Goal: Task Accomplishment & Management: Complete application form

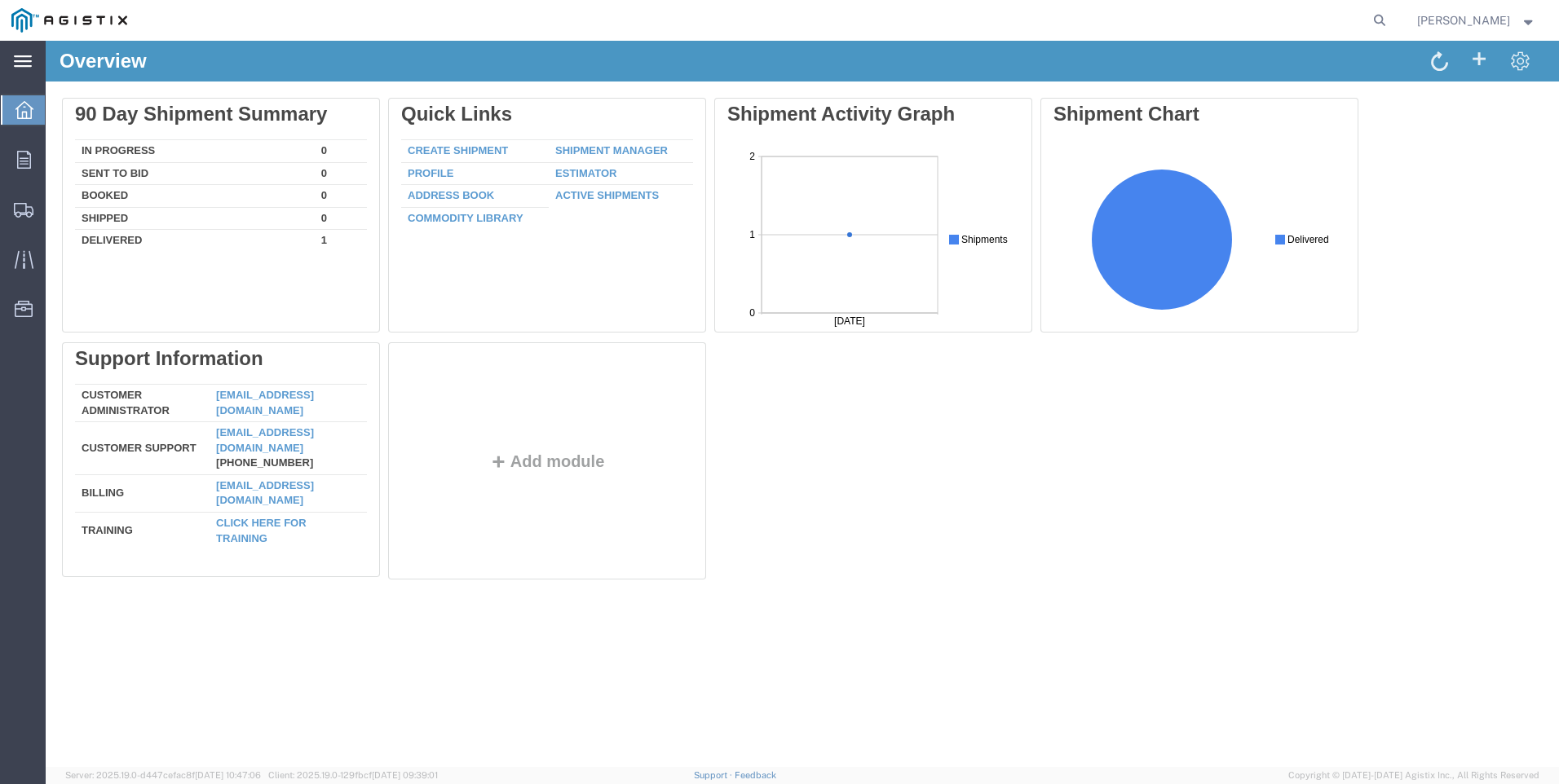
click at [25, 70] on div "main_menu Created with Sketch." at bounding box center [22, 61] width 45 height 41
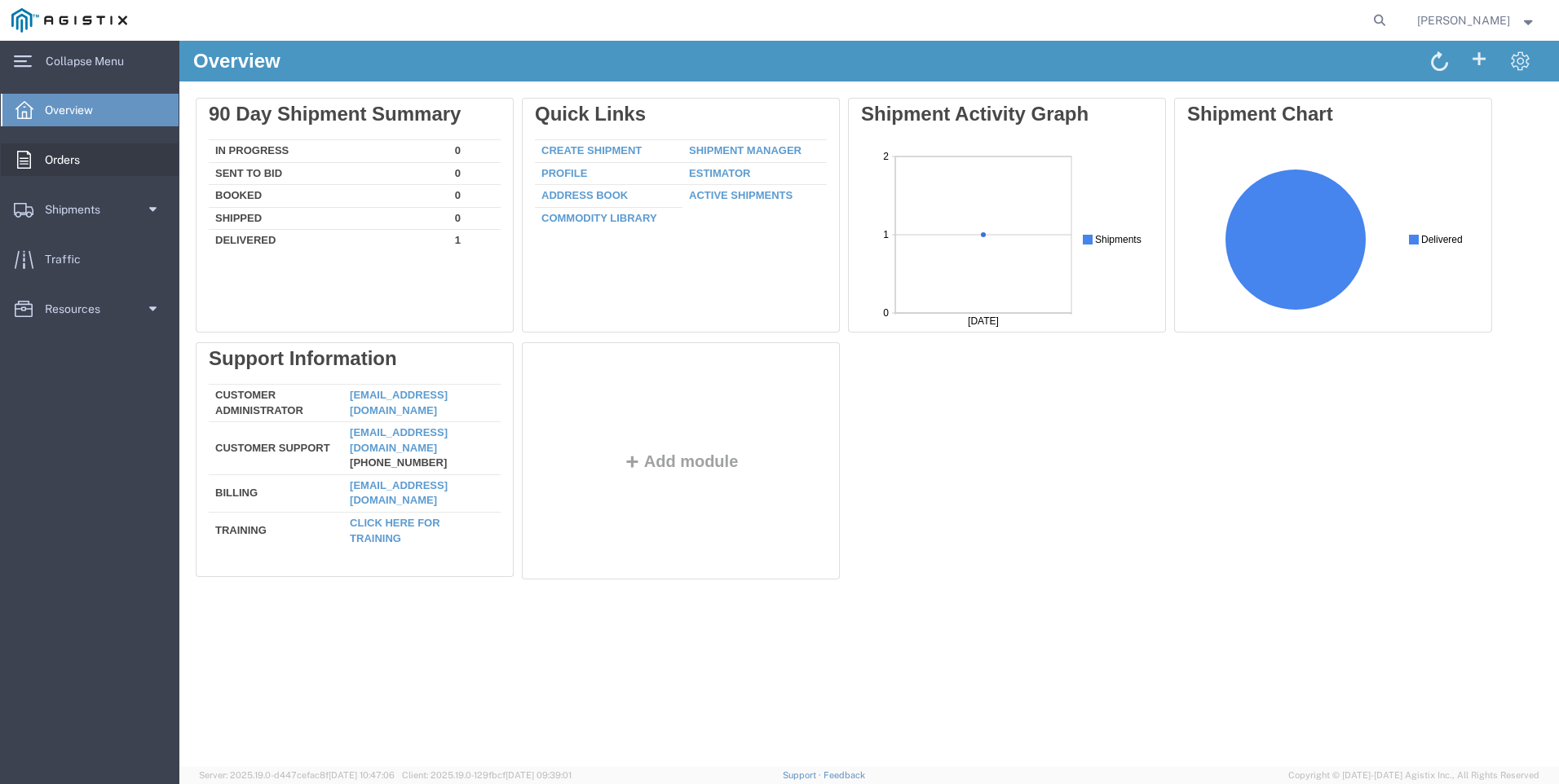
click at [71, 152] on span "Orders" at bounding box center [68, 160] width 46 height 33
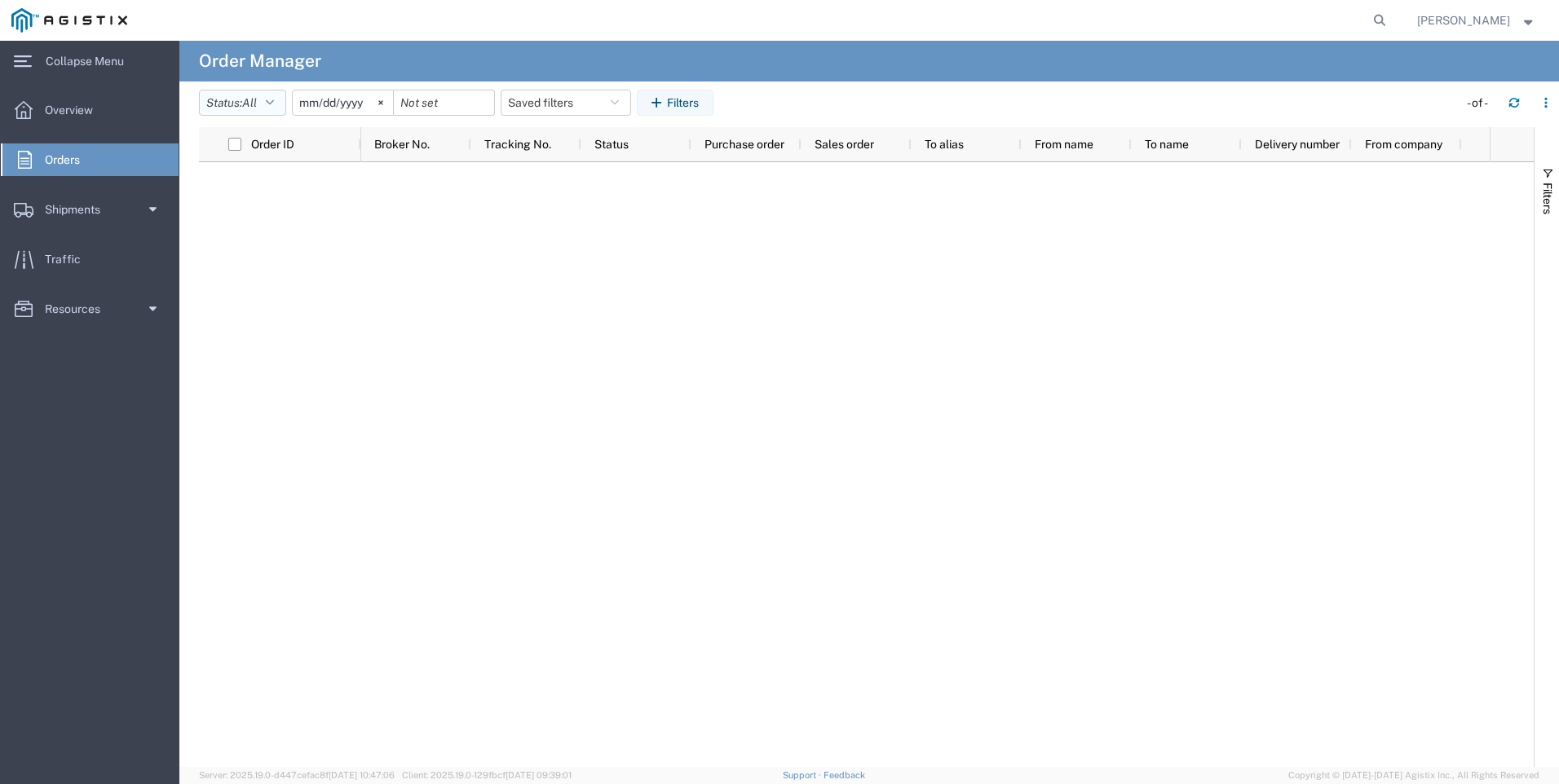
click at [274, 98] on icon "button" at bounding box center [269, 102] width 8 height 12
click at [238, 140] on span "All" at bounding box center [295, 139] width 190 height 25
click at [631, 100] on button "Saved filters" at bounding box center [565, 102] width 130 height 26
click at [588, 142] on input "search" at bounding box center [625, 142] width 202 height 26
type input "2701241390"
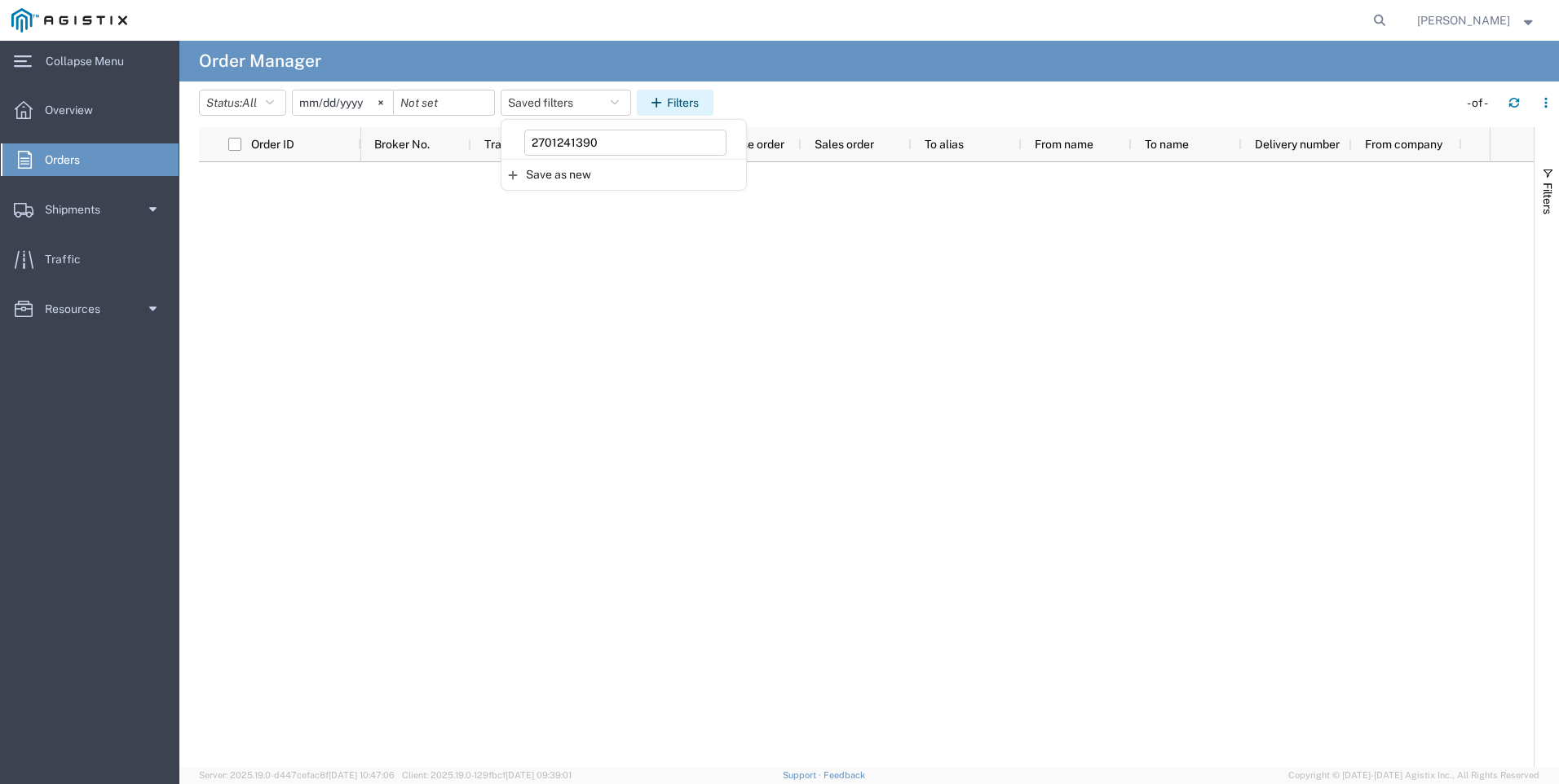
click at [657, 99] on button "Filters" at bounding box center [674, 102] width 76 height 26
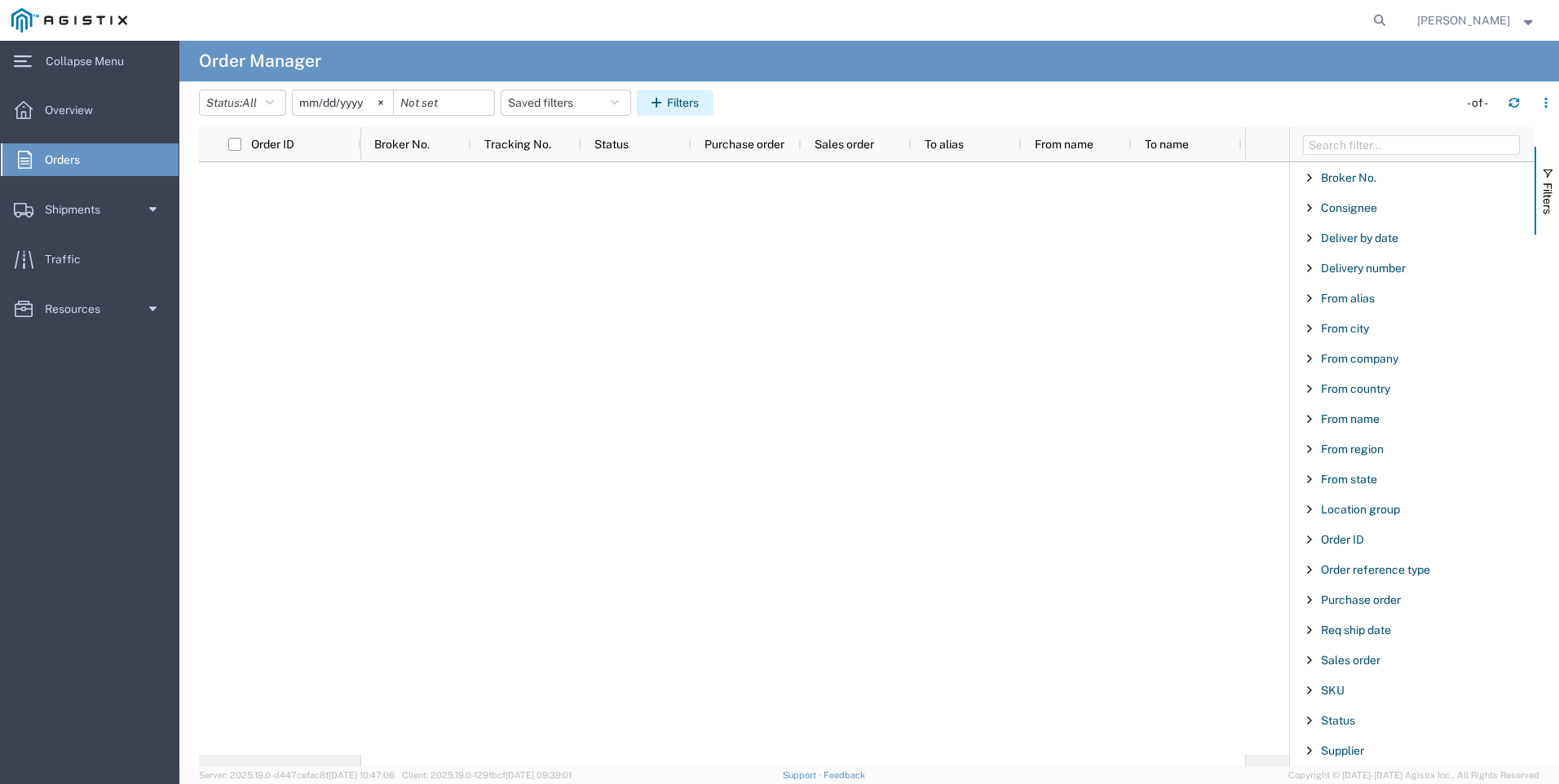
click at [667, 99] on icon "button" at bounding box center [660, 102] width 15 height 12
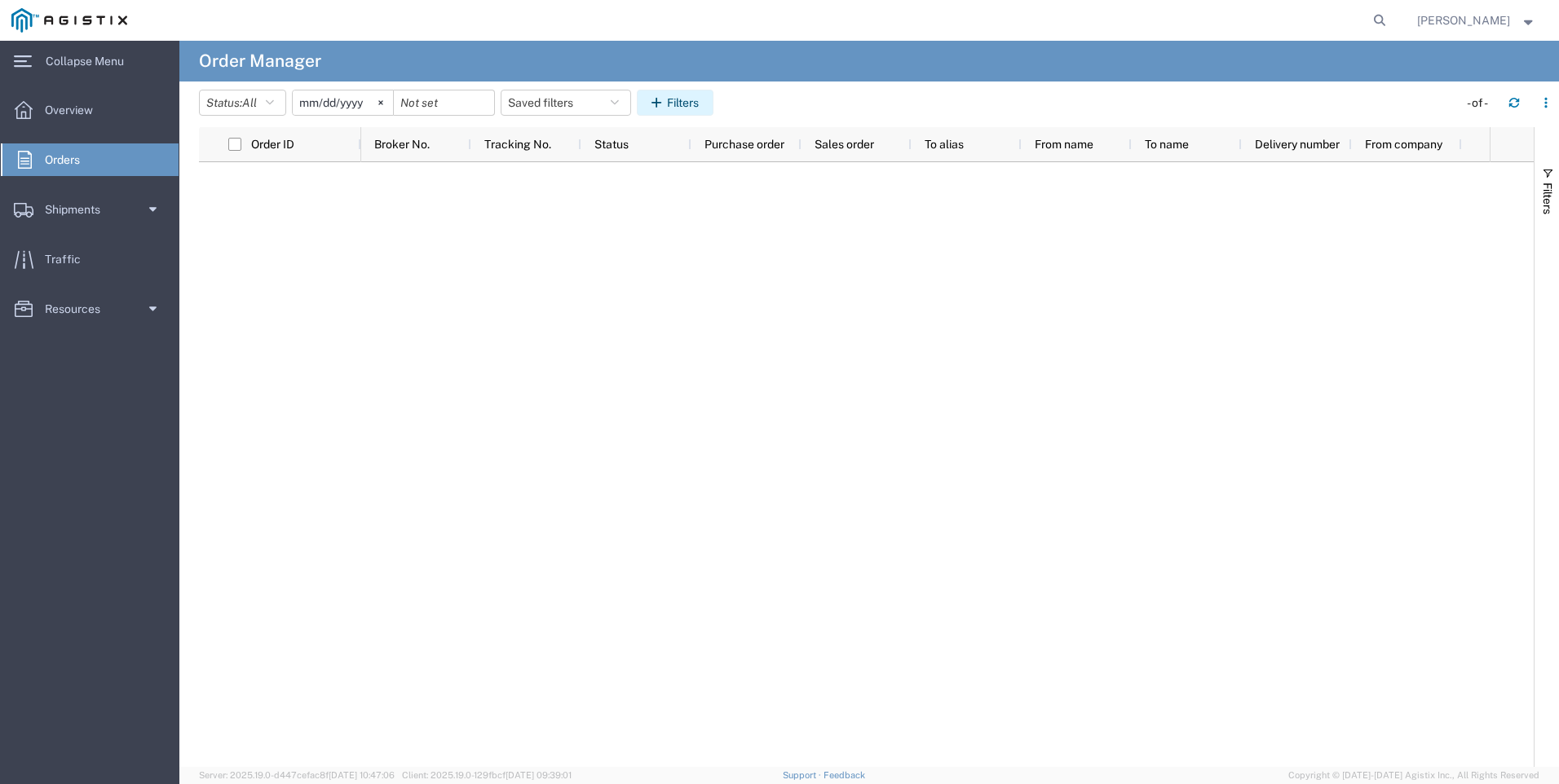
click at [661, 103] on icon "button" at bounding box center [660, 102] width 15 height 12
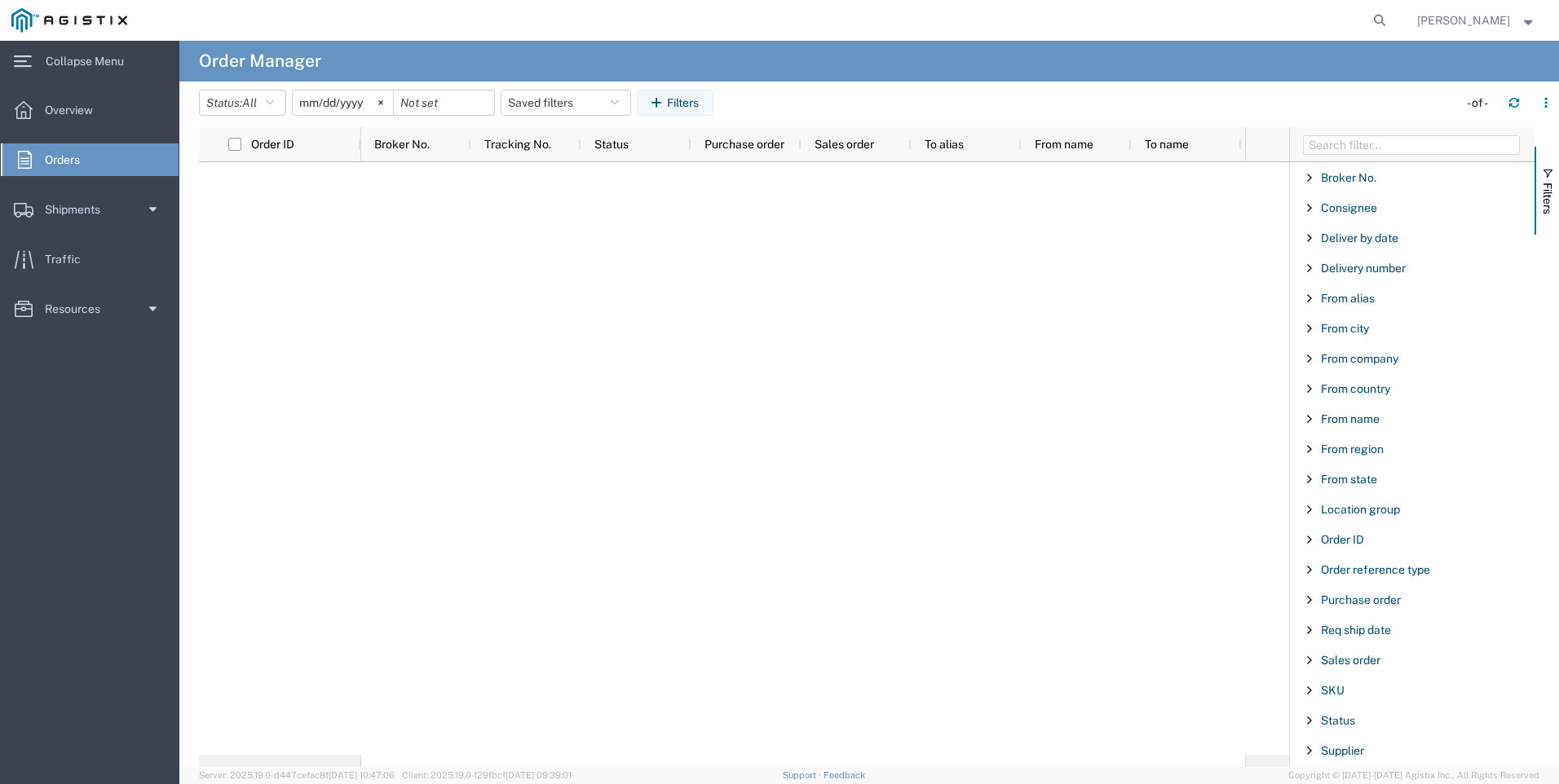
click at [106, 168] on link "Orders" at bounding box center [90, 160] width 178 height 33
click at [145, 199] on span at bounding box center [151, 210] width 13 height 33
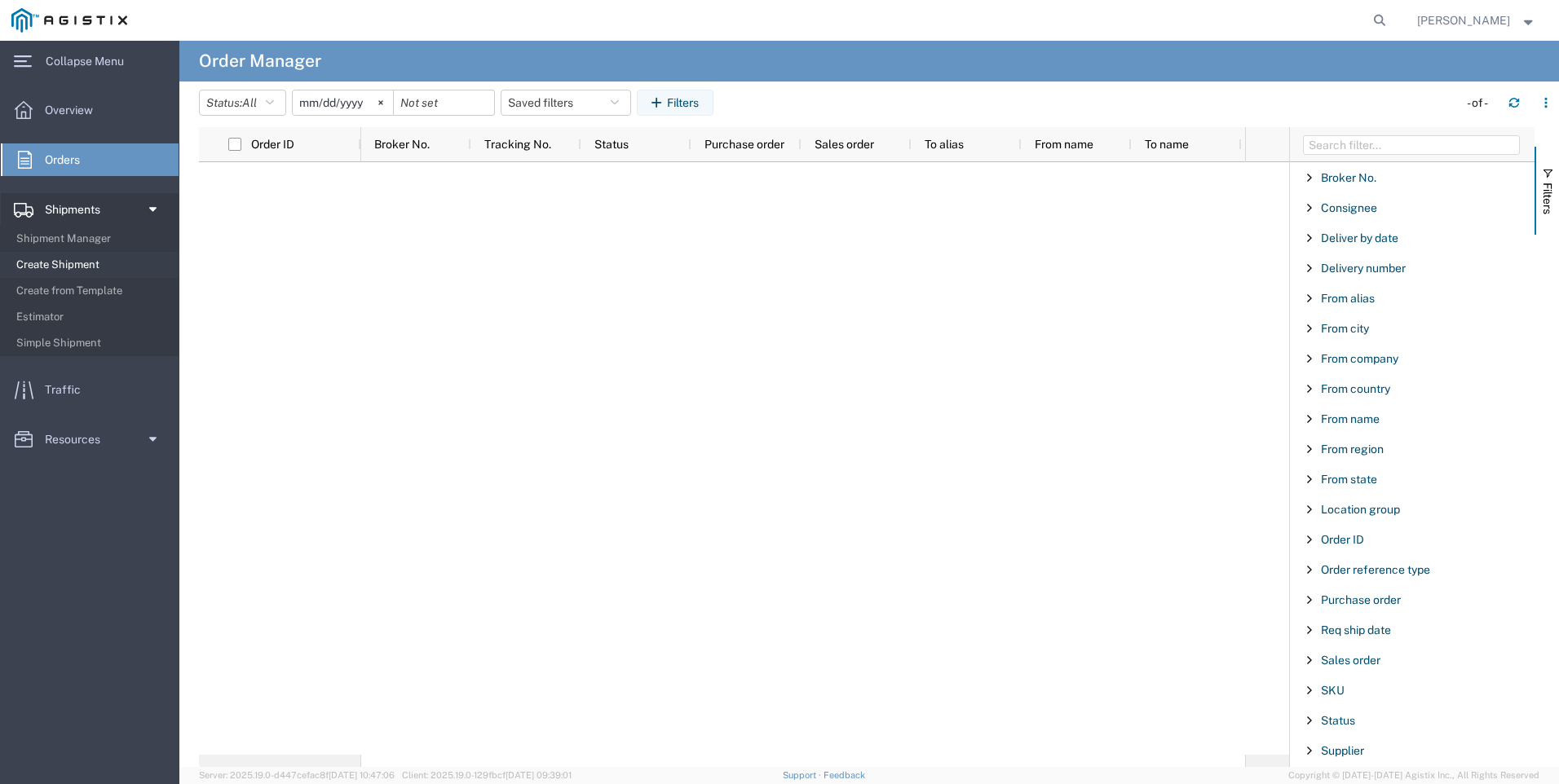
click at [77, 261] on span "Create Shipment" at bounding box center [92, 265] width 151 height 33
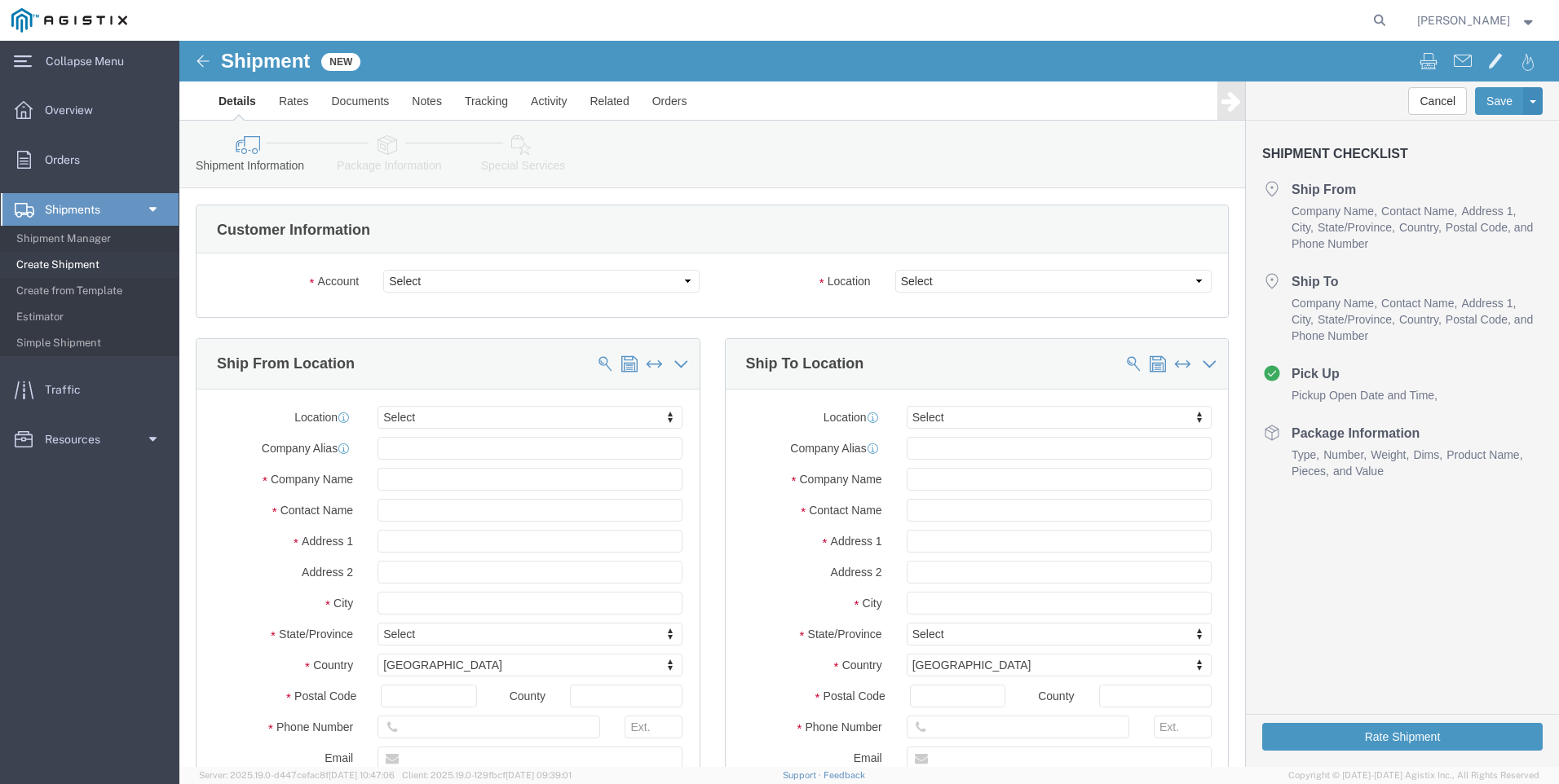
select select
click select "Select EnerSys PG&E"
select select "9596"
click select "Select EnerSys PG&E"
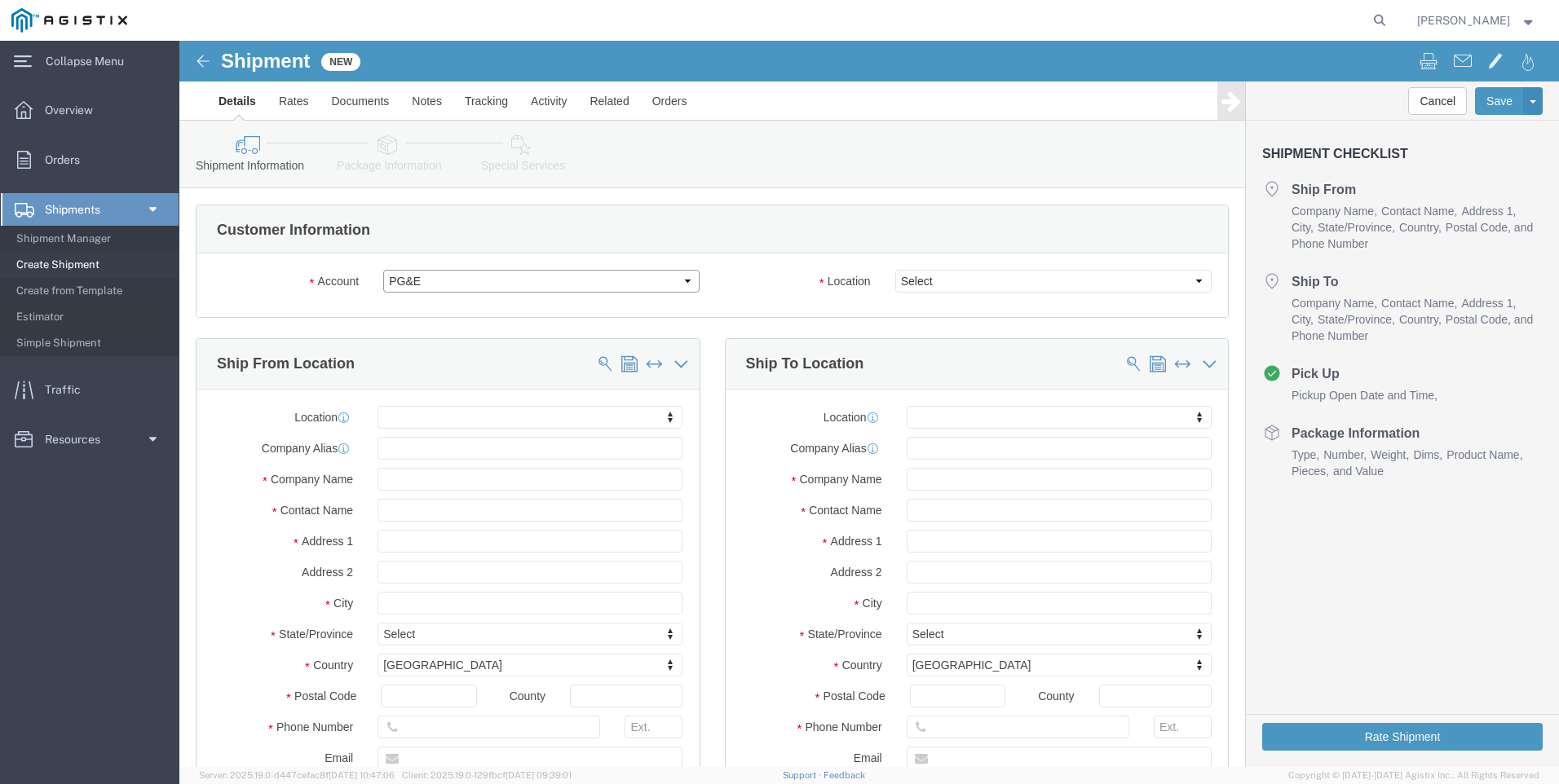
select select "PURCHORD"
select select
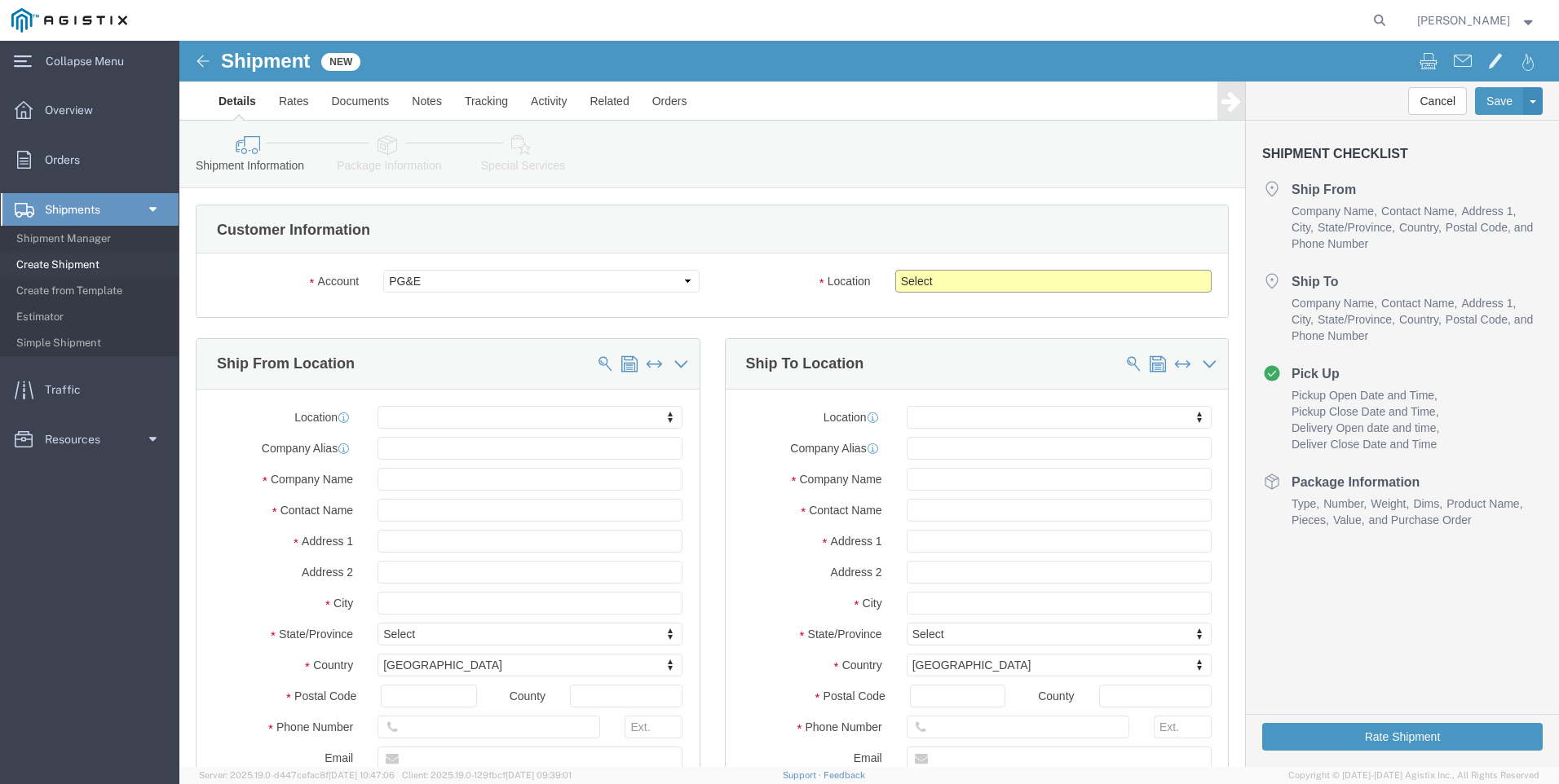
click select "Select All Others [GEOGRAPHIC_DATA] [GEOGRAPHIC_DATA] [GEOGRAPHIC_DATA] [GEOGRA…"
click select "Select EnerSys PG&E"
select select "10672"
click select "Select EnerSys PG&E"
select select "CUSTREF"
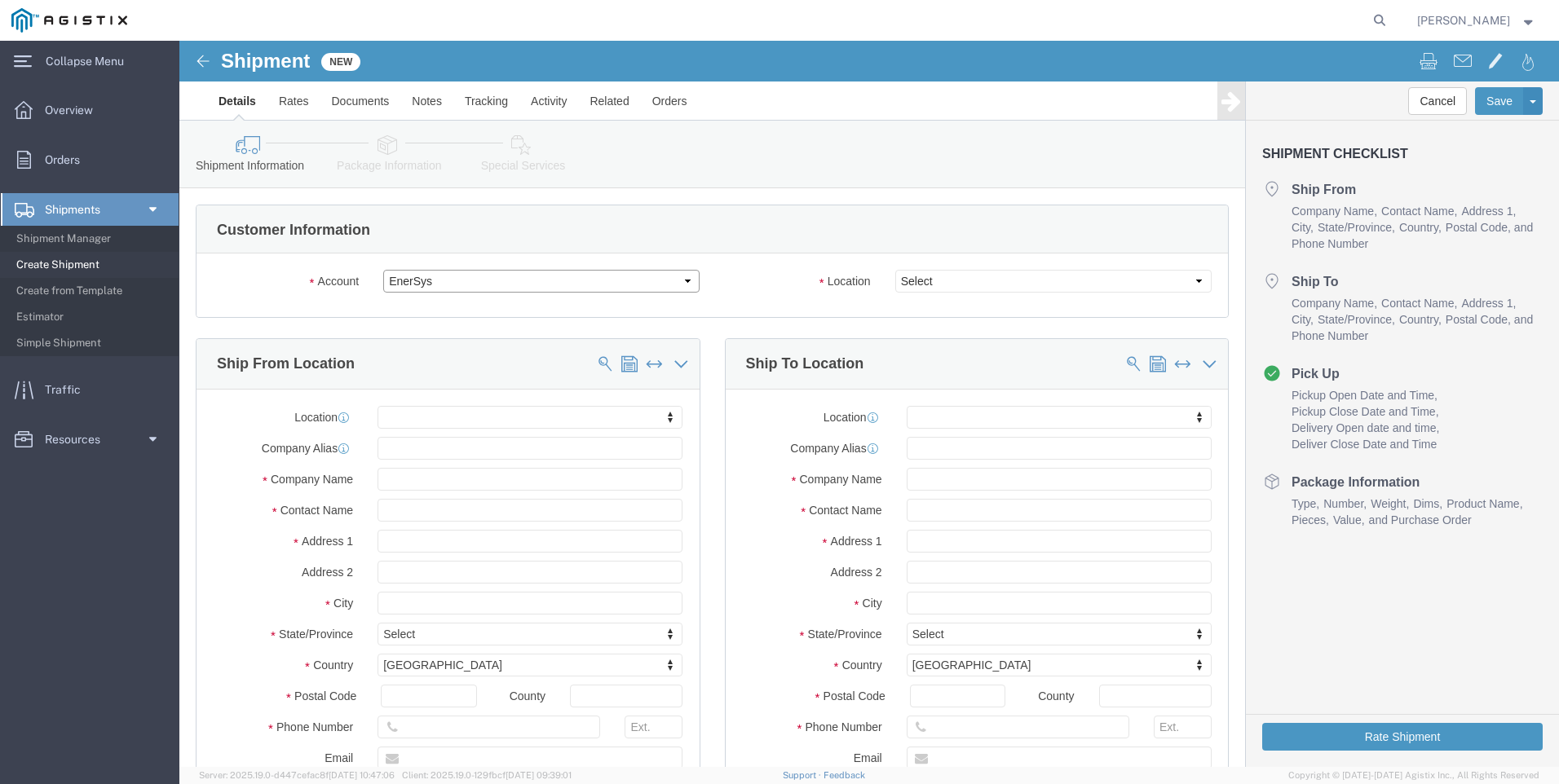
select select
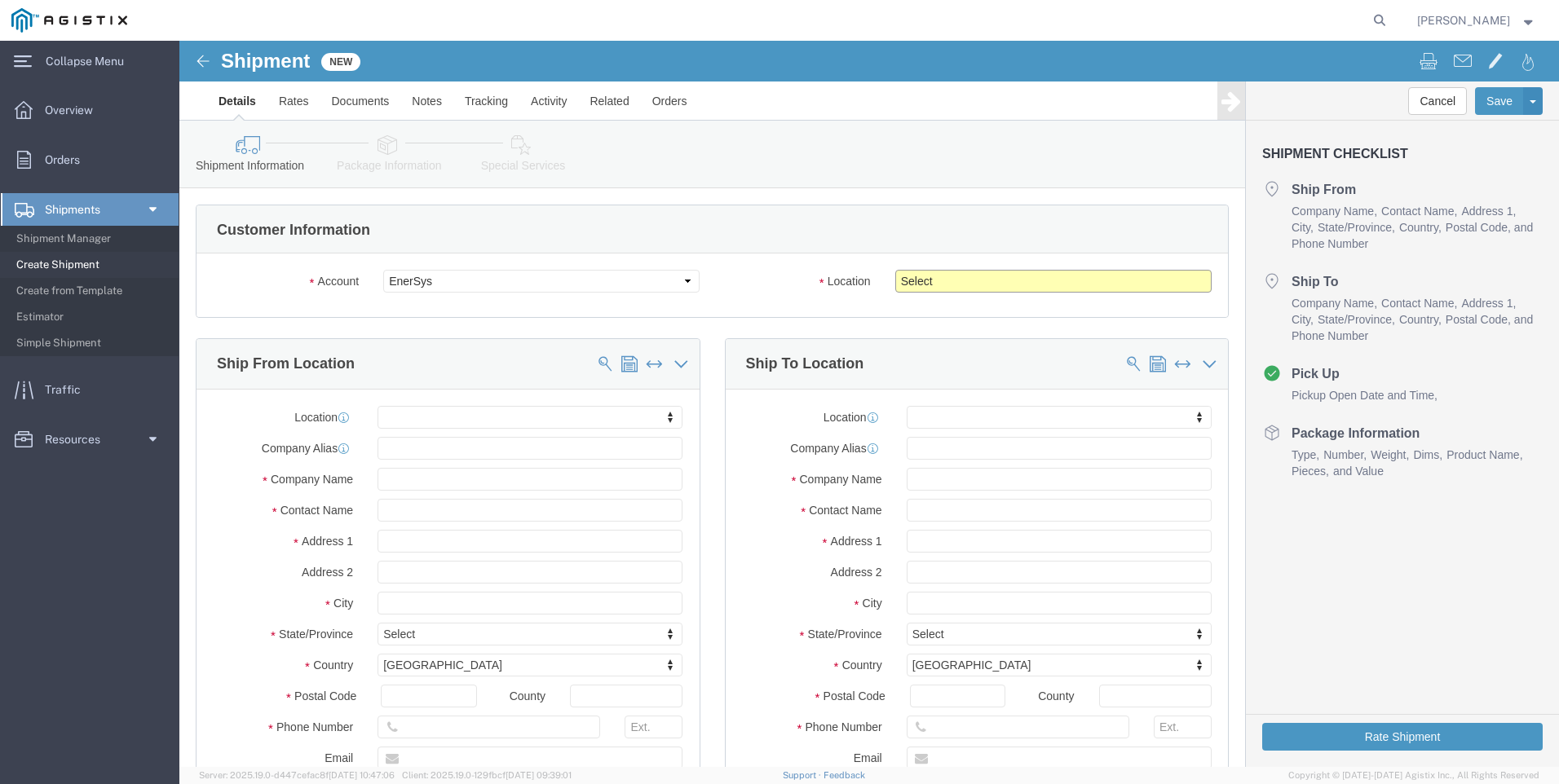
click select "Select [GEOGRAPHIC_DATA] [GEOGRAPHIC_DATA] [GEOGRAPHIC_DATA] [GEOGRAPHIC_DATA] …"
select select "67151"
click select "Select [GEOGRAPHIC_DATA] [GEOGRAPHIC_DATA] [GEOGRAPHIC_DATA] [GEOGRAPHIC_DATA] …"
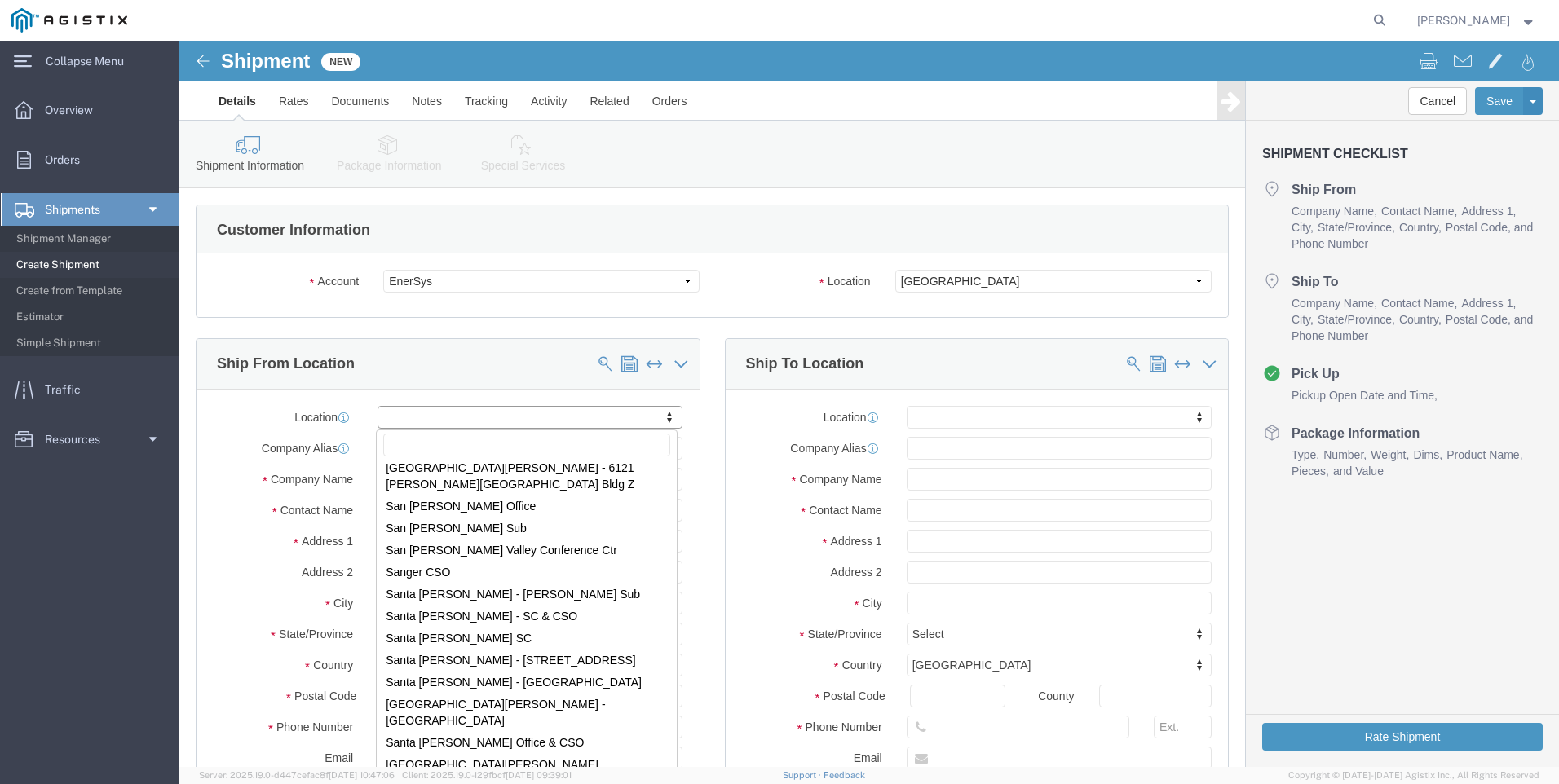
scroll to position [9283, 0]
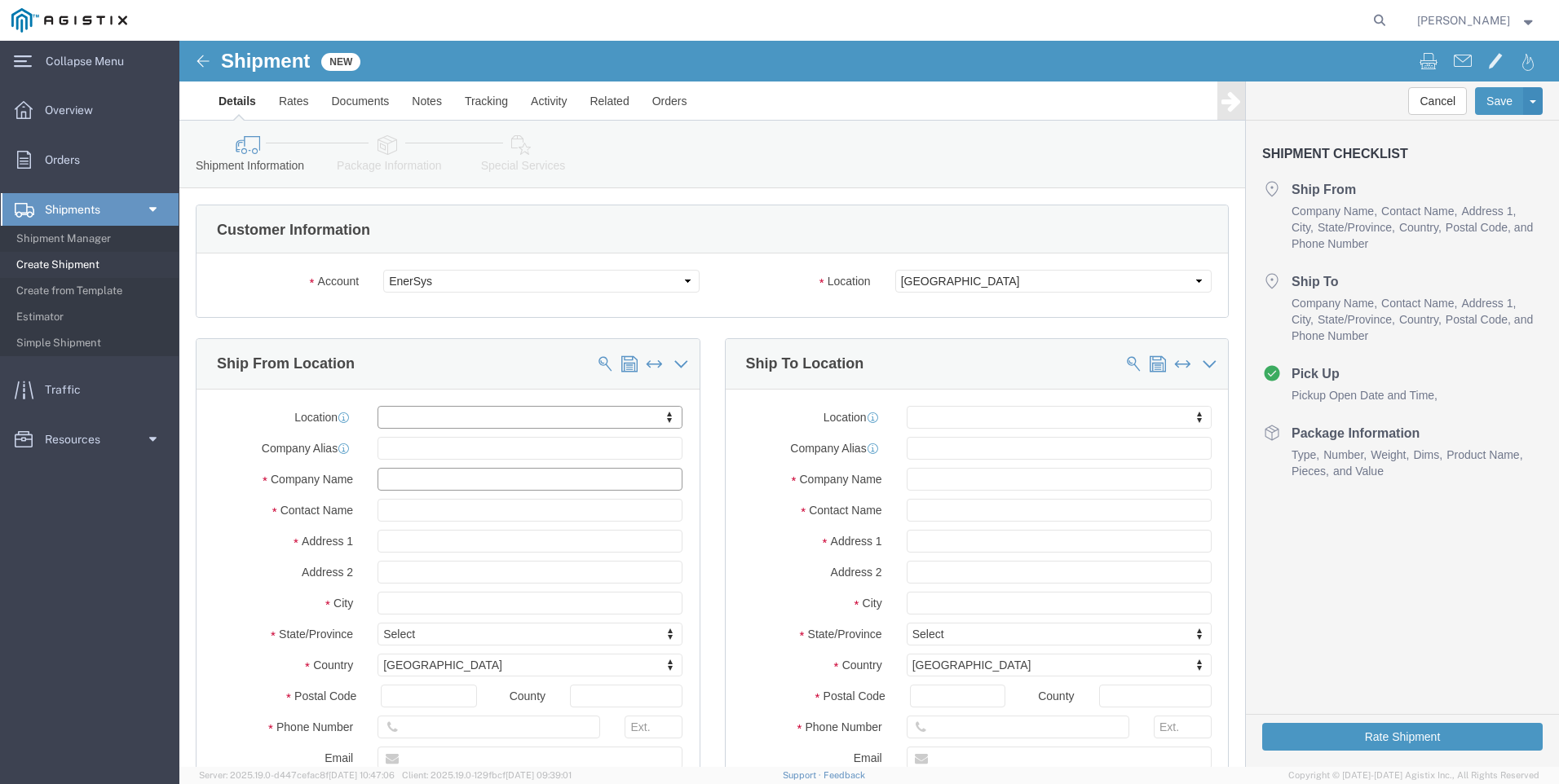
click input "text"
type input "enesys"
click input "text"
type input "[PERSON_NAME]"
click input "text"
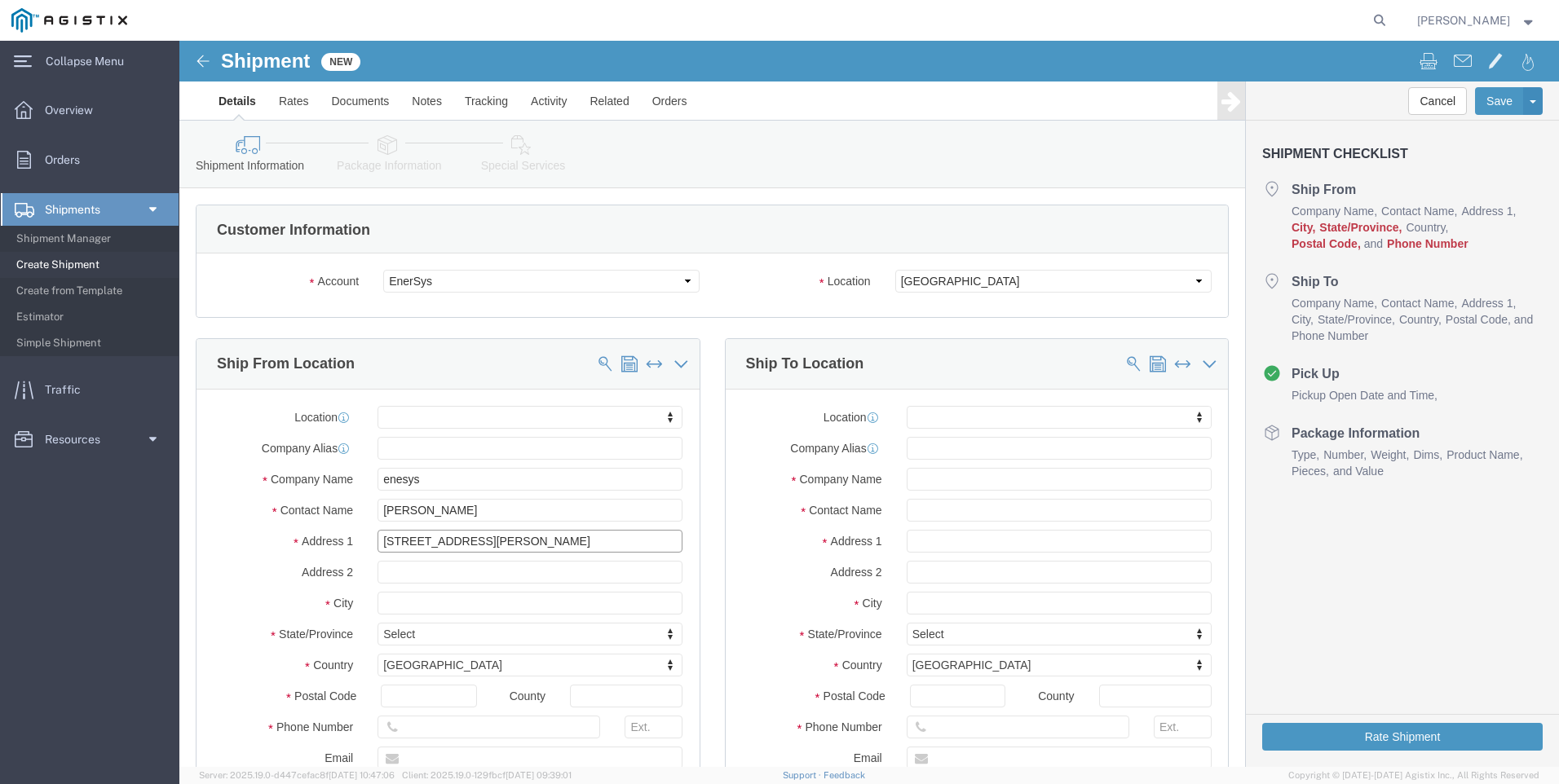
type input "[STREET_ADDRESS][PERSON_NAME]"
select select
type input "[GEOGRAPHIC_DATA]"
select select
type input "m"
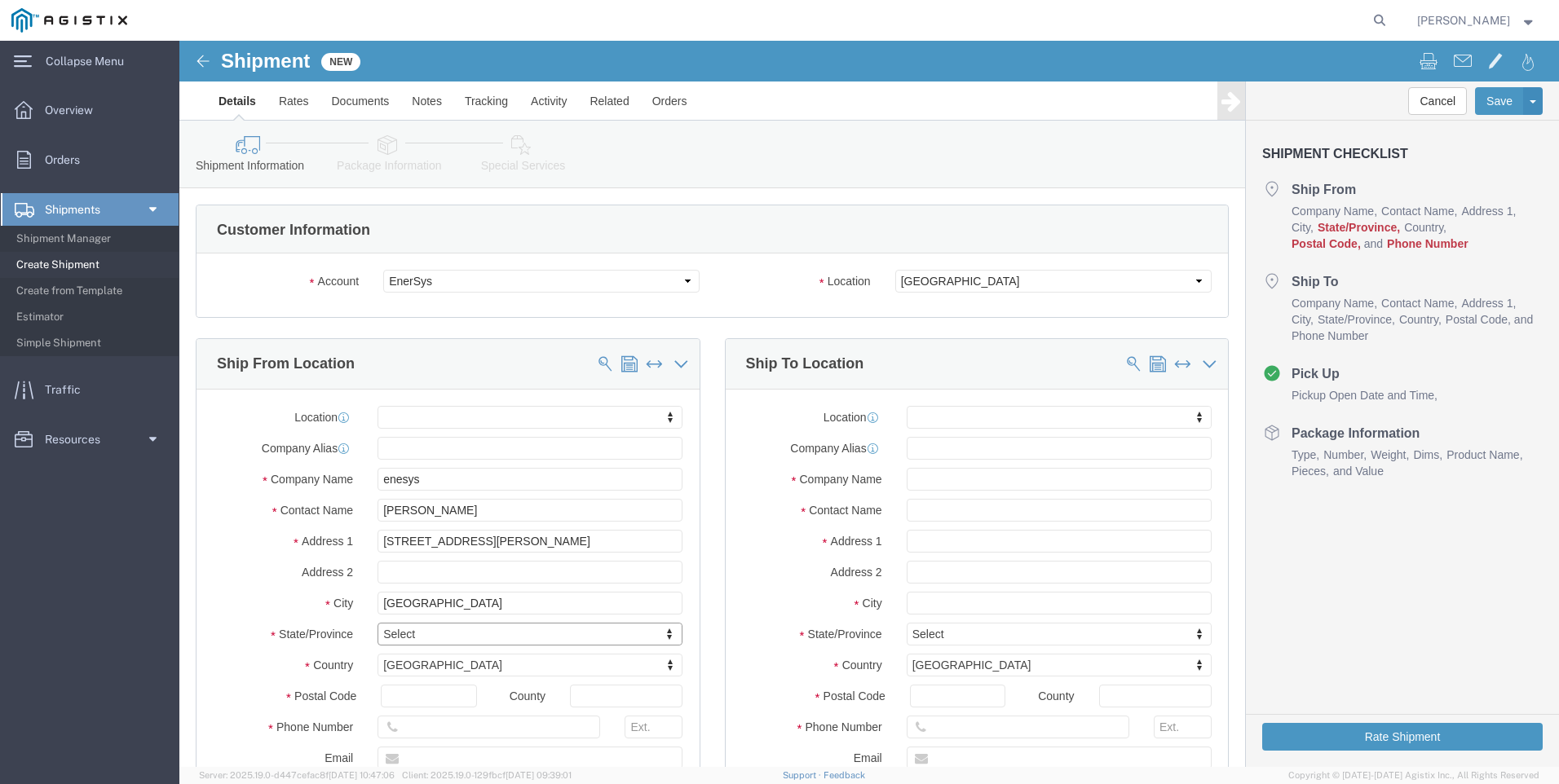
type input "mi"
select select
select select "MO"
click input "text"
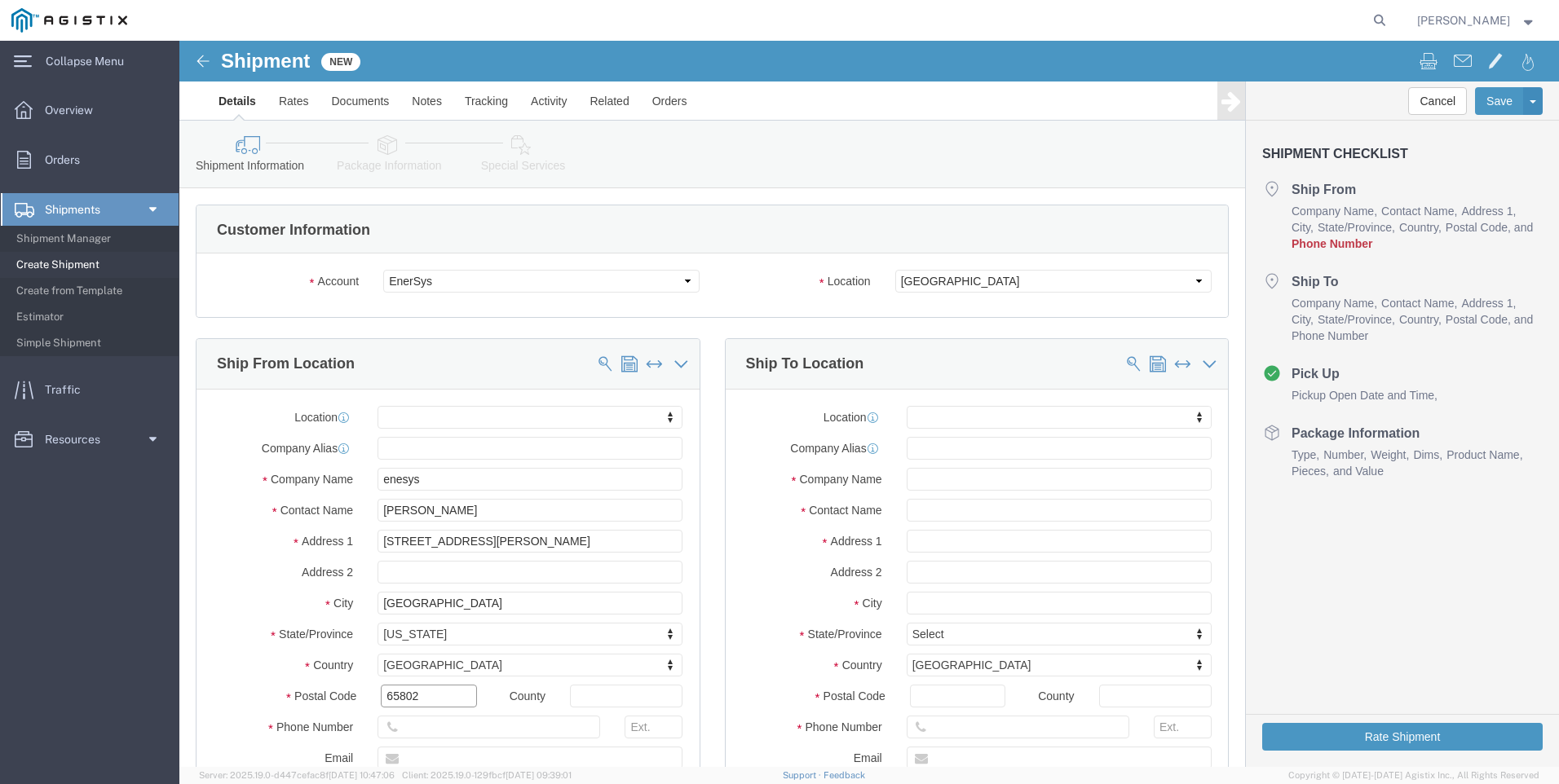
type input "65802"
select select
click input "text"
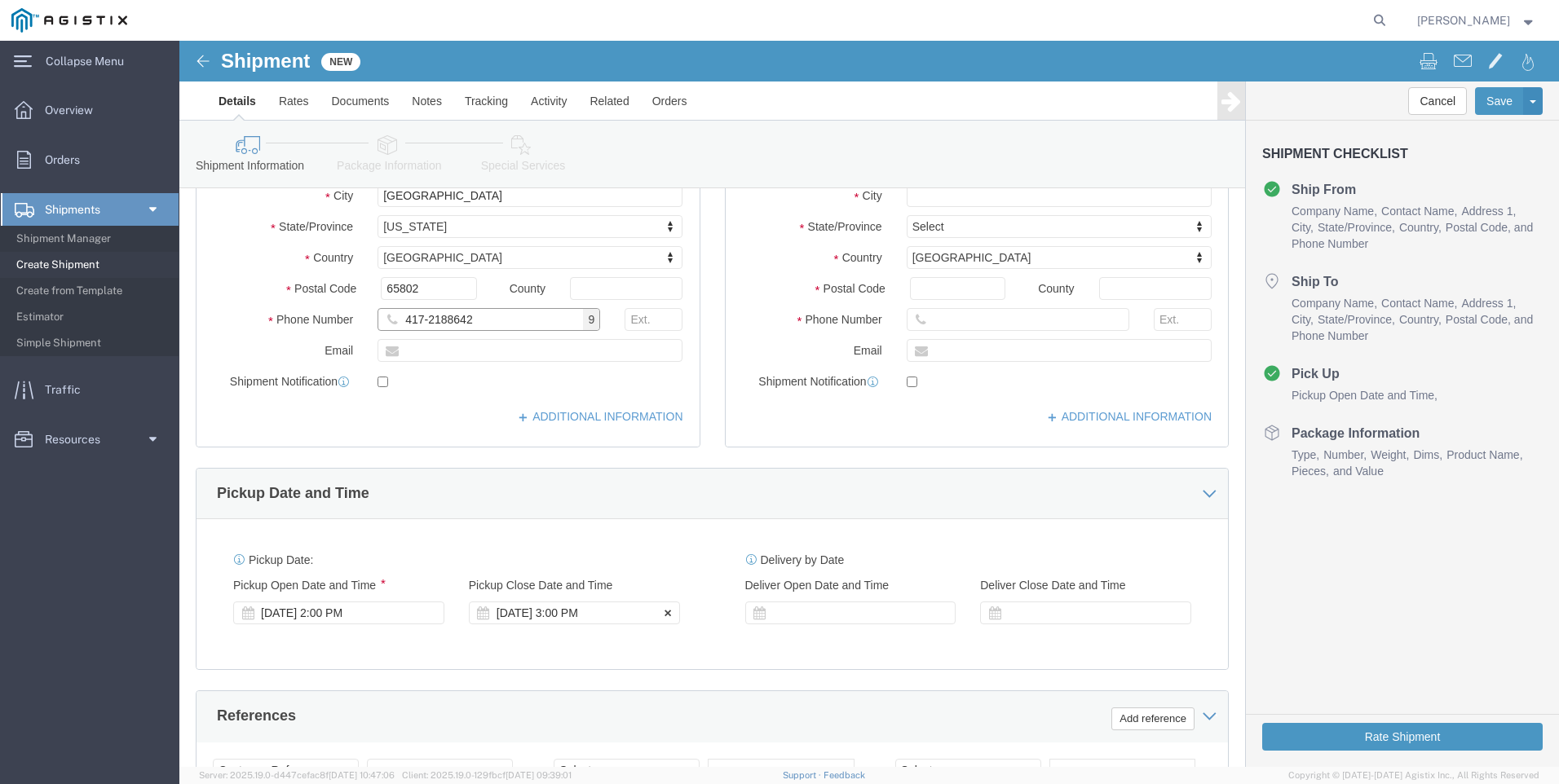
scroll to position [0, 0]
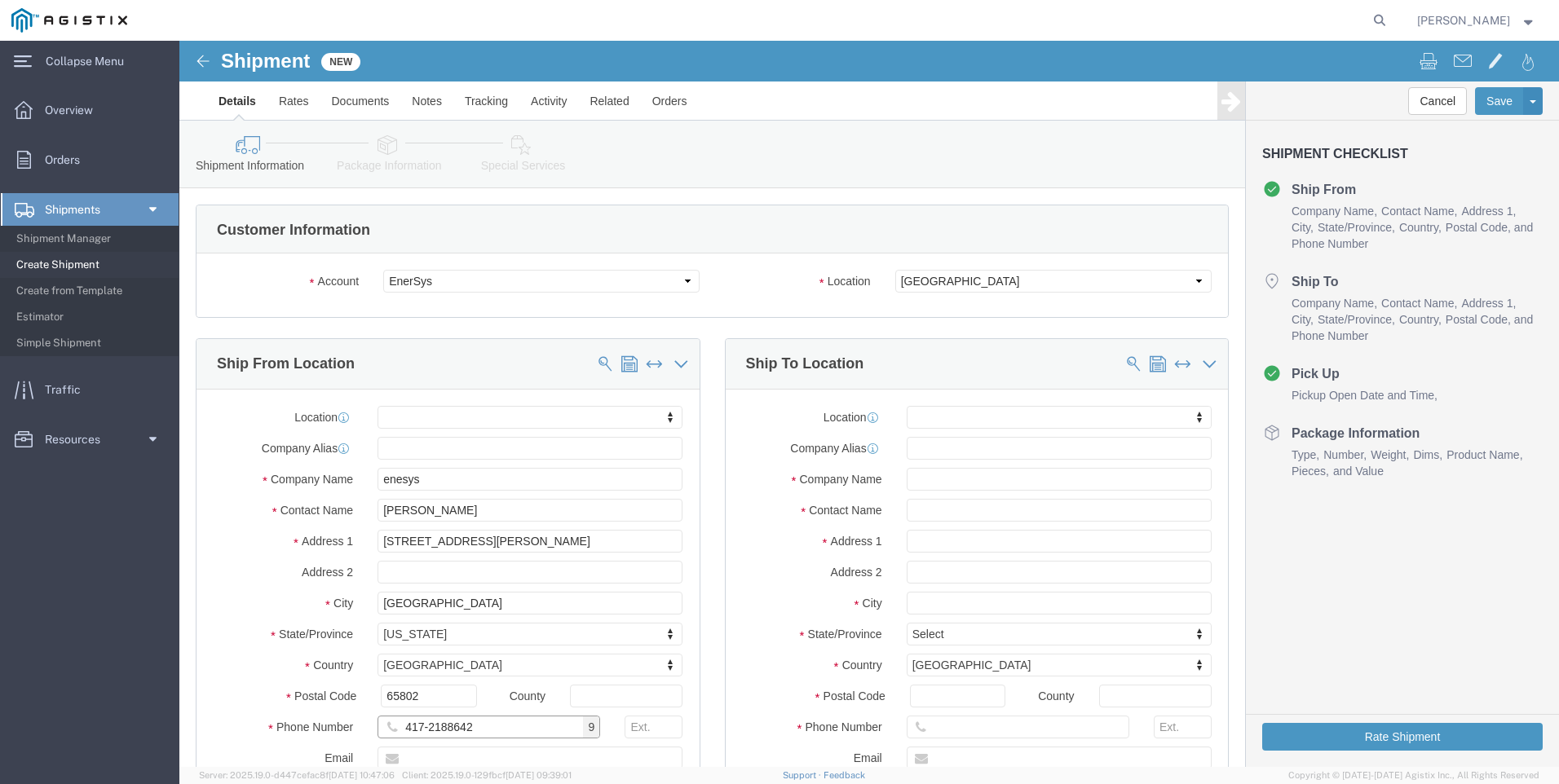
type input "417-2188642"
click input "text"
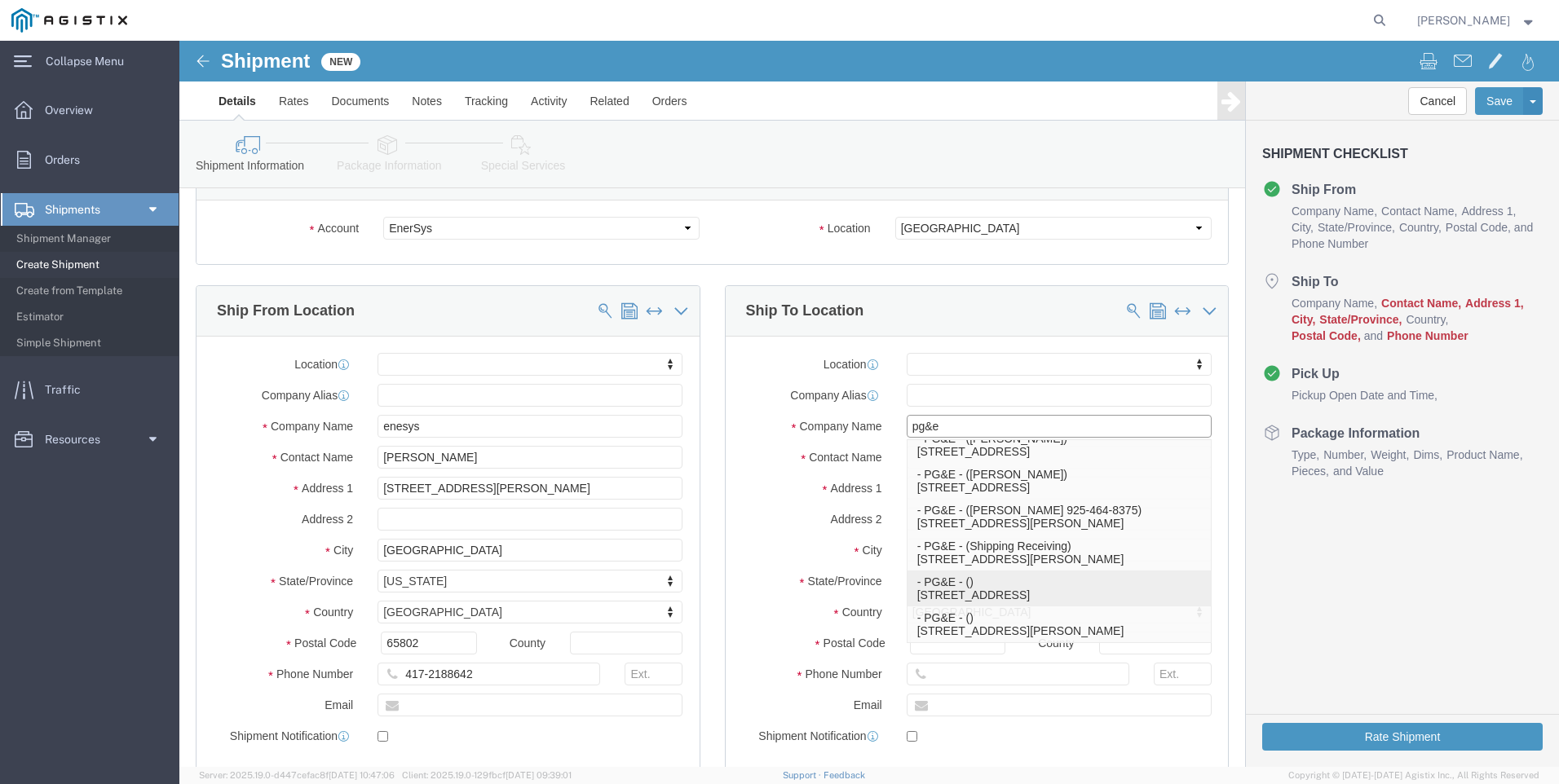
scroll to position [81, 0]
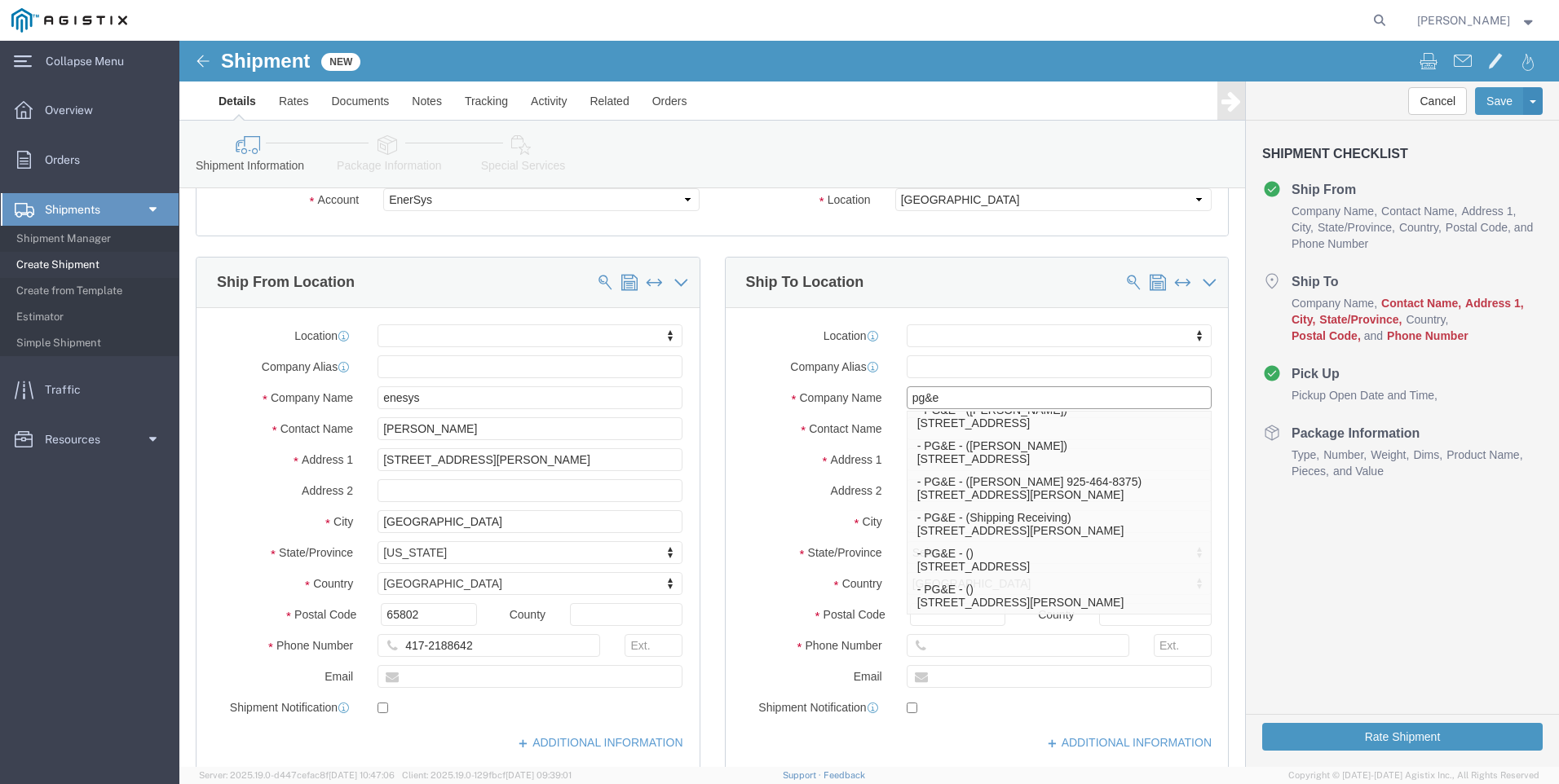
type input "pg&e"
click div "Location My Profile Location (OBSOLETE) [PERSON_NAME] SC - GC TRAILER (OBSOLETE…"
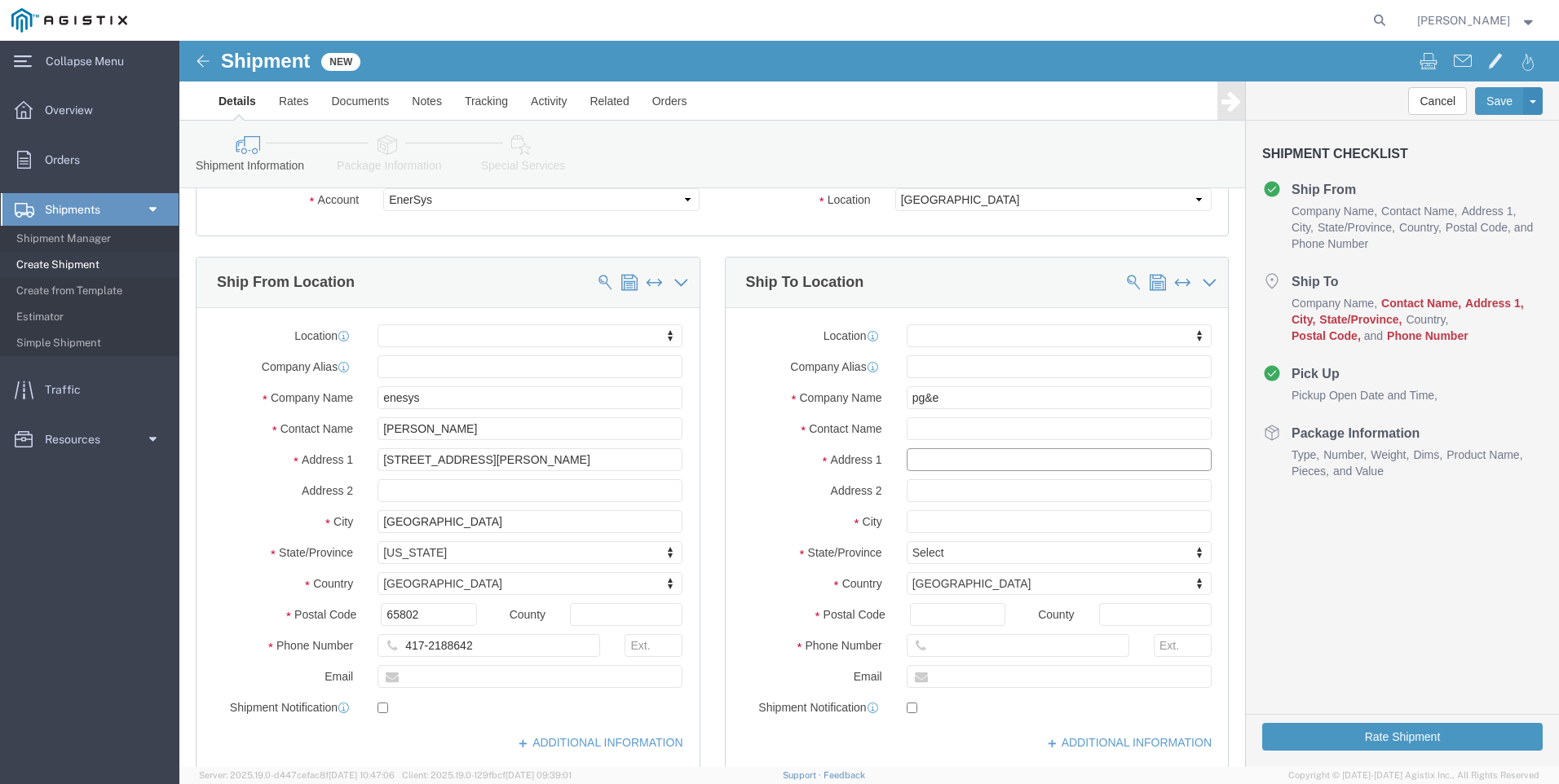
click input "text"
type input "[STREET_ADDRESS]"
select select
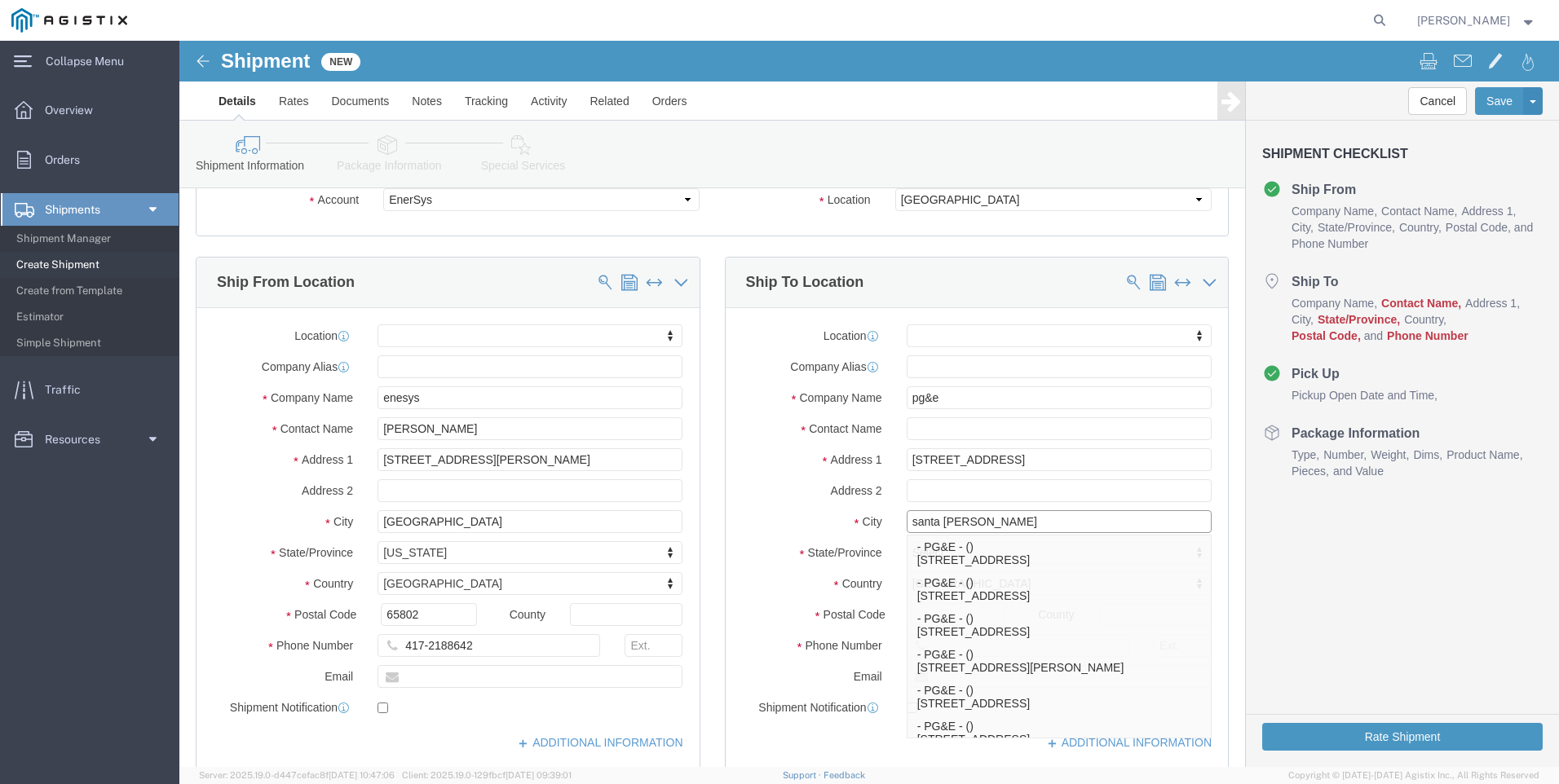
type input "santa [PERSON_NAME]"
click p "- PG&E - () [STREET_ADDRESS]"
select select
type input "[STREET_ADDRESS]"
type input "95407-8120"
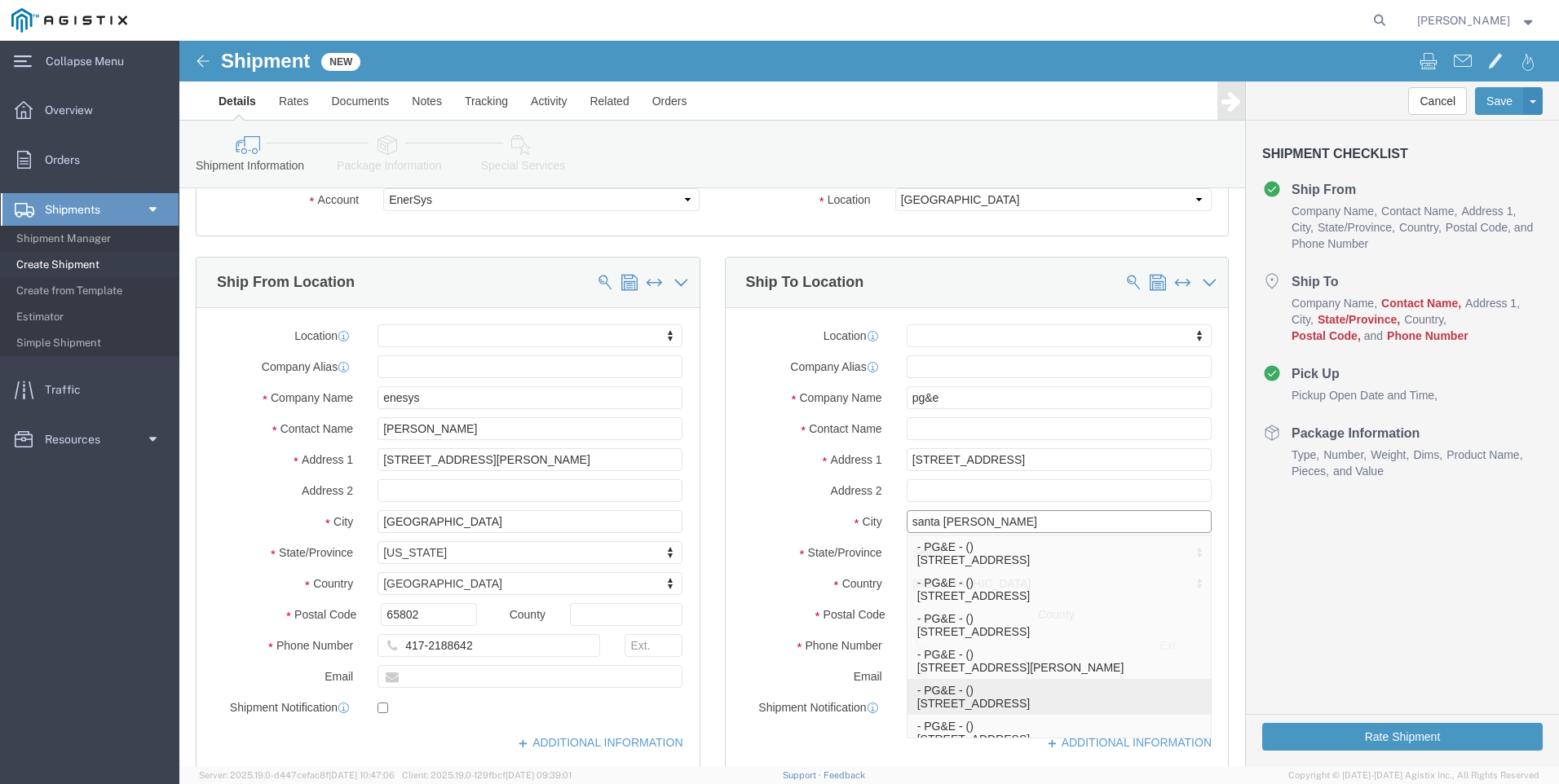
type input "PG&E"
type input "Santa [PERSON_NAME]"
select select "CA"
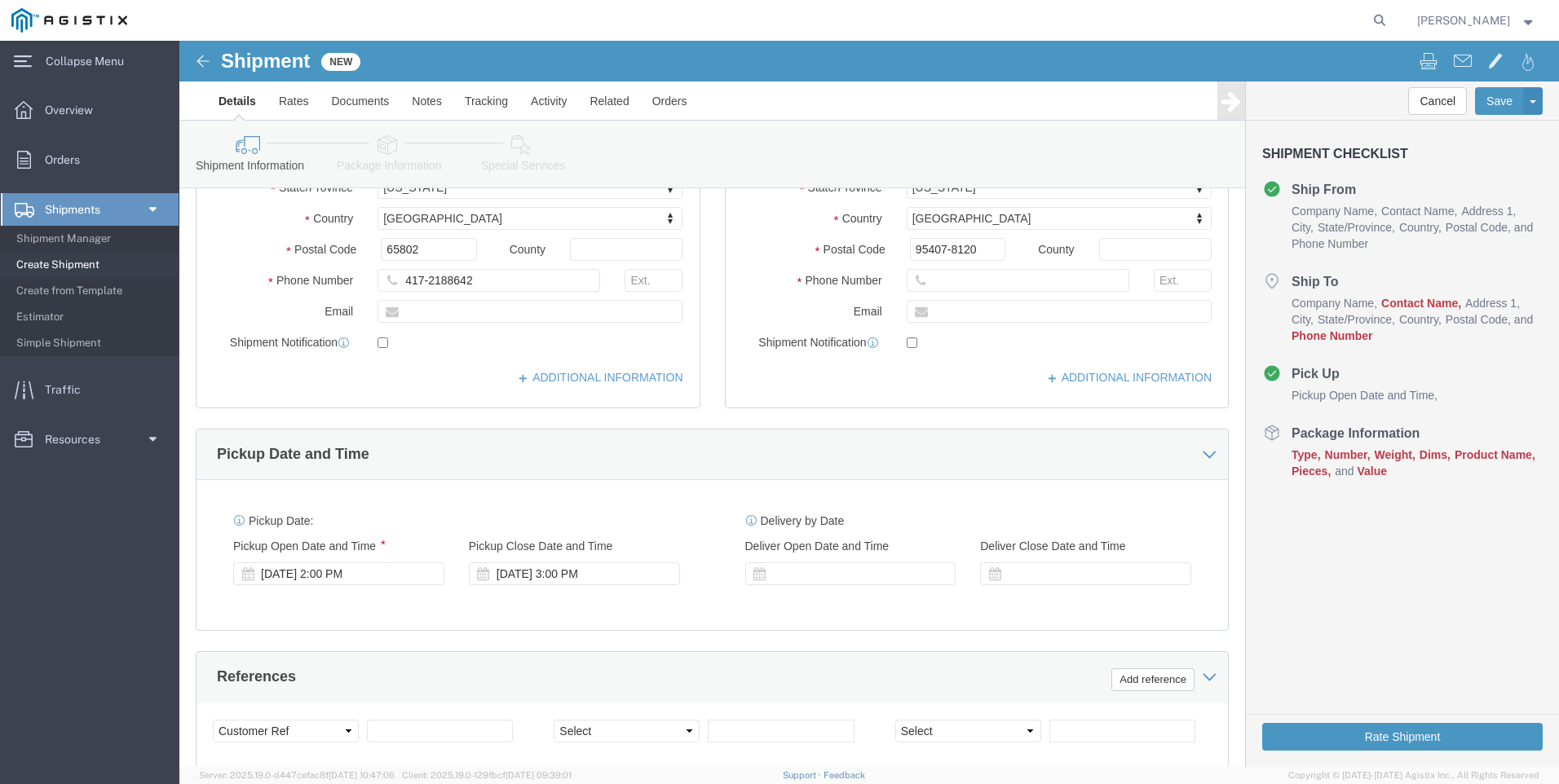
scroll to position [490, 0]
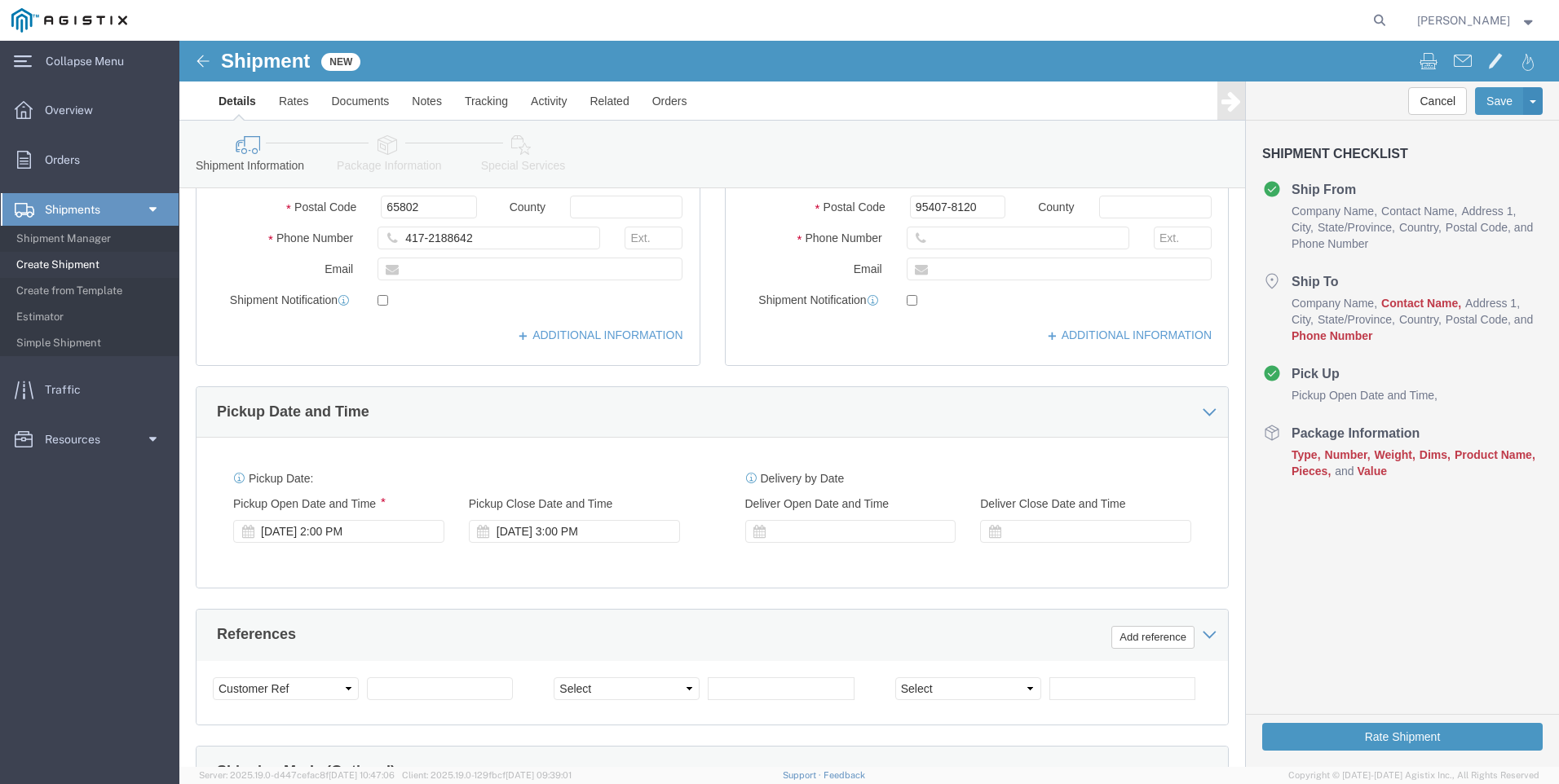
type input "Santa [PERSON_NAME]"
select select
click div "[DATE] 3:00 PM"
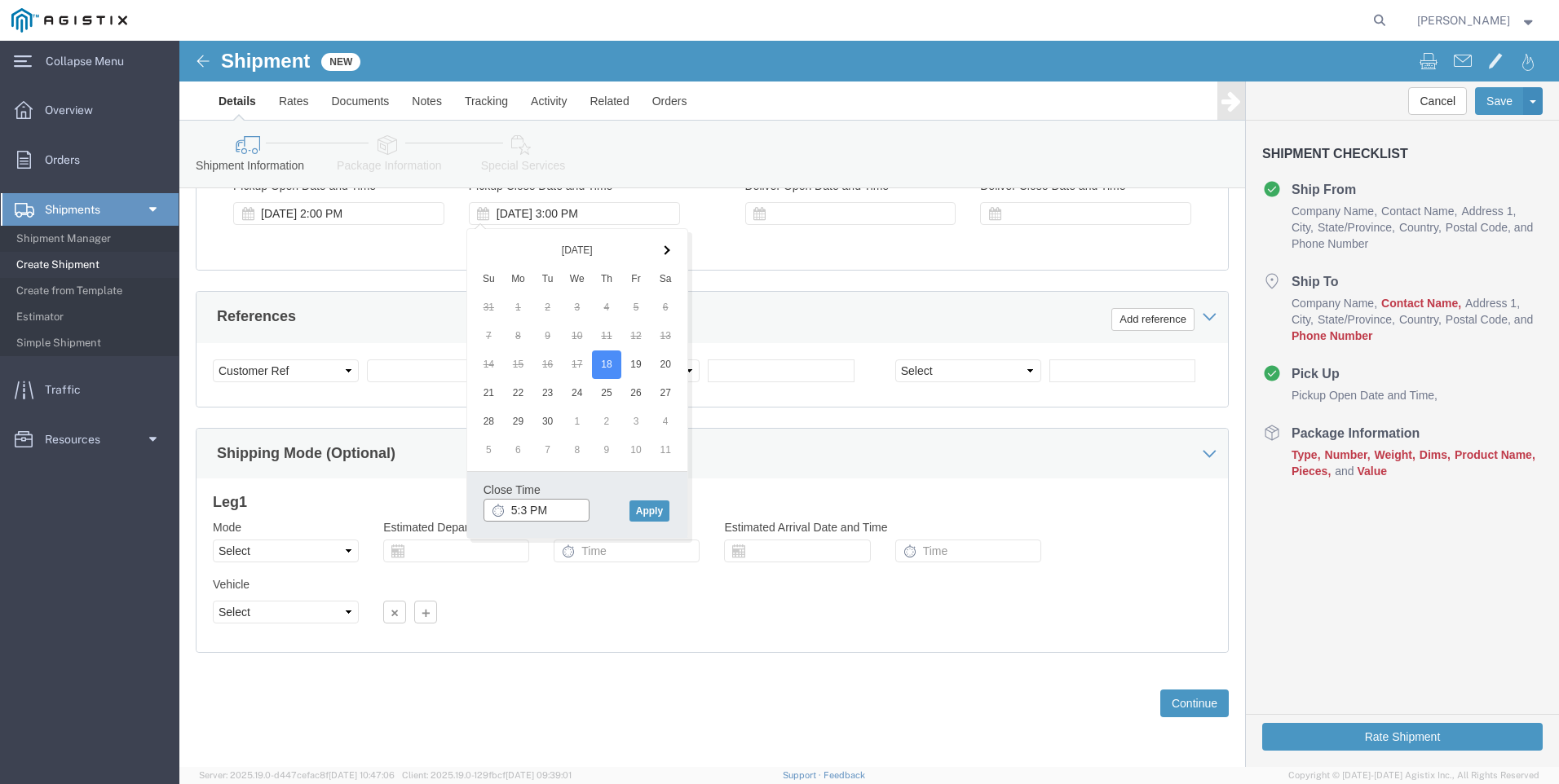
type input "5:30 PM"
click button "Apply"
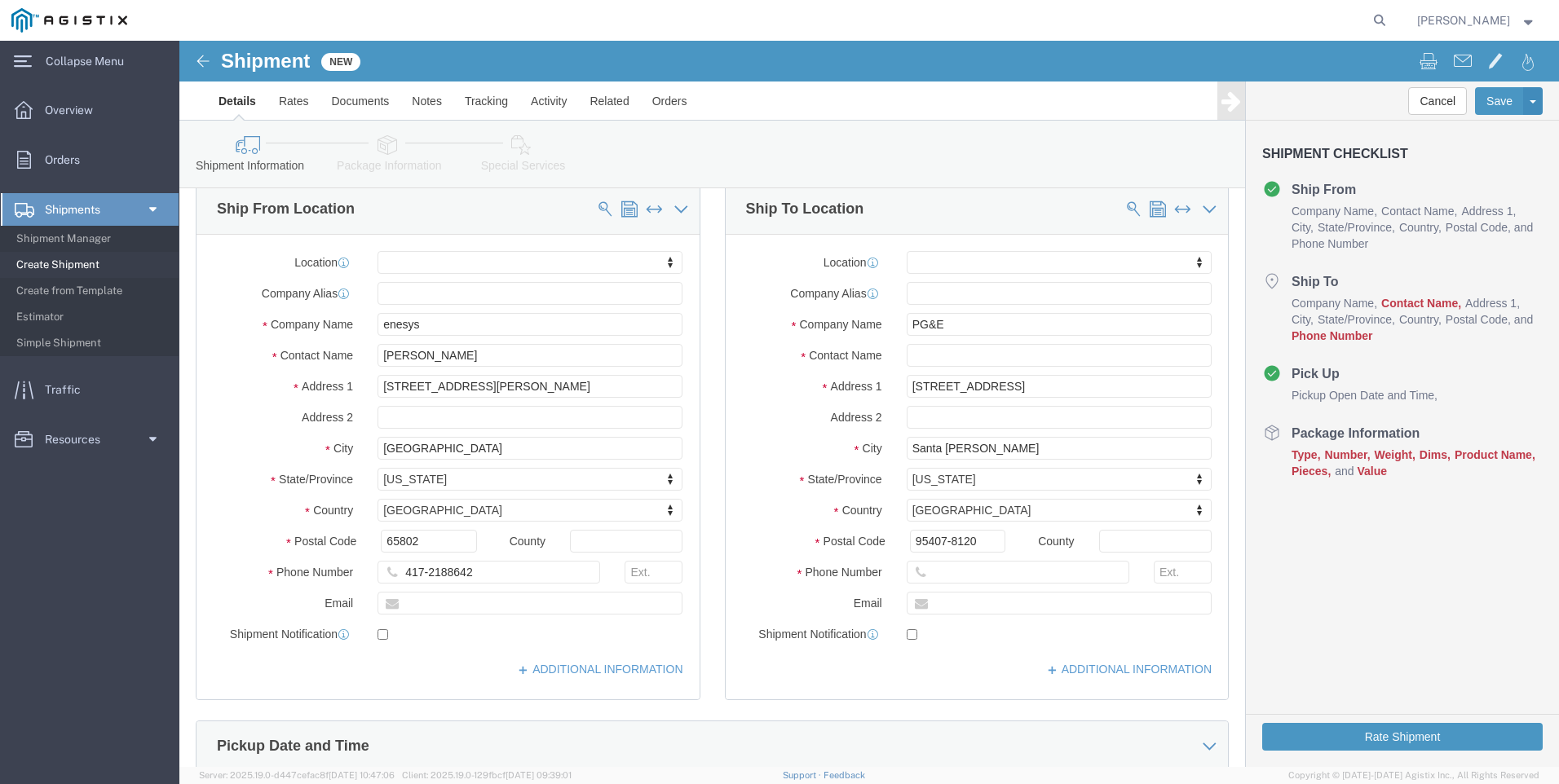
scroll to position [0, 0]
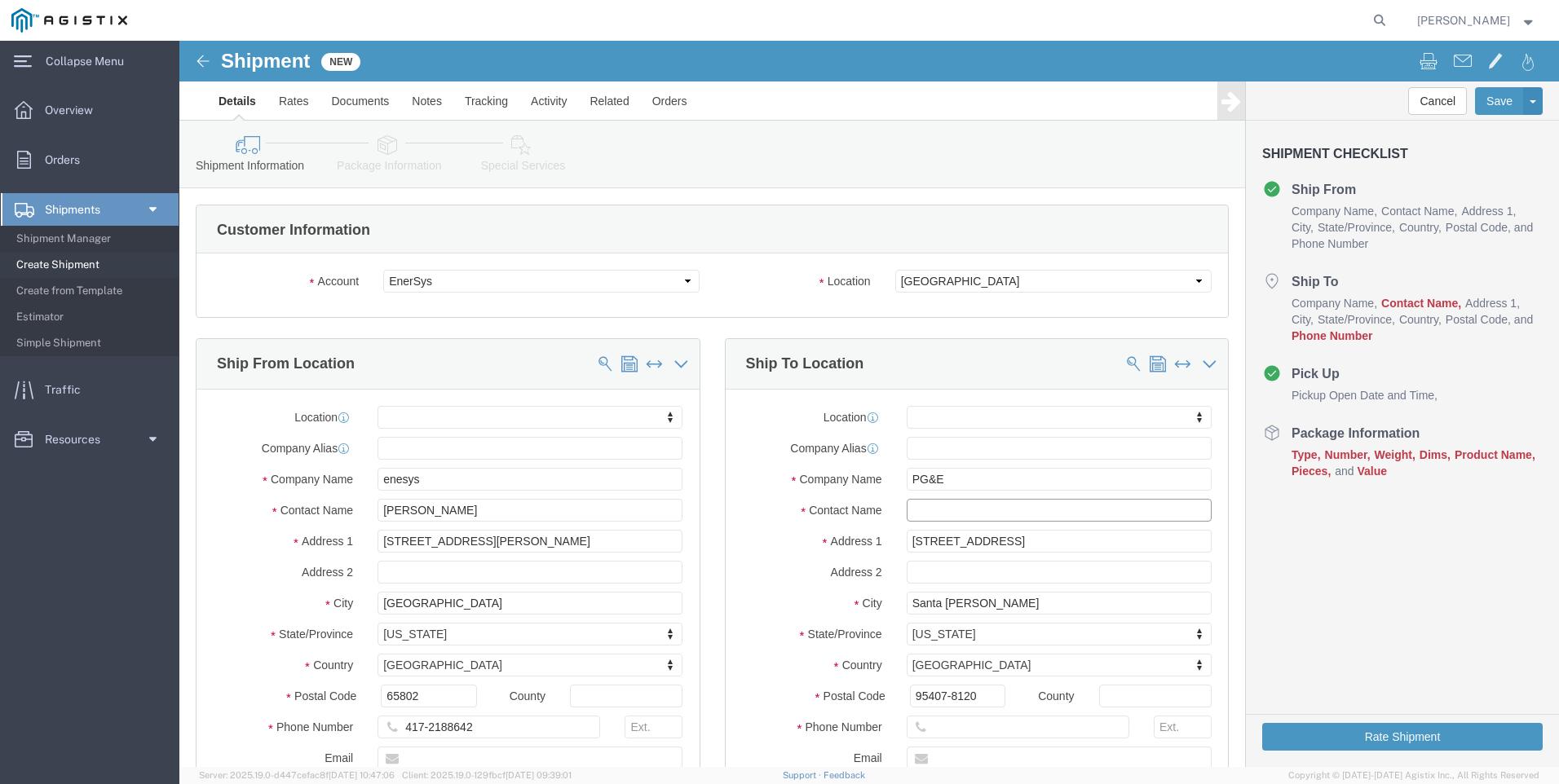
click input "text"
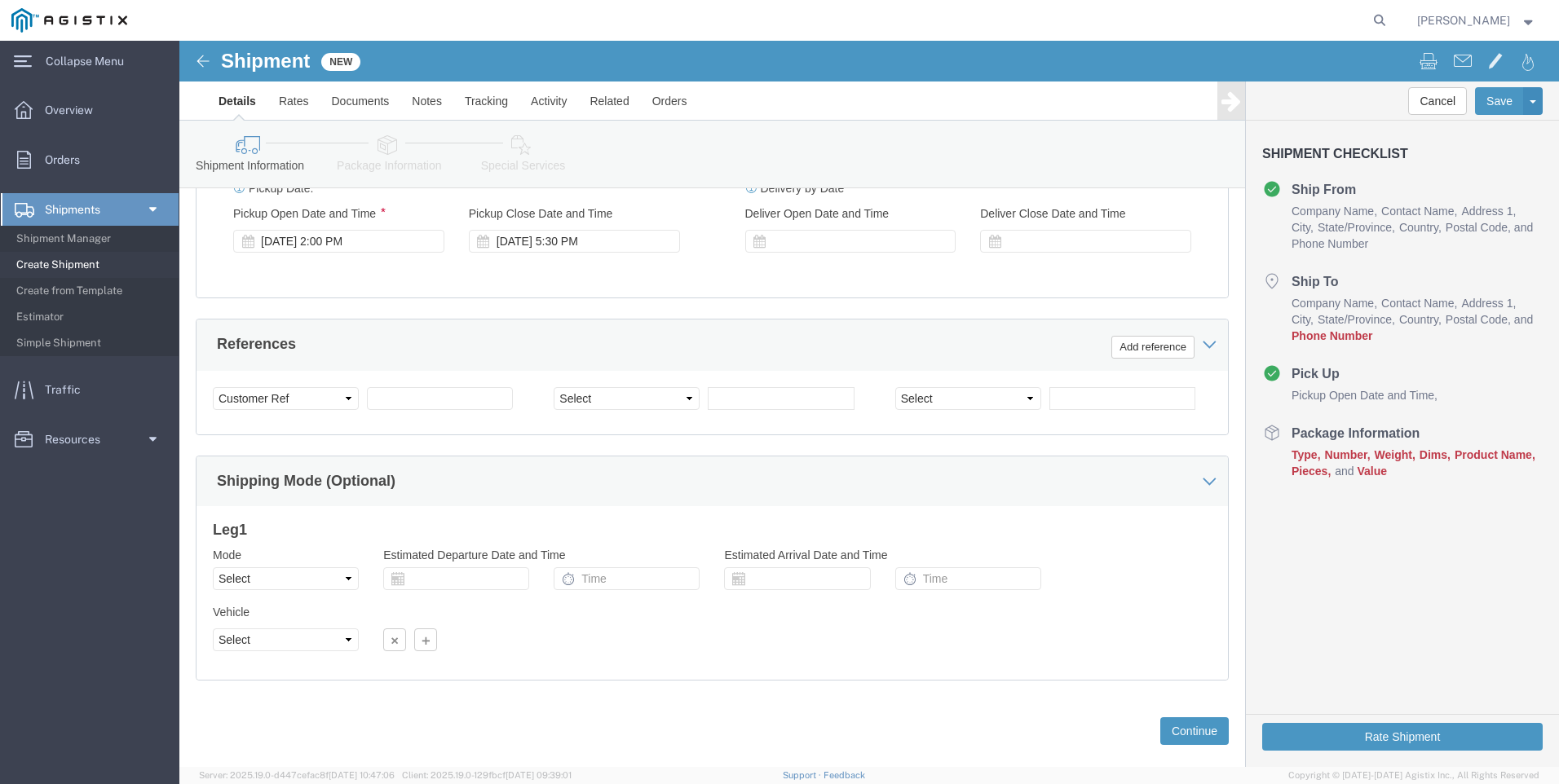
scroll to position [807, 0]
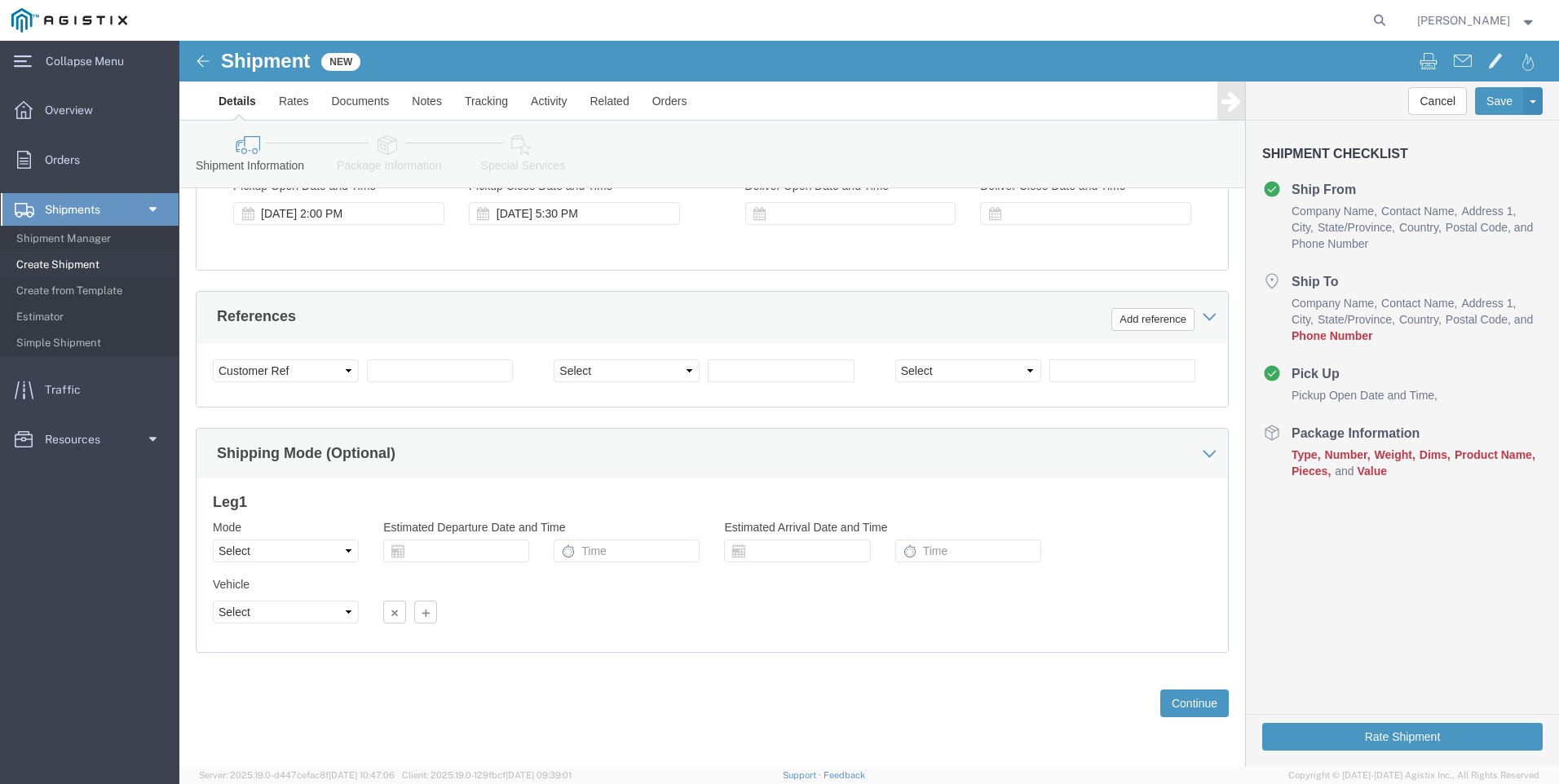
type input "[PERSON_NAME]"
click input "text"
type input "2701241390"
click select "Select Account Type Activity ID Airline Appointment Number ASN Batch Request # …"
select select "SALEORDR"
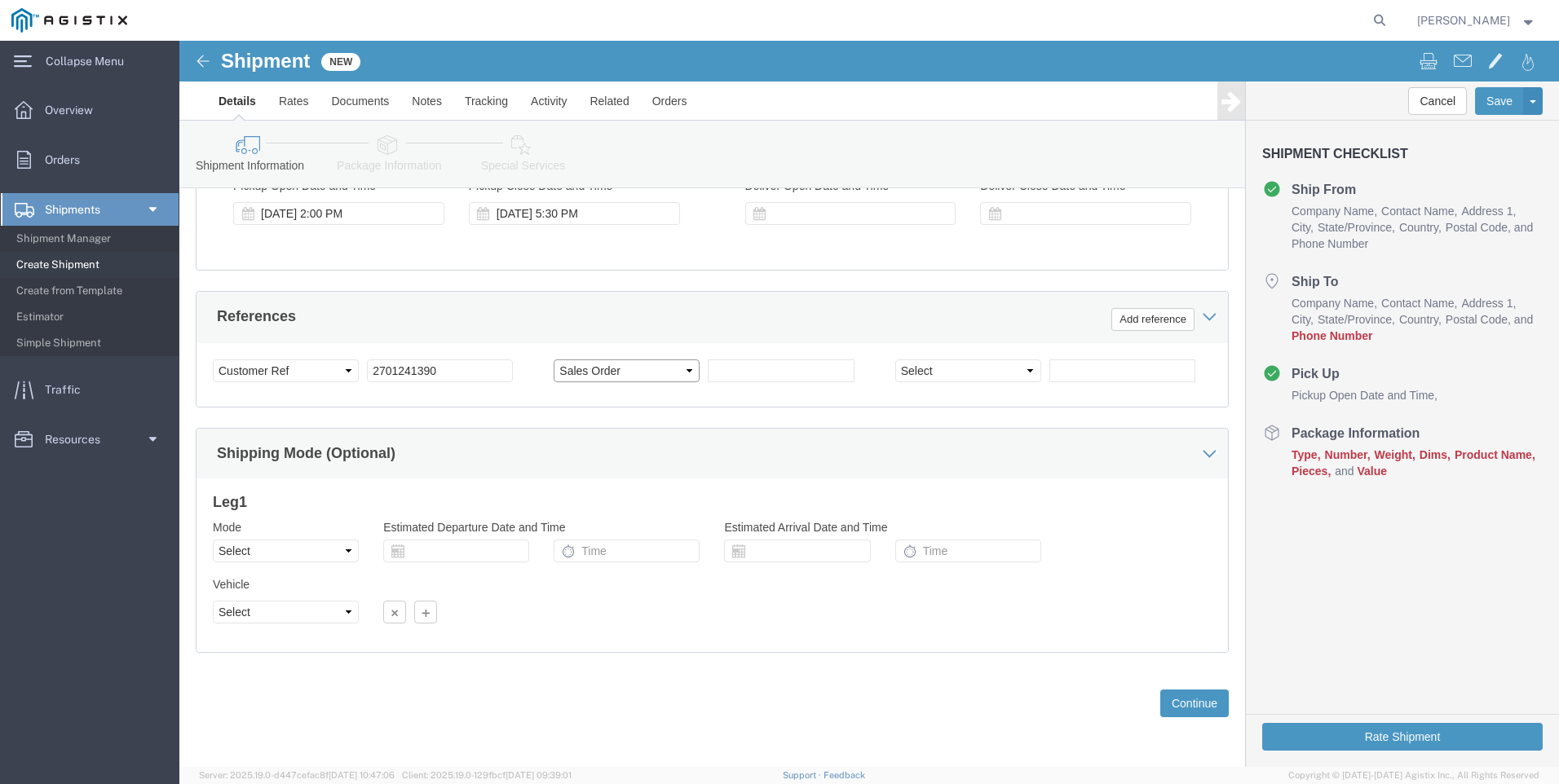
click select "Select Account Type Activity ID Airline Appointment Number ASN Batch Request # …"
click input "text"
type input "1069281"
click select "Select Air Less than Truckload Multi-Leg Ocean Freight Rail Small Parcel Truckl…"
select select "LTL"
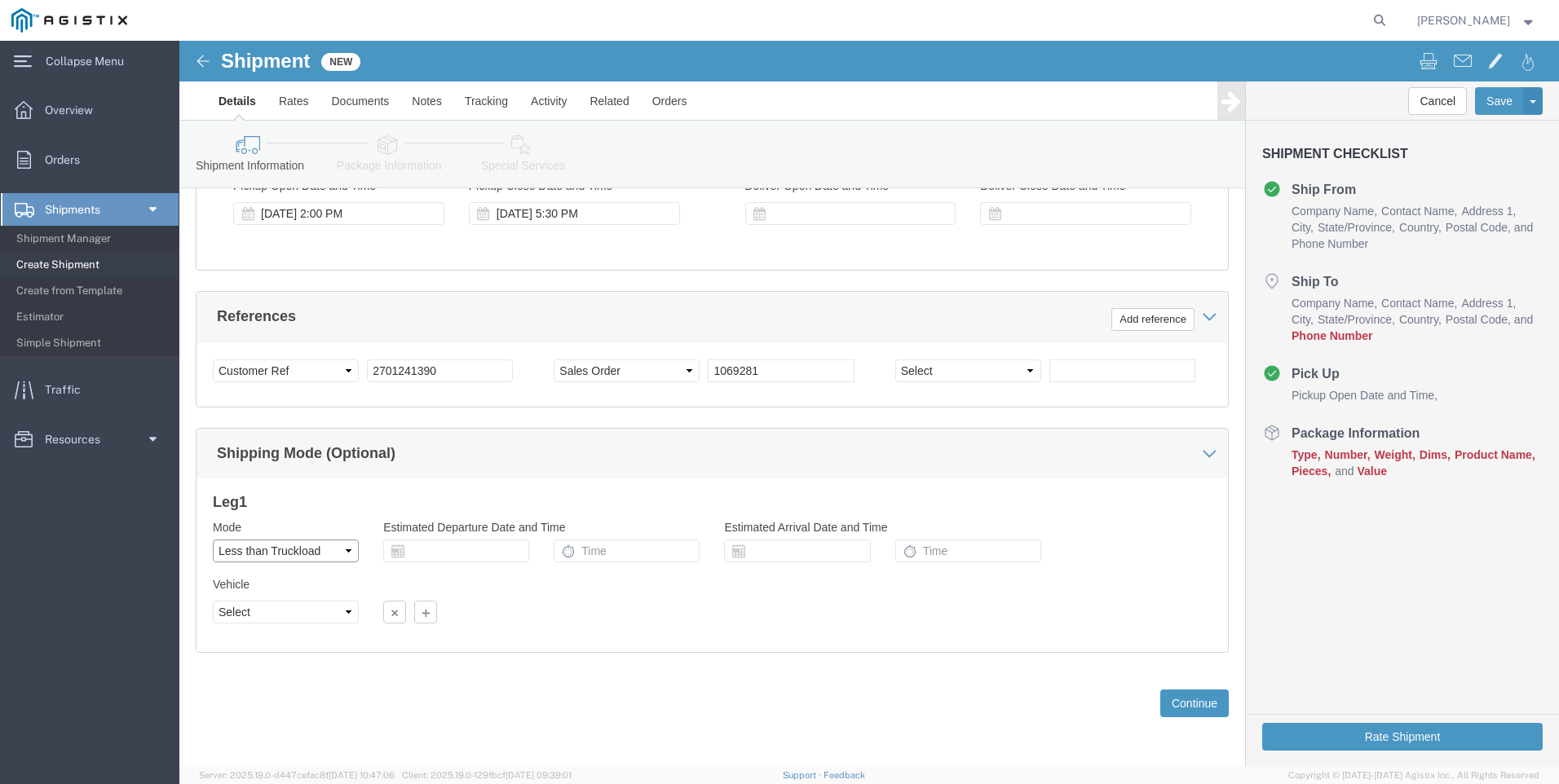
click select "Select Air Less than Truckload Multi-Leg Ocean Freight Rail Small Parcel Truckl…"
click icon
click input "text"
click td "18"
type input "[DATE]"
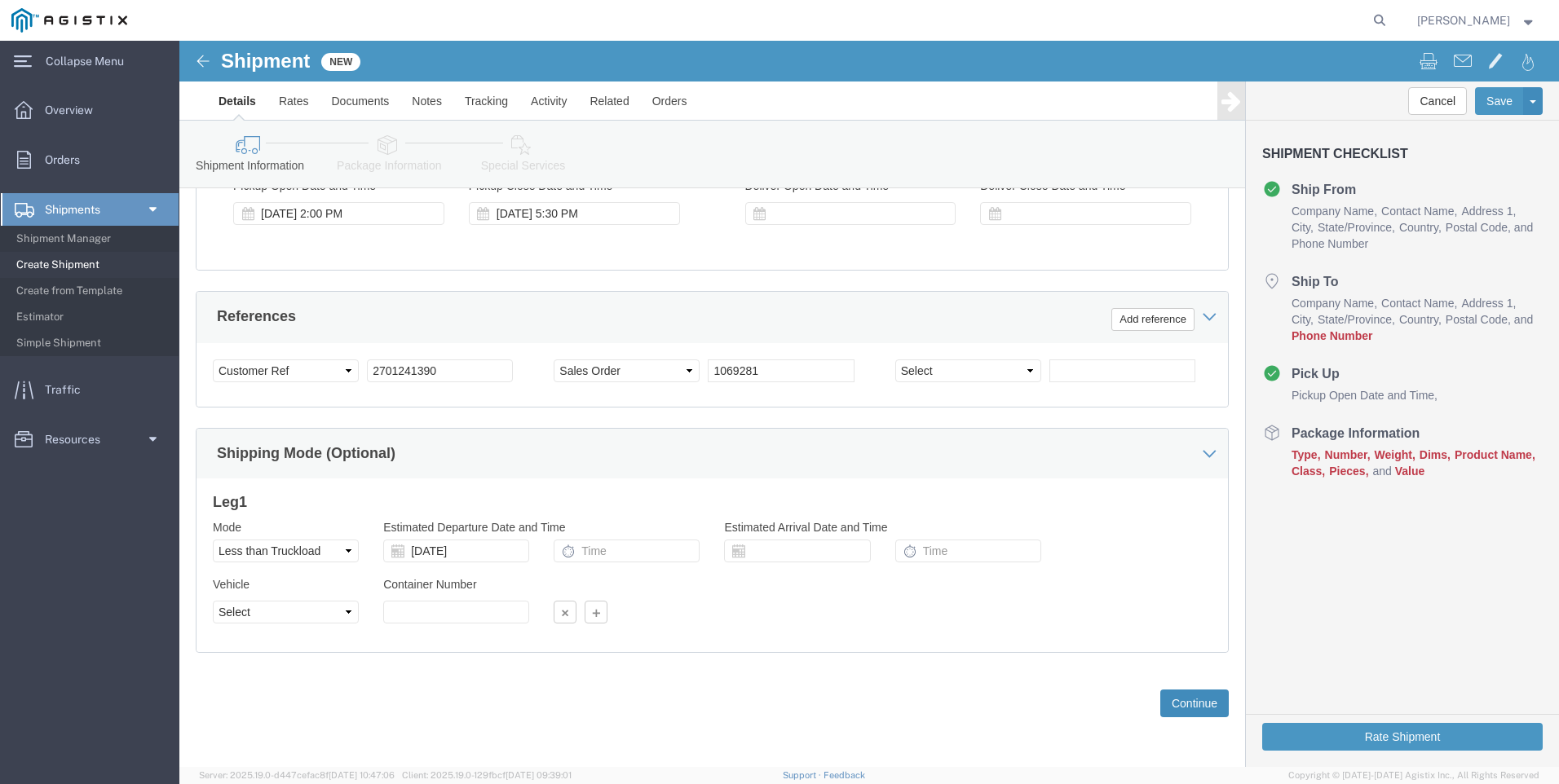
click button "Continue"
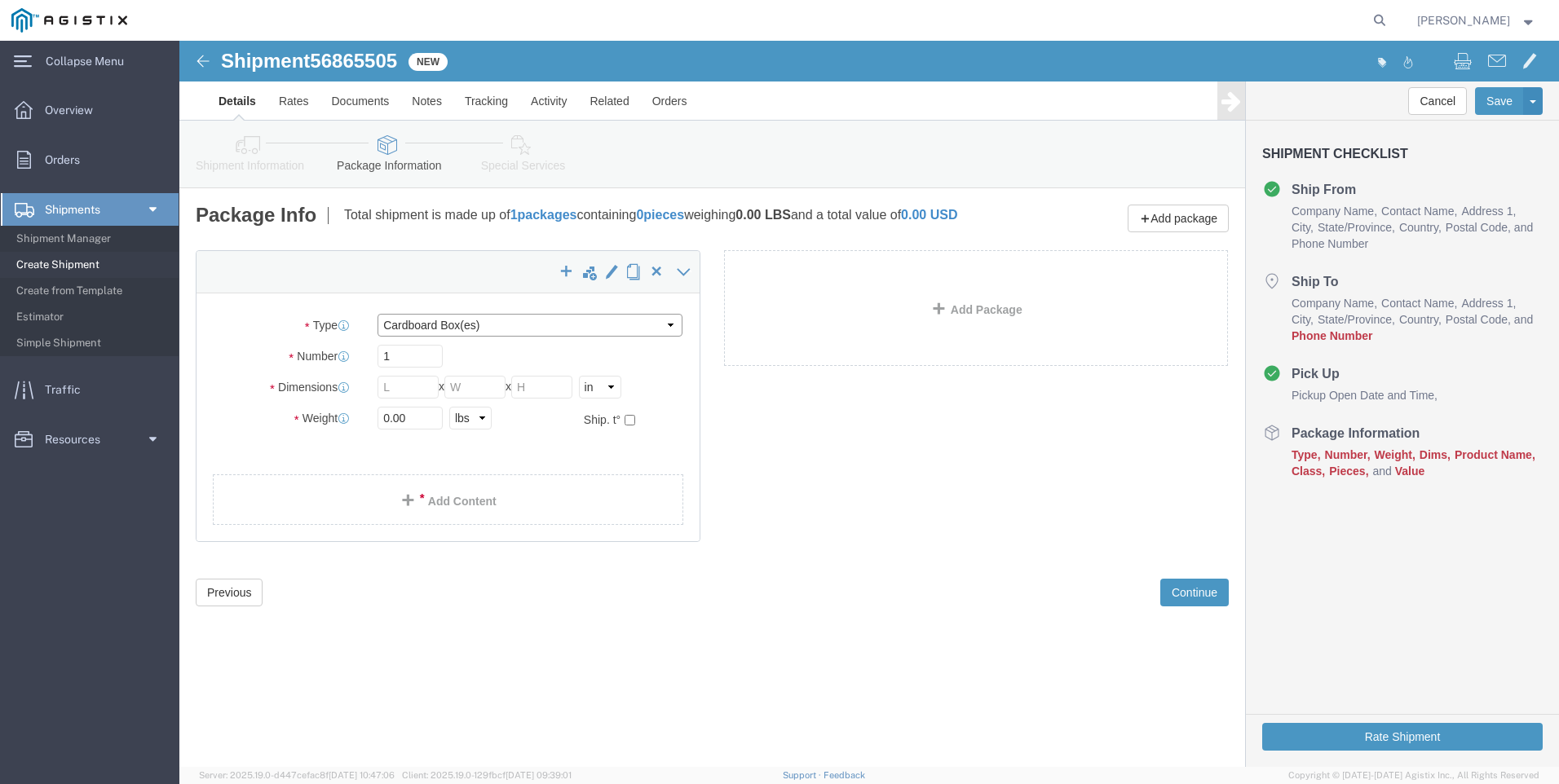
click select "Select Bale(s) Basket(s) Bolt(s) Bottle(s) Buckets Bulk Bundle(s) Can(s) Cardbo…"
select select "PONS"
click select "Select Bale(s) Basket(s) Bolt(s) Bottle(s) Buckets Bulk Bundle(s) Can(s) Cardbo…"
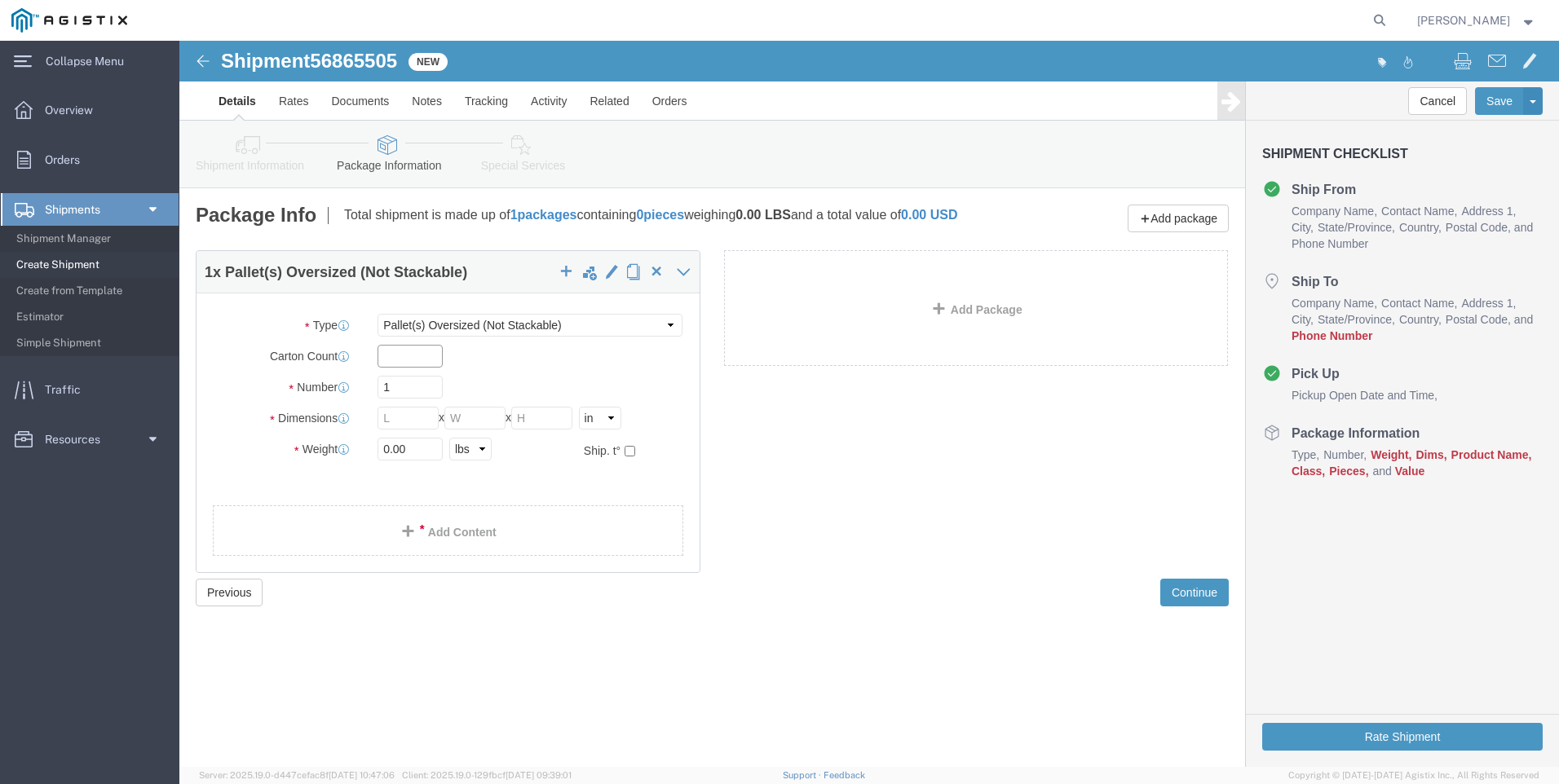
click input "text"
type input "12"
drag, startPoint x: 226, startPoint y: 362, endPoint x: 128, endPoint y: 347, distance: 99.1
click div "Number 1"
click input "text"
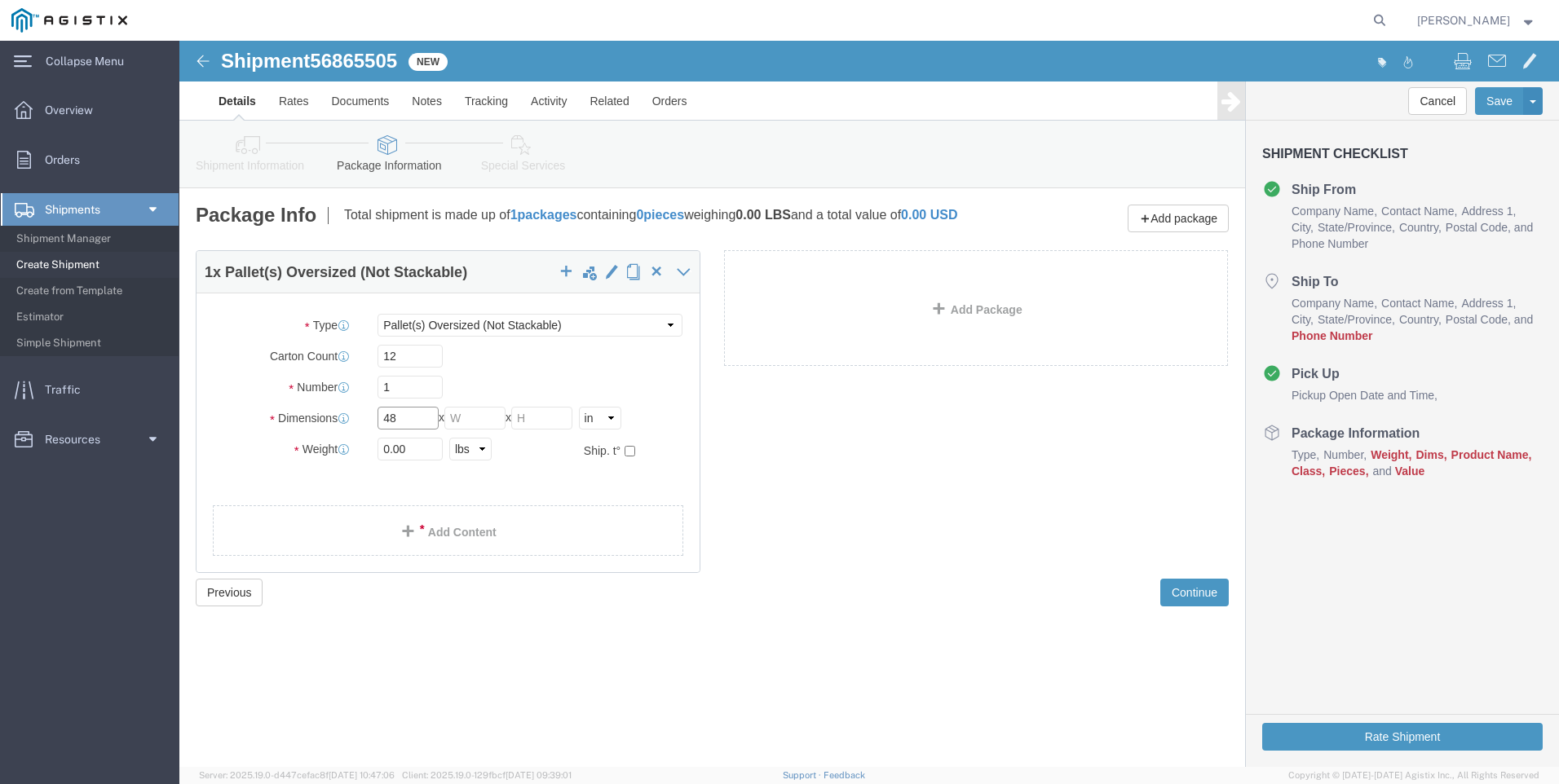
type input "48"
type input "40"
type input "13"
drag, startPoint x: 261, startPoint y: 421, endPoint x: 248, endPoint y: 421, distance: 13.0
click input "0.00"
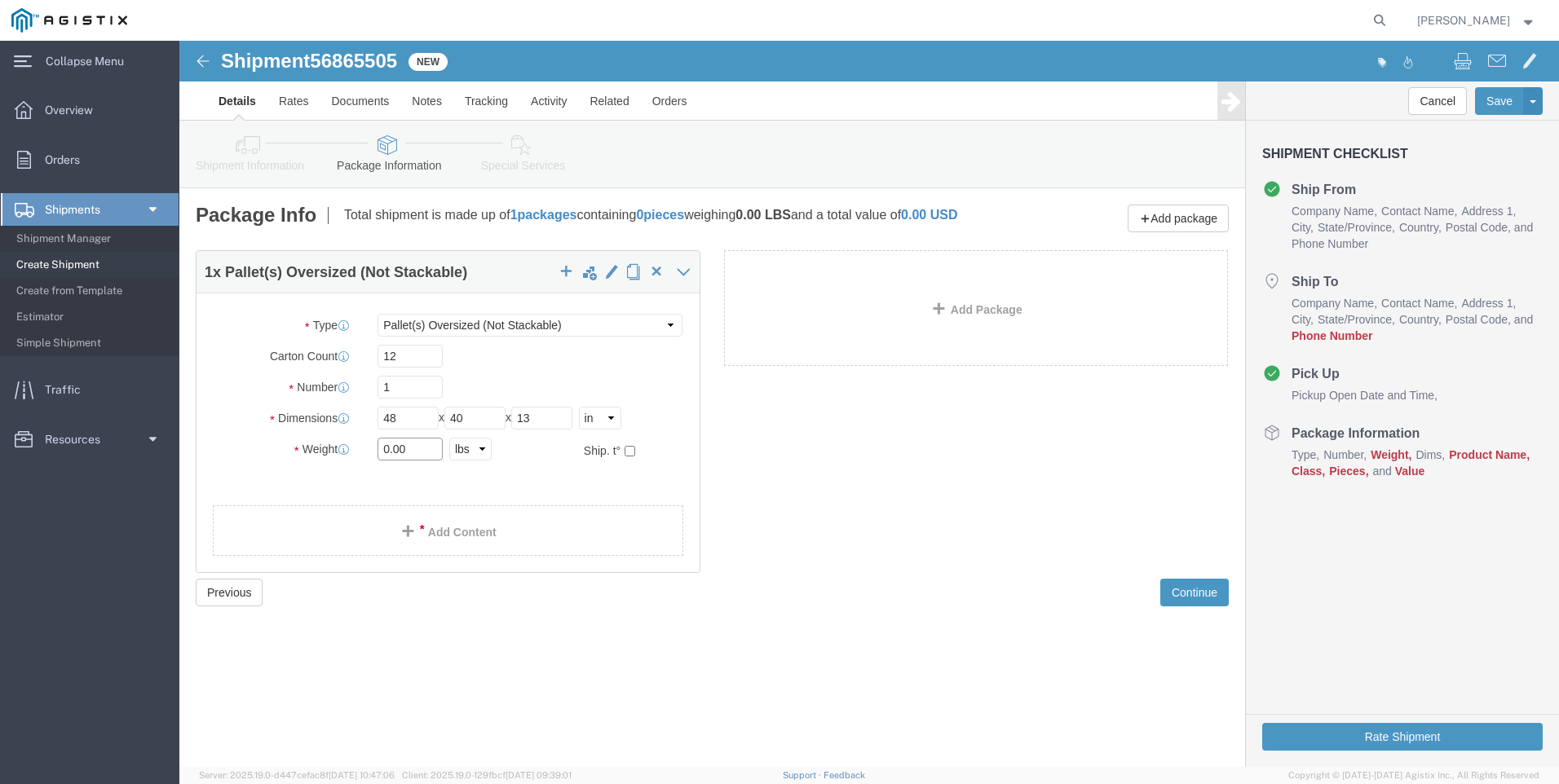
drag, startPoint x: 248, startPoint y: 421, endPoint x: 17, endPoint y: 390, distance: 233.1
click div "Package Type Select Bale(s) Basket(s) Bolt(s) Bottle(s) Buckets Bulk Bundle(s) …"
type input "341"
click button "Continue"
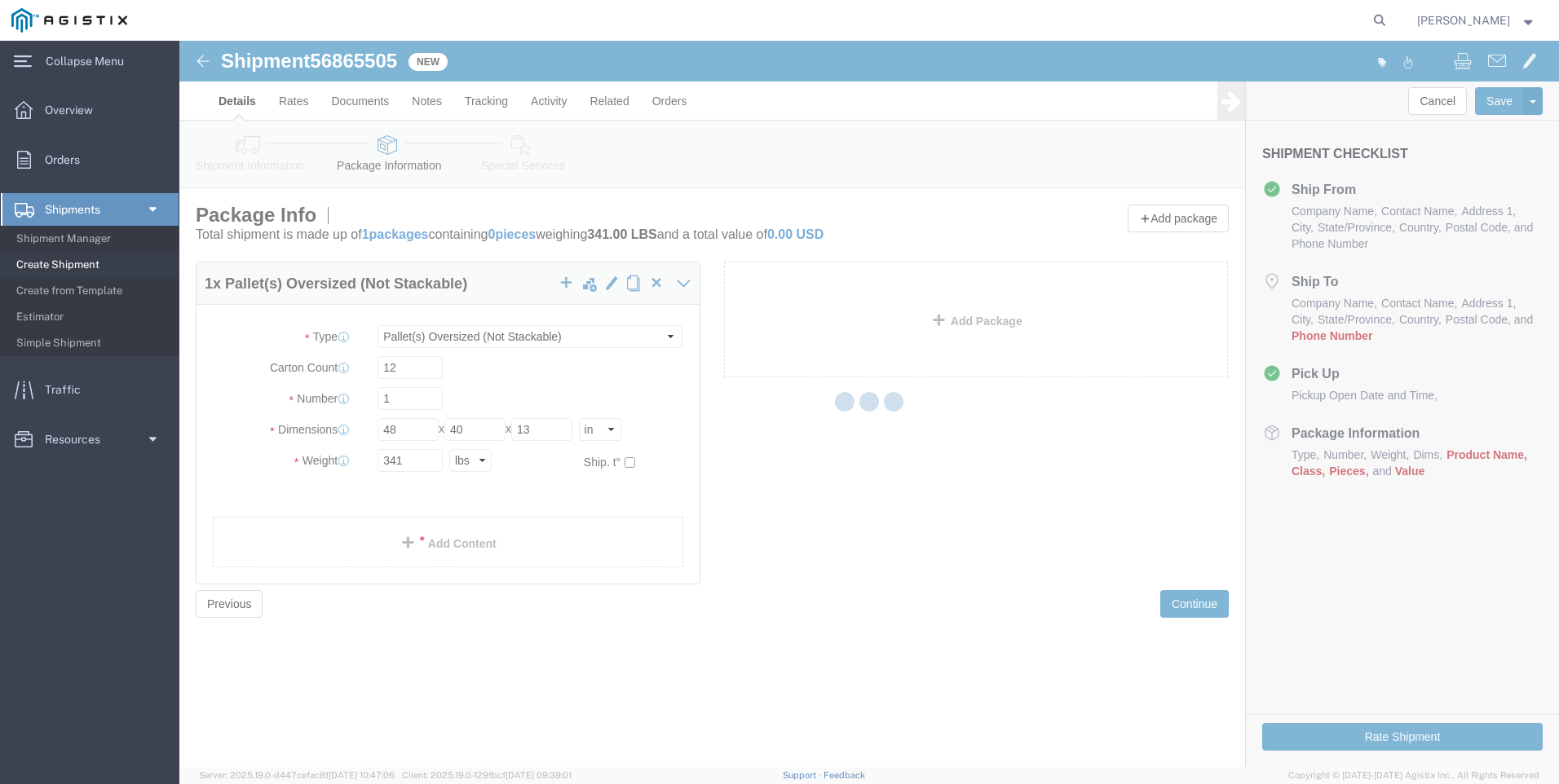
select select
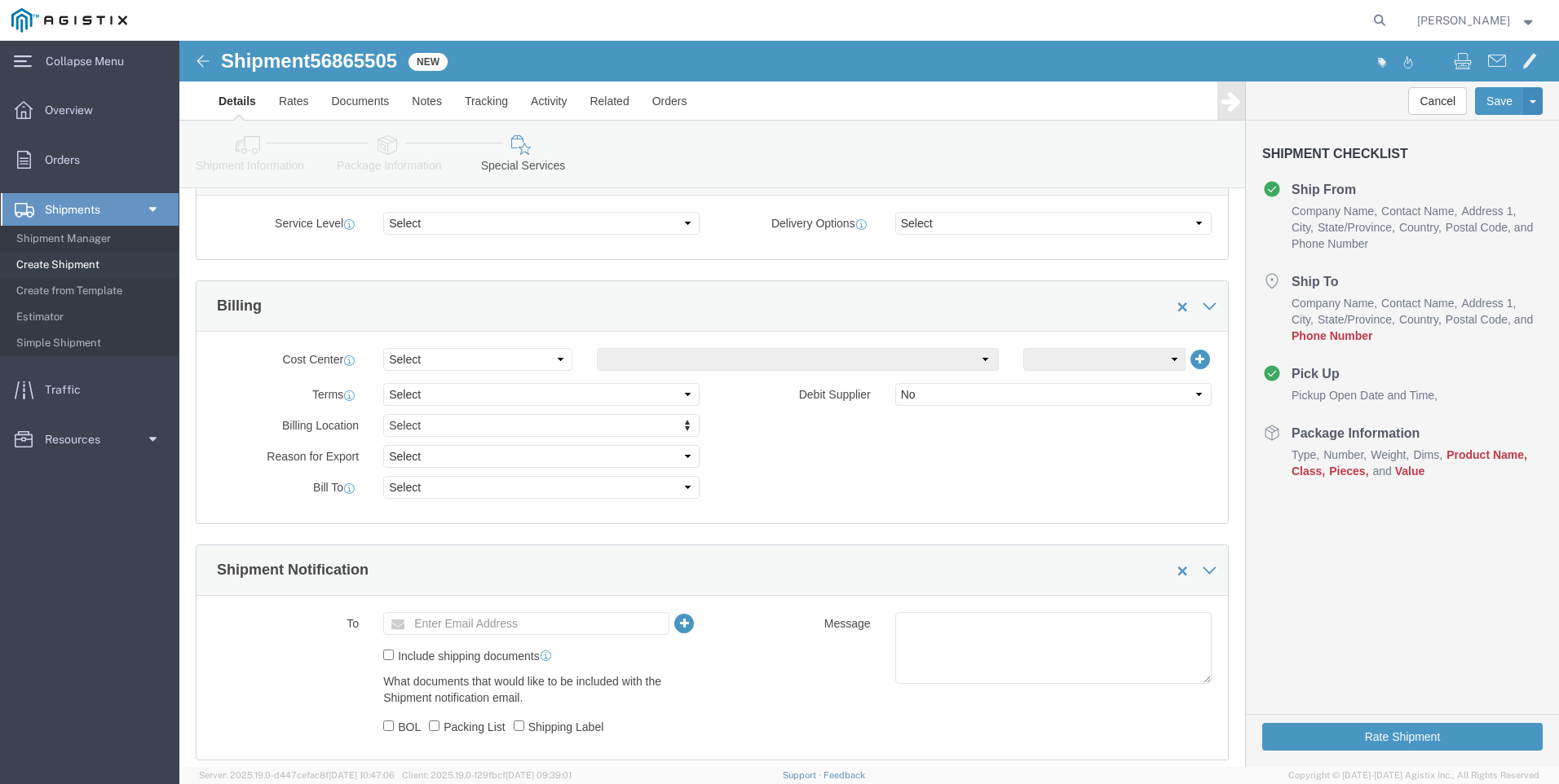
scroll to position [652, 0]
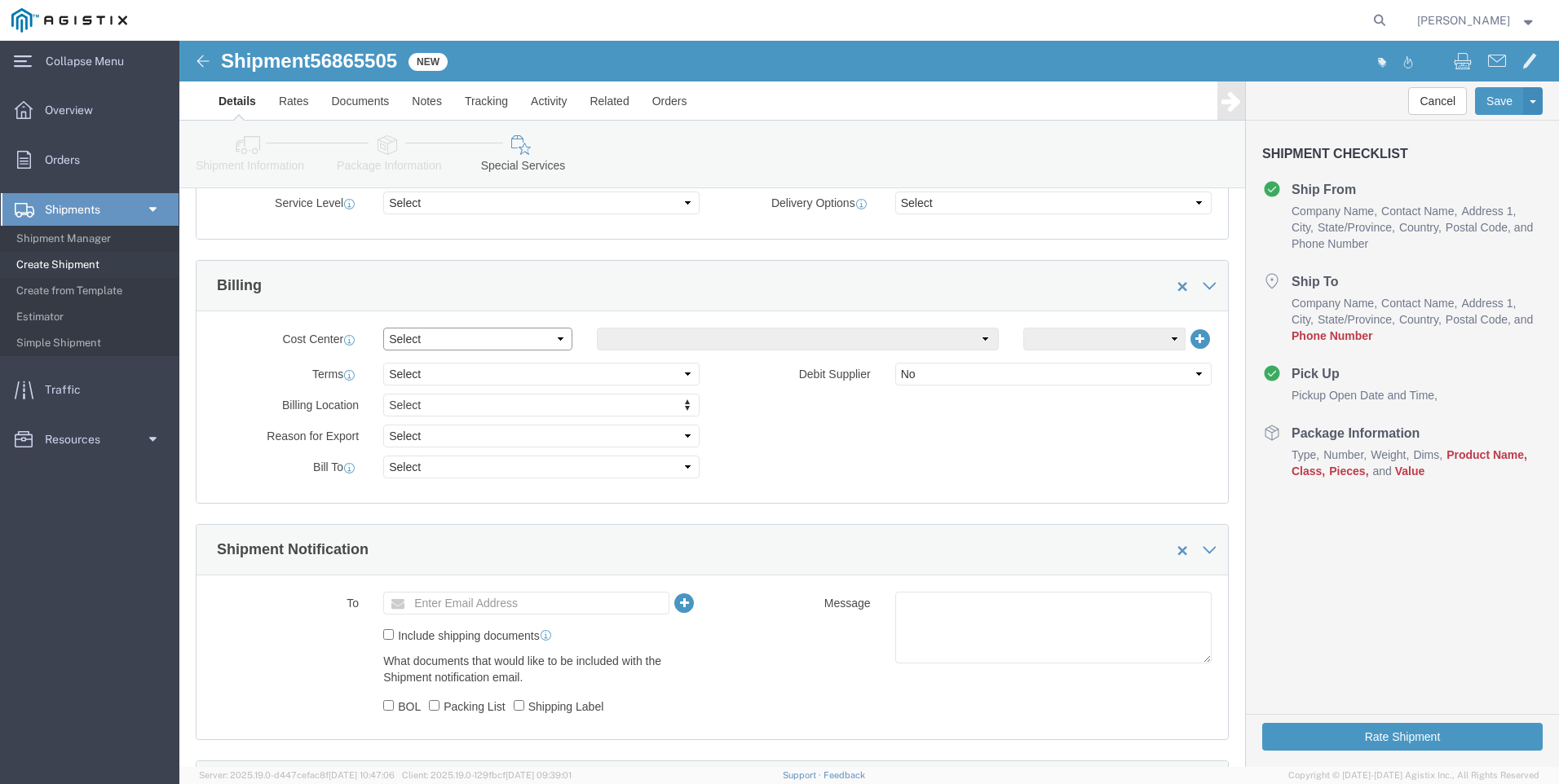
click select "Select Buyer Cost Center Department Operations Number Order Number Sales Person"
click div "Cost Center Select Buyer Cost Center Department Operations Number Order Number …"
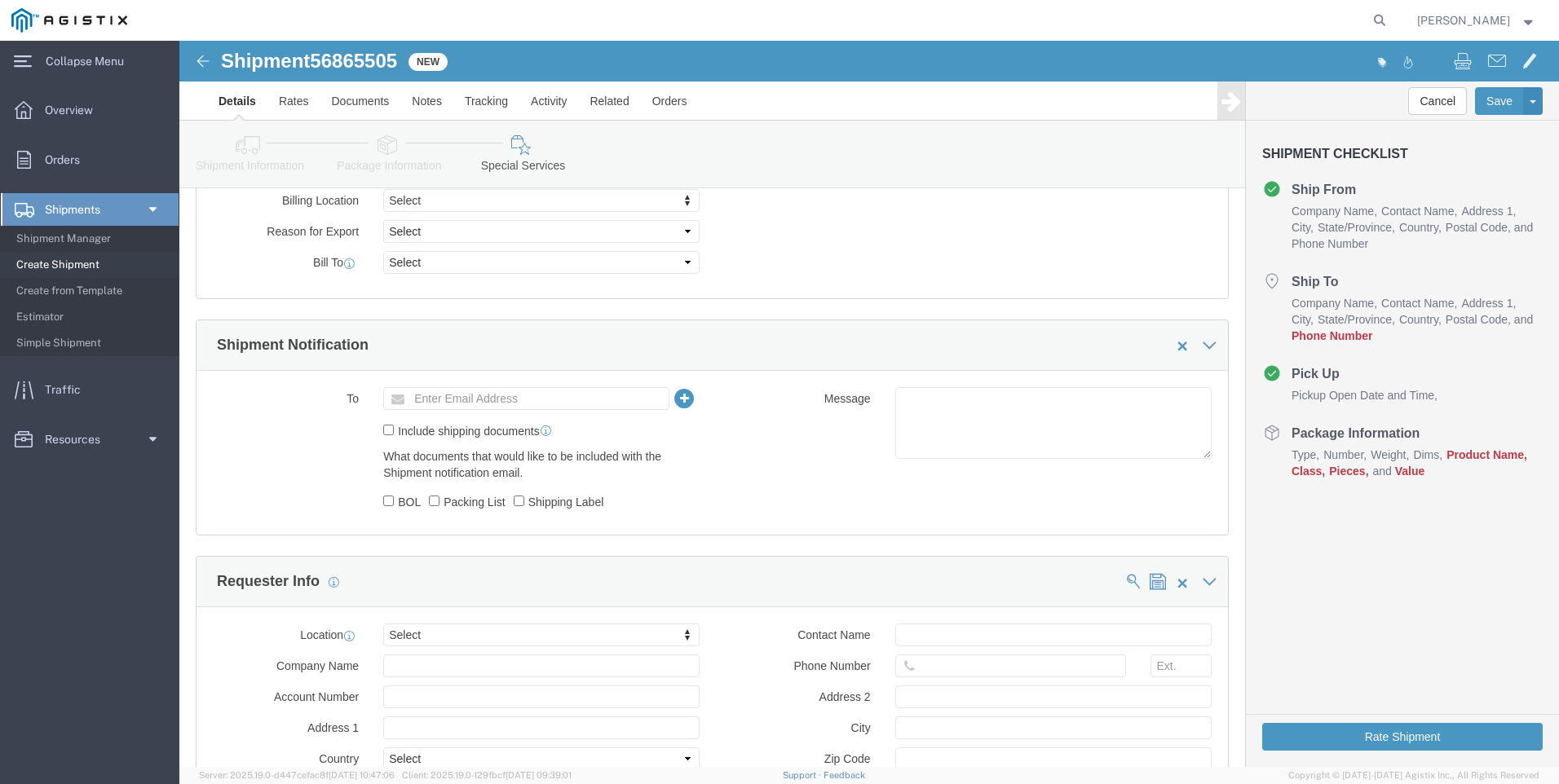
scroll to position [897, 0]
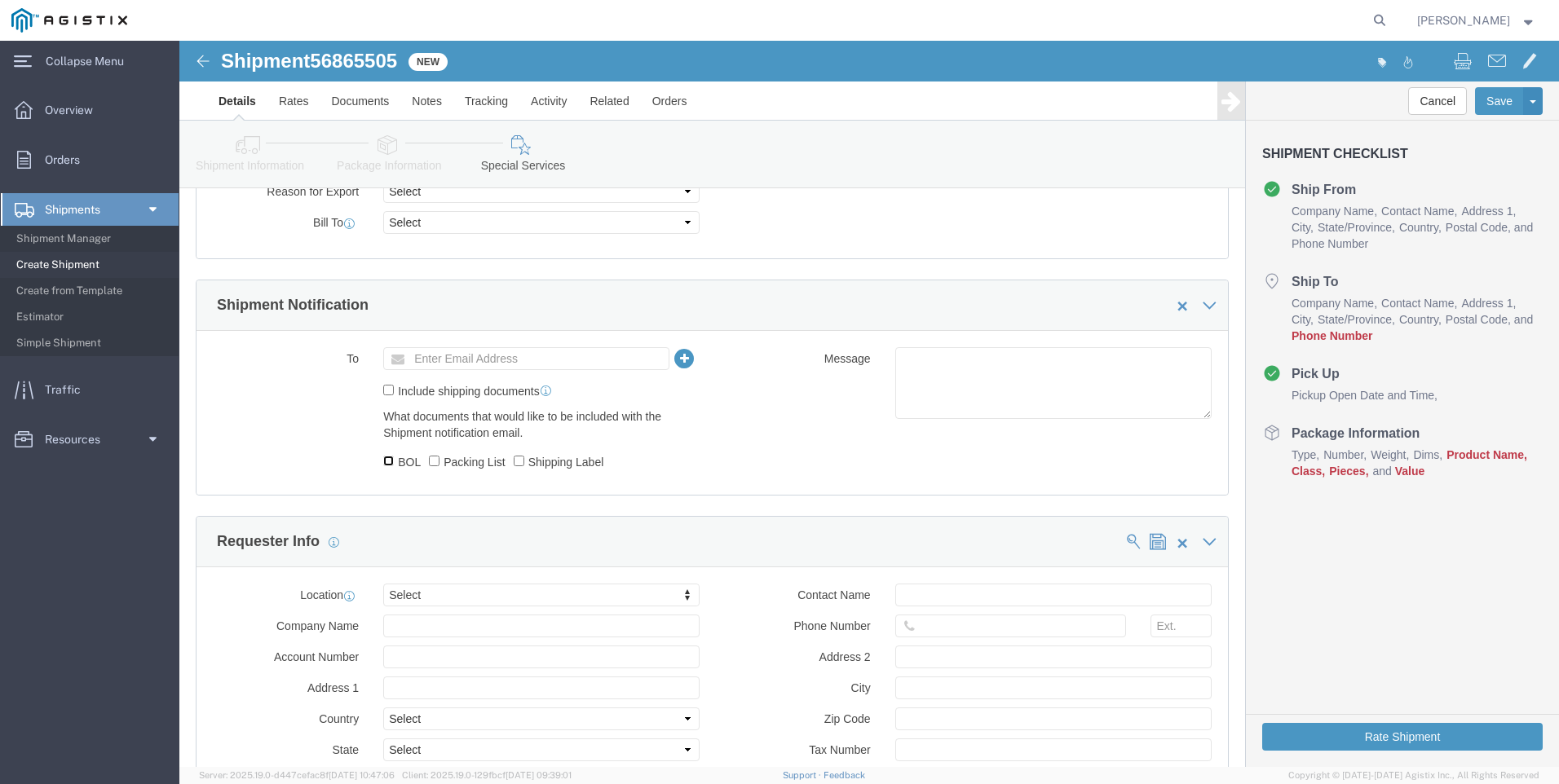
click input "BOL"
checkbox input "true"
click input "text"
type input "[PERSON_NAME][EMAIL_ADDRESS][PERSON_NAME][DOMAIN_NAME]"
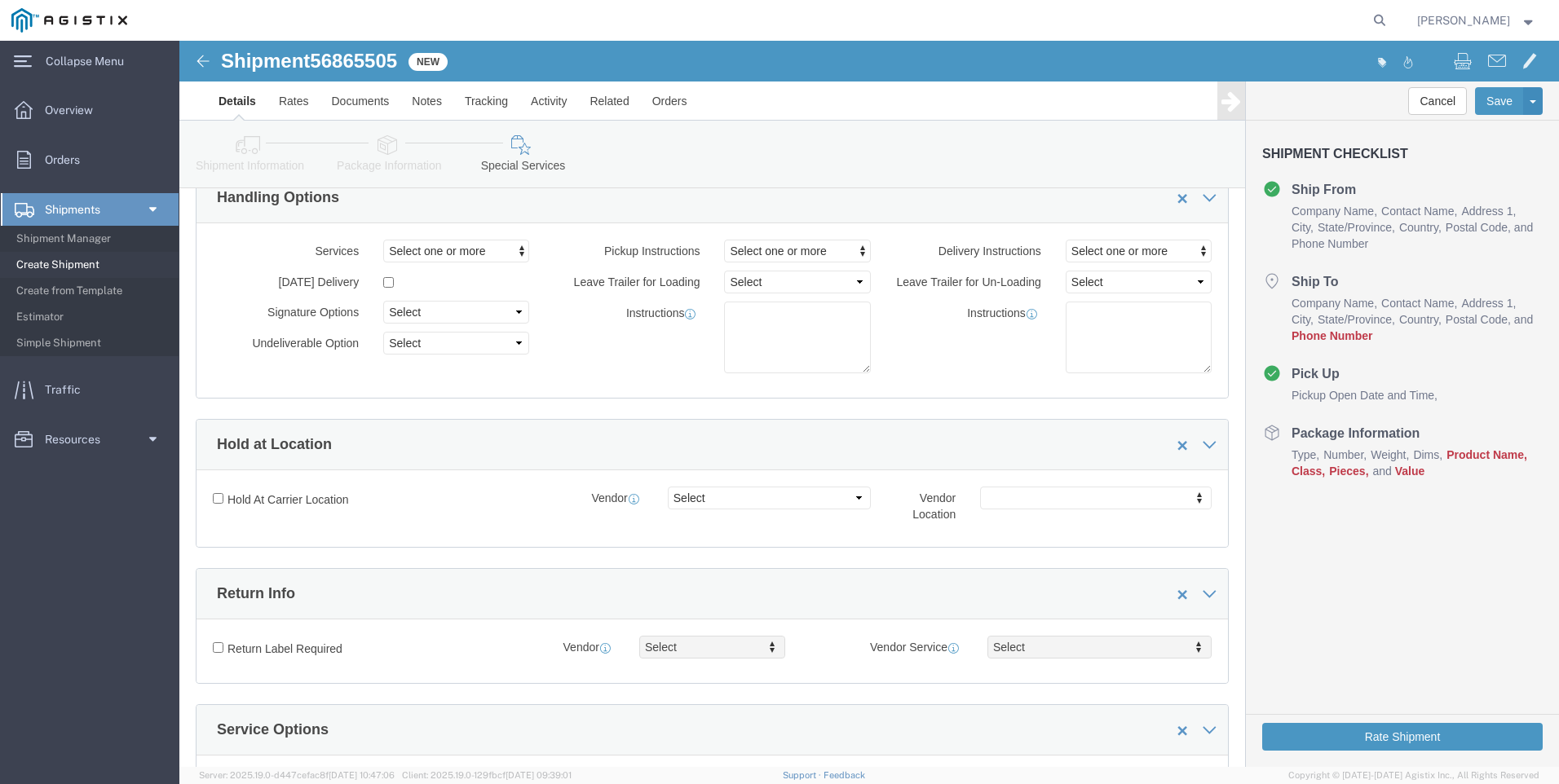
scroll to position [0, 0]
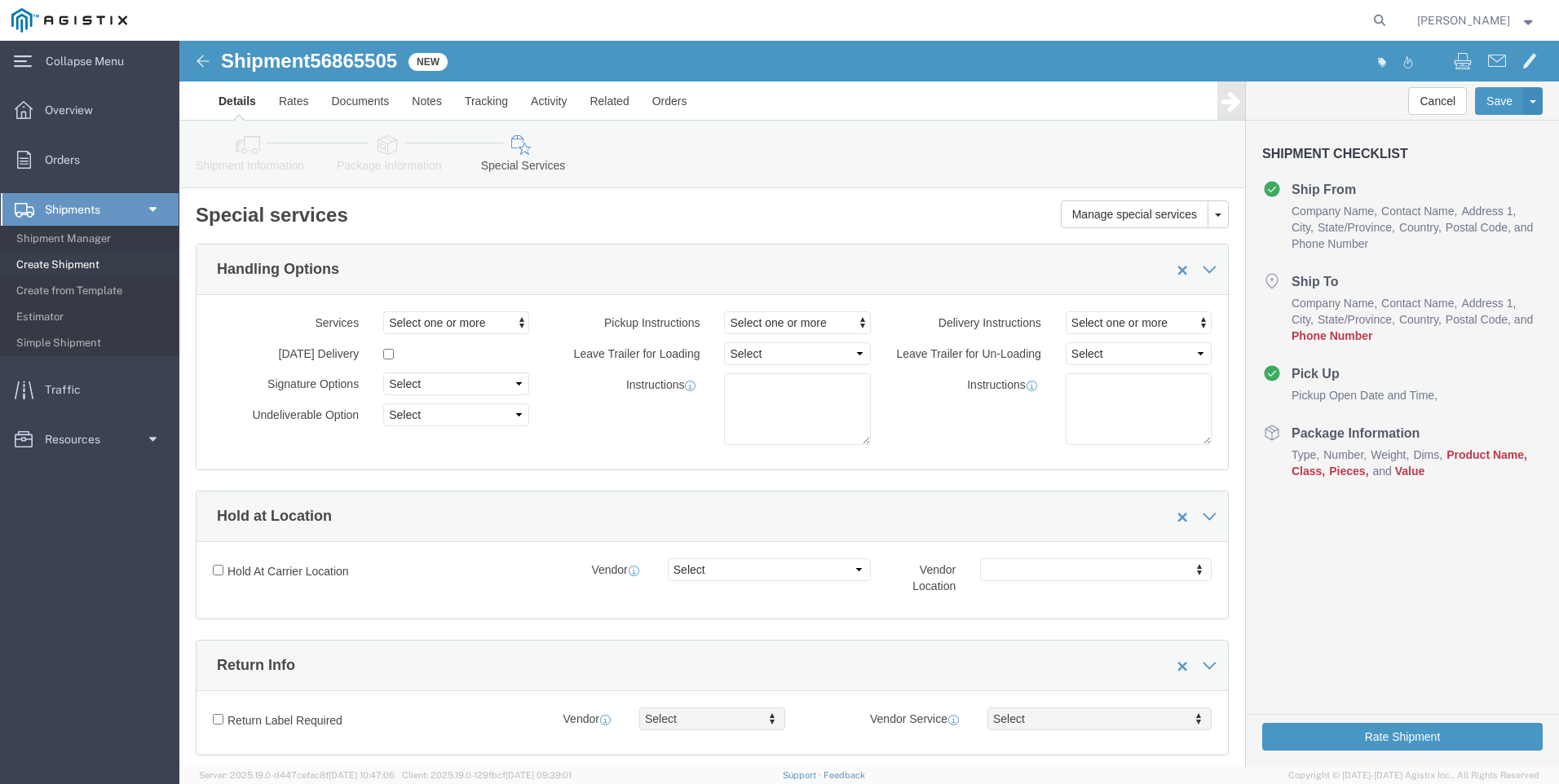
click span "Phone Number"
click h4 "Ship To"
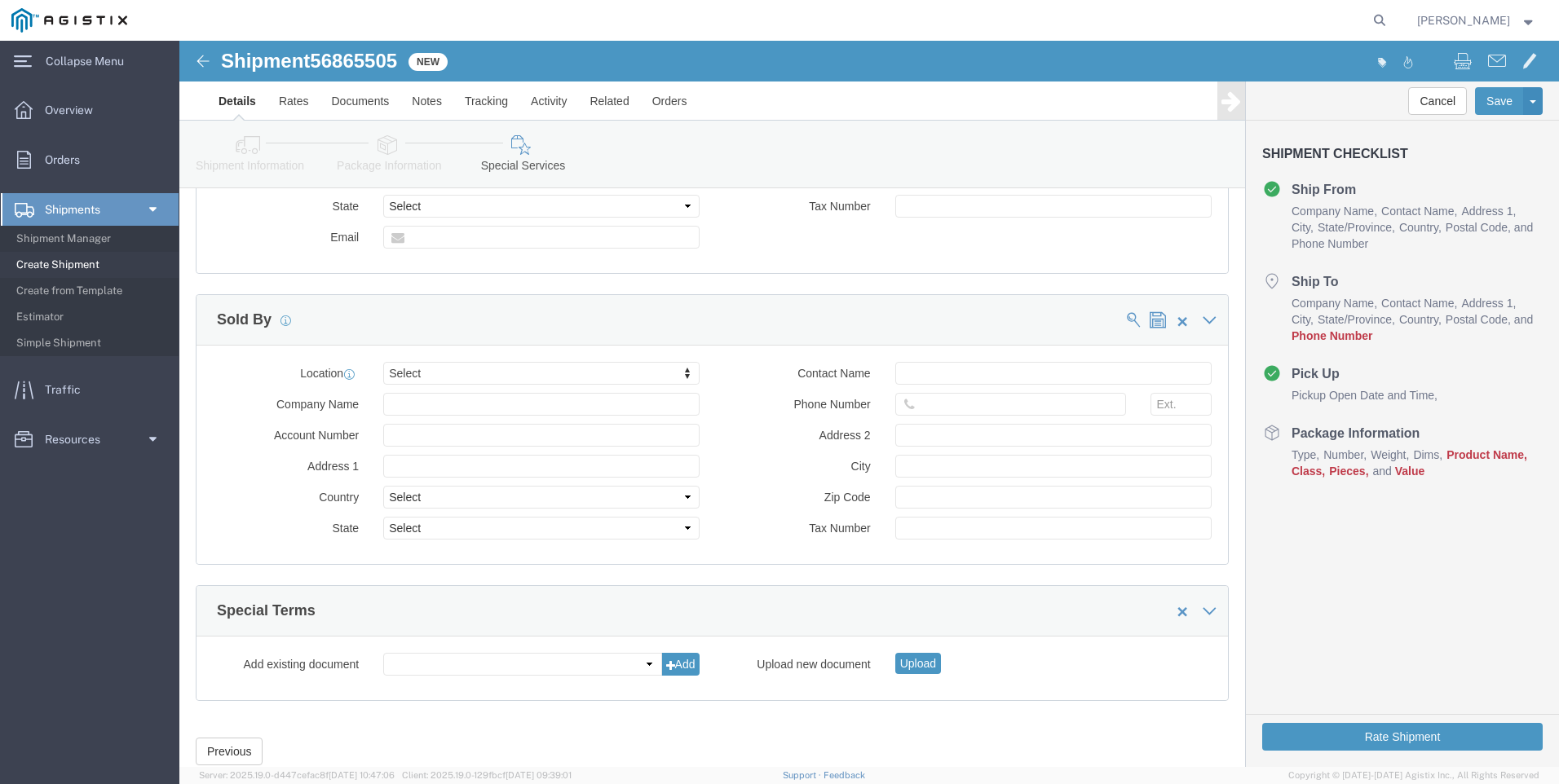
scroll to position [1501, 0]
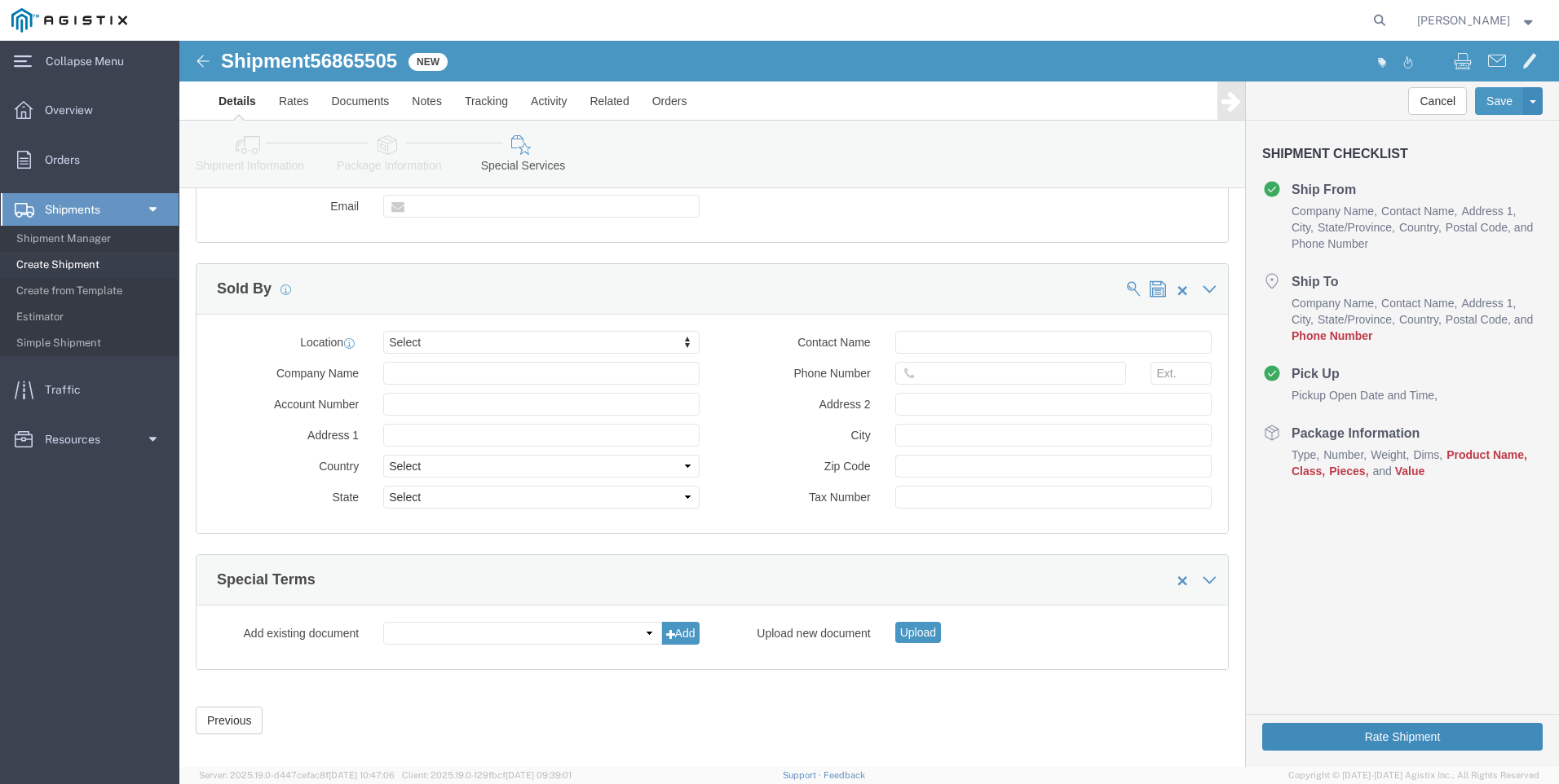
click button "Rate Shipment"
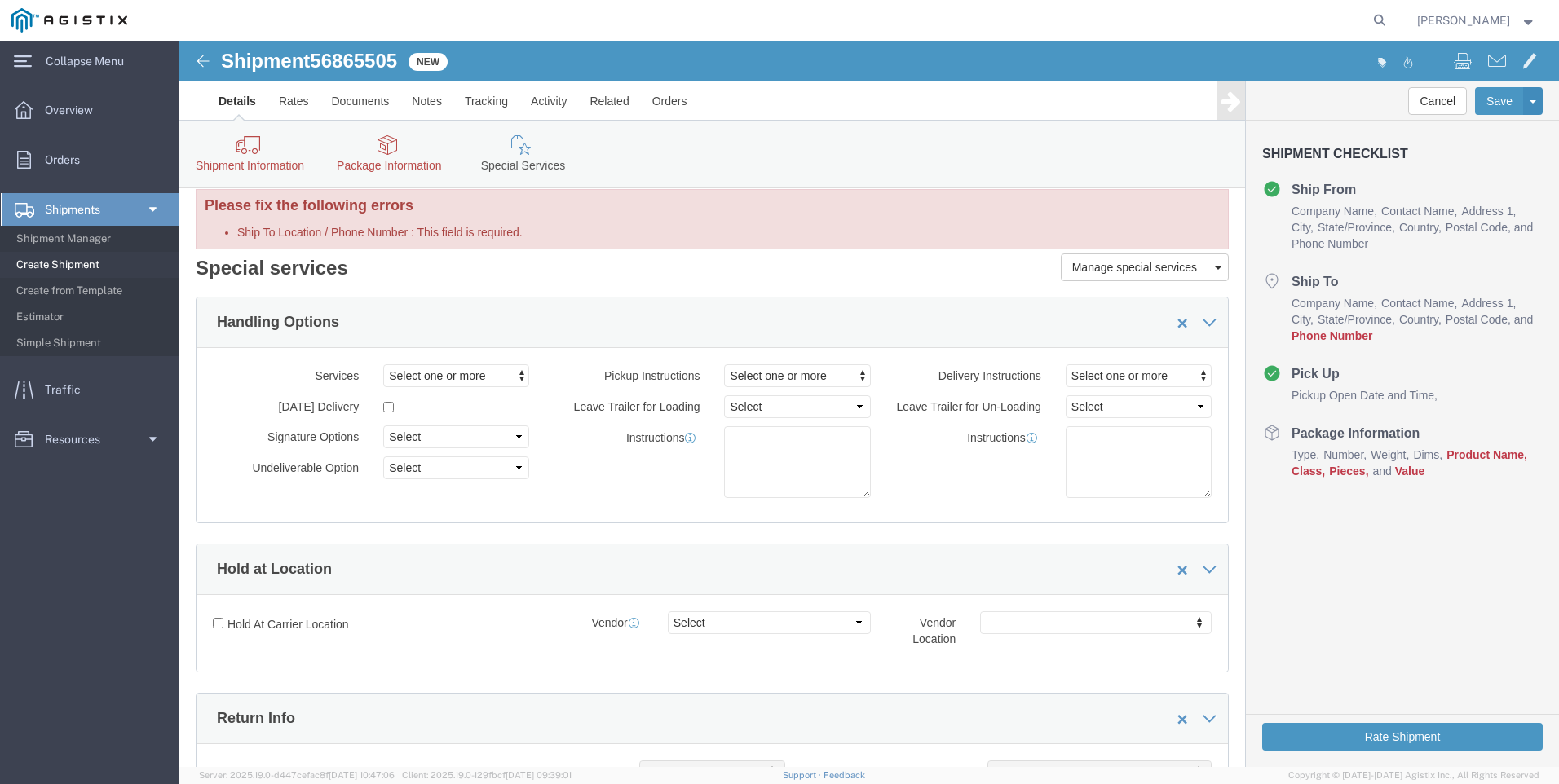
scroll to position [0, 0]
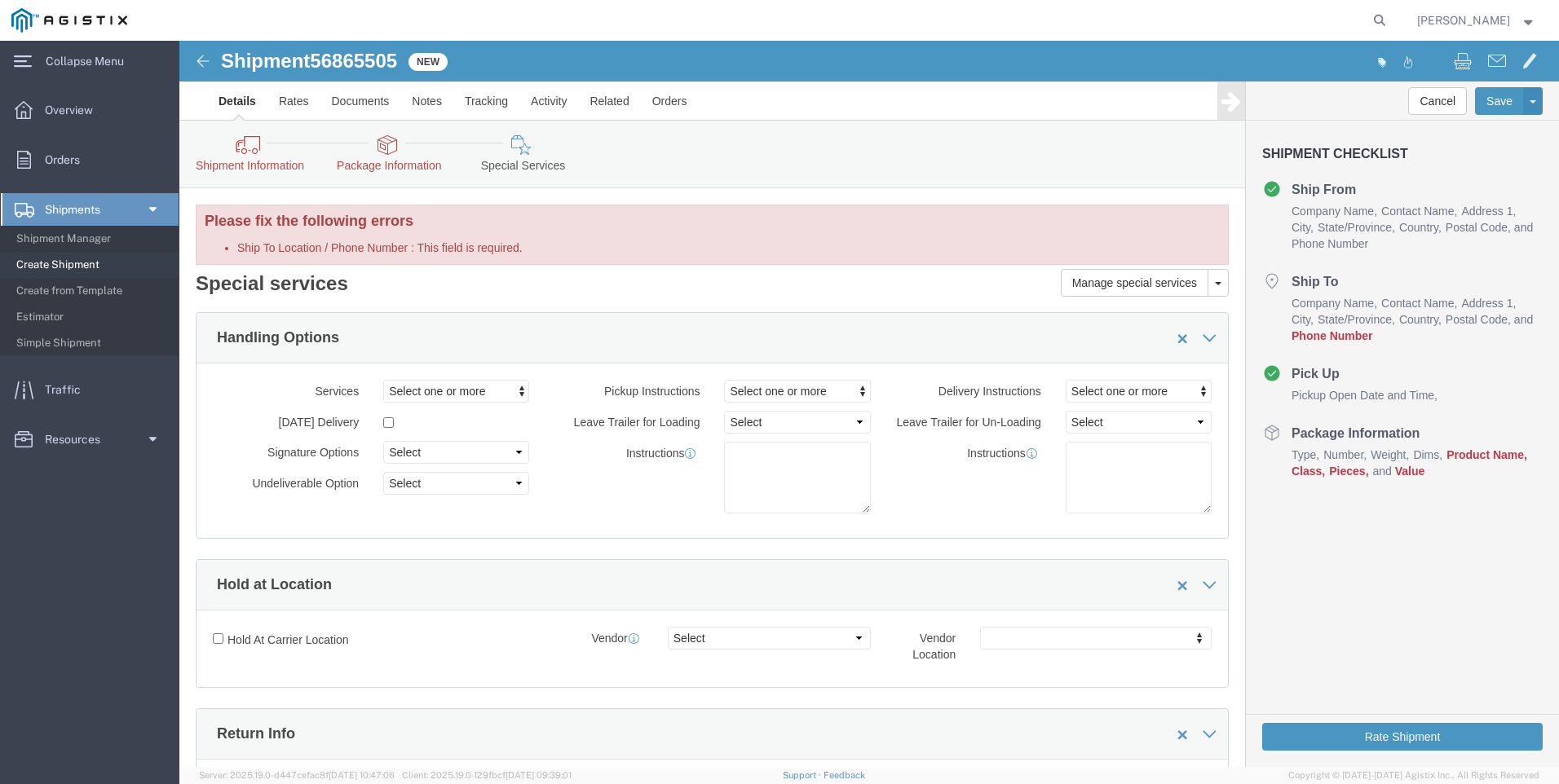
click icon
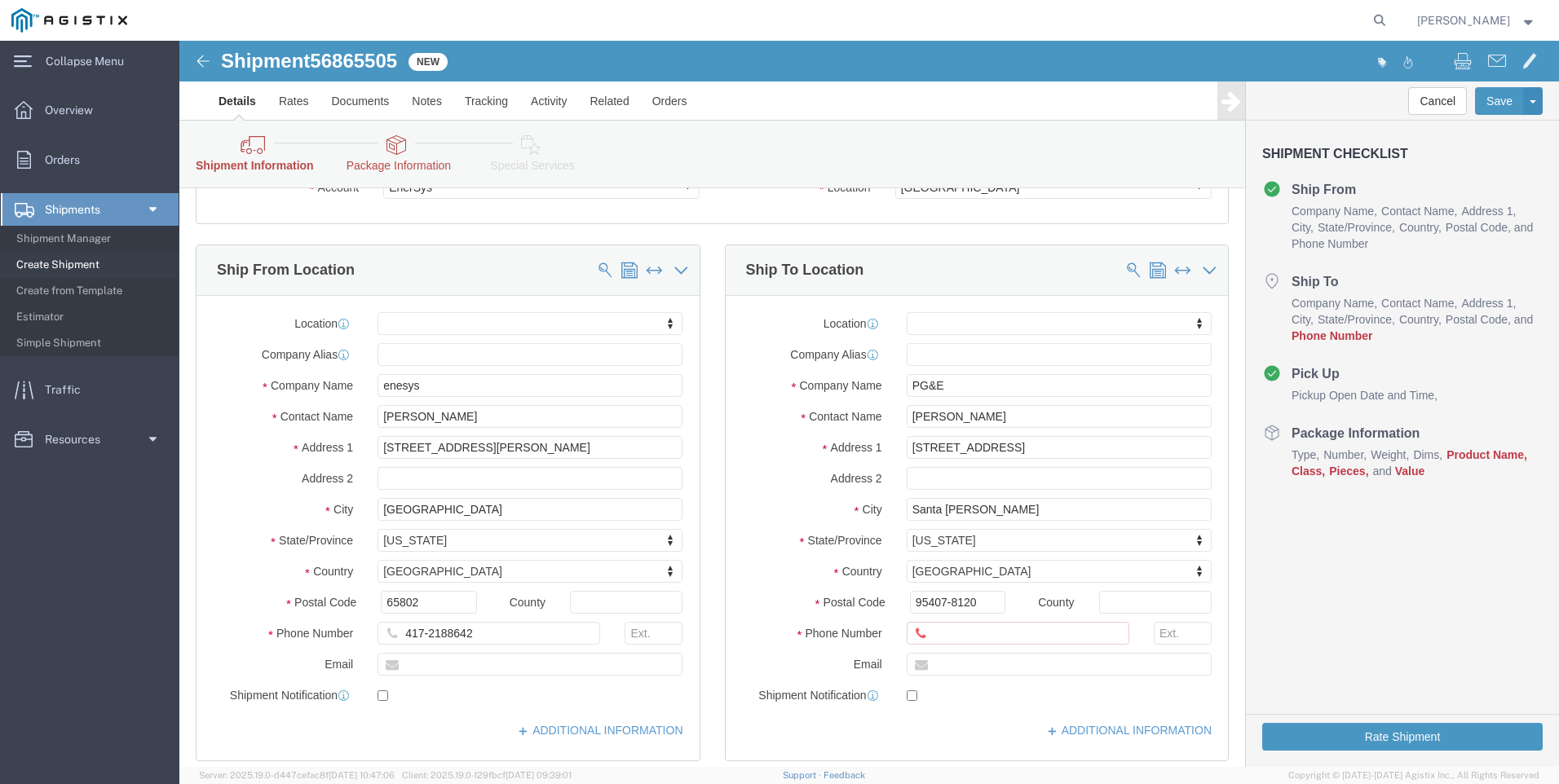
scroll to position [163, 0]
click input "Ship To Location / Phone Number : This field is required."
type input "[PHONE_NUMBER]"
click icon
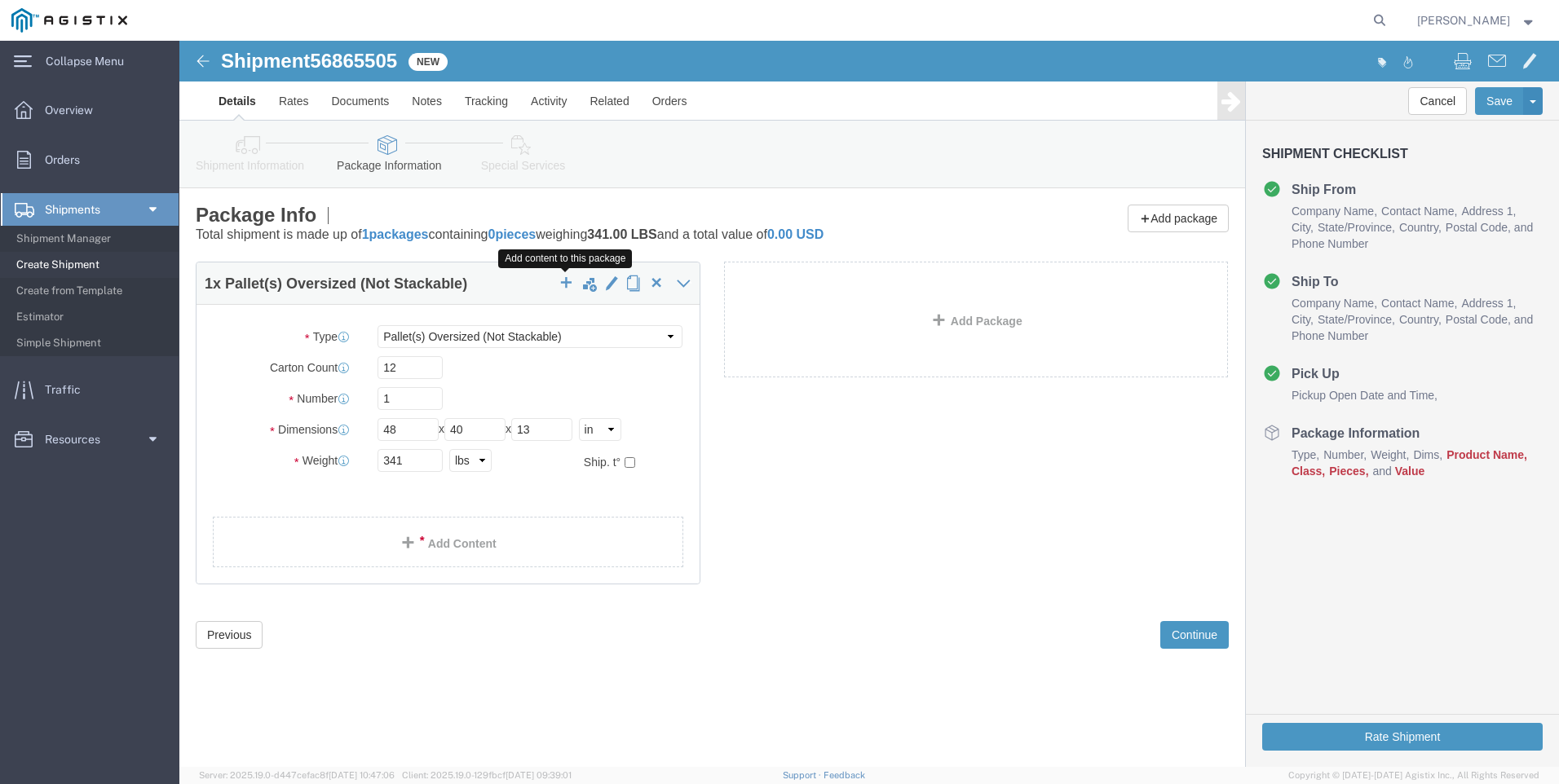
click span "button"
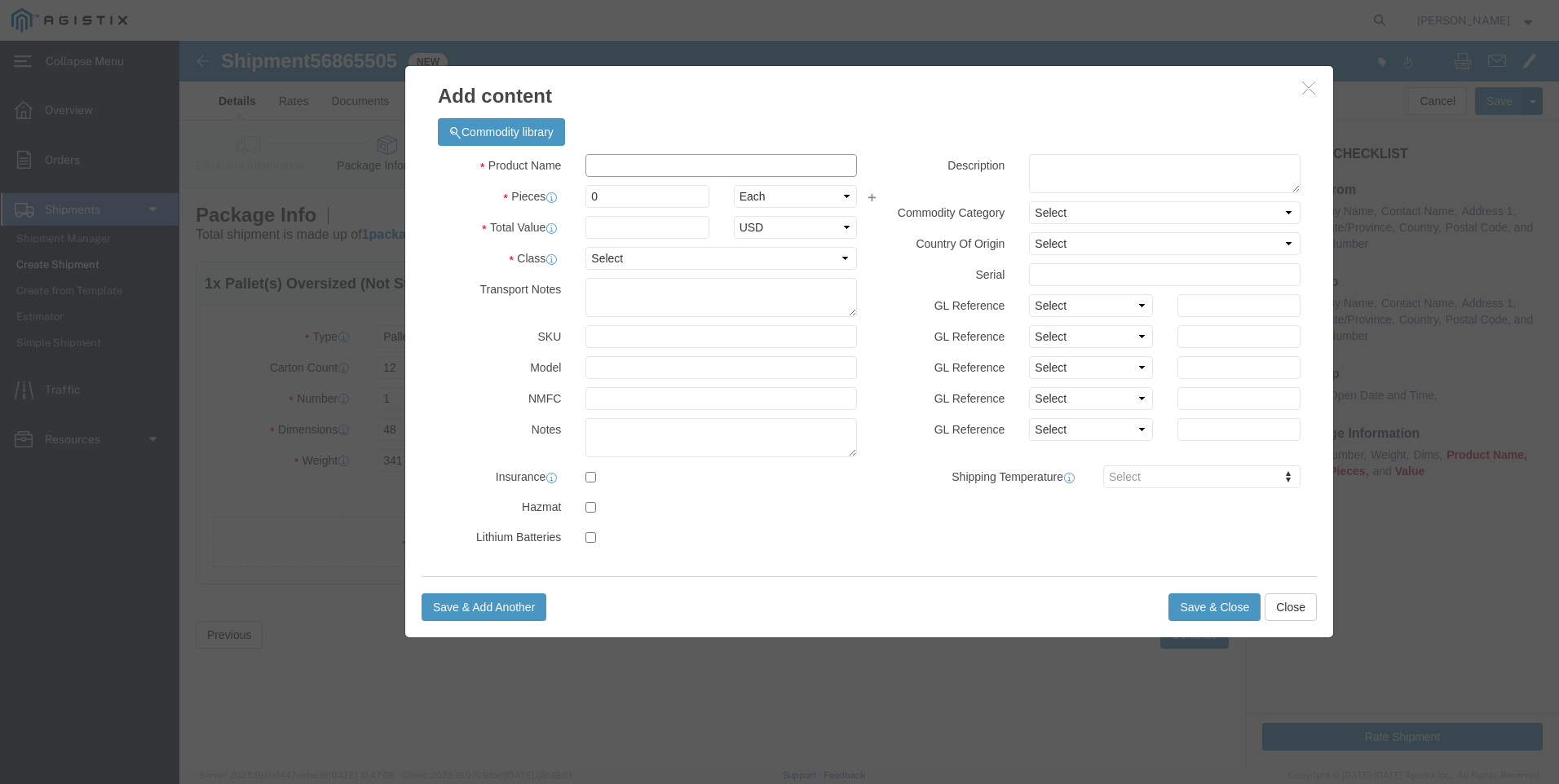
click input "text"
type input "vrla non haz batteries"
drag, startPoint x: 442, startPoint y: 150, endPoint x: 389, endPoint y: 142, distance: 53.6
click div "Product Name vrla non haz batteries Pieces 0 Select Bag Barrels 100Board Feet B…"
type input "12"
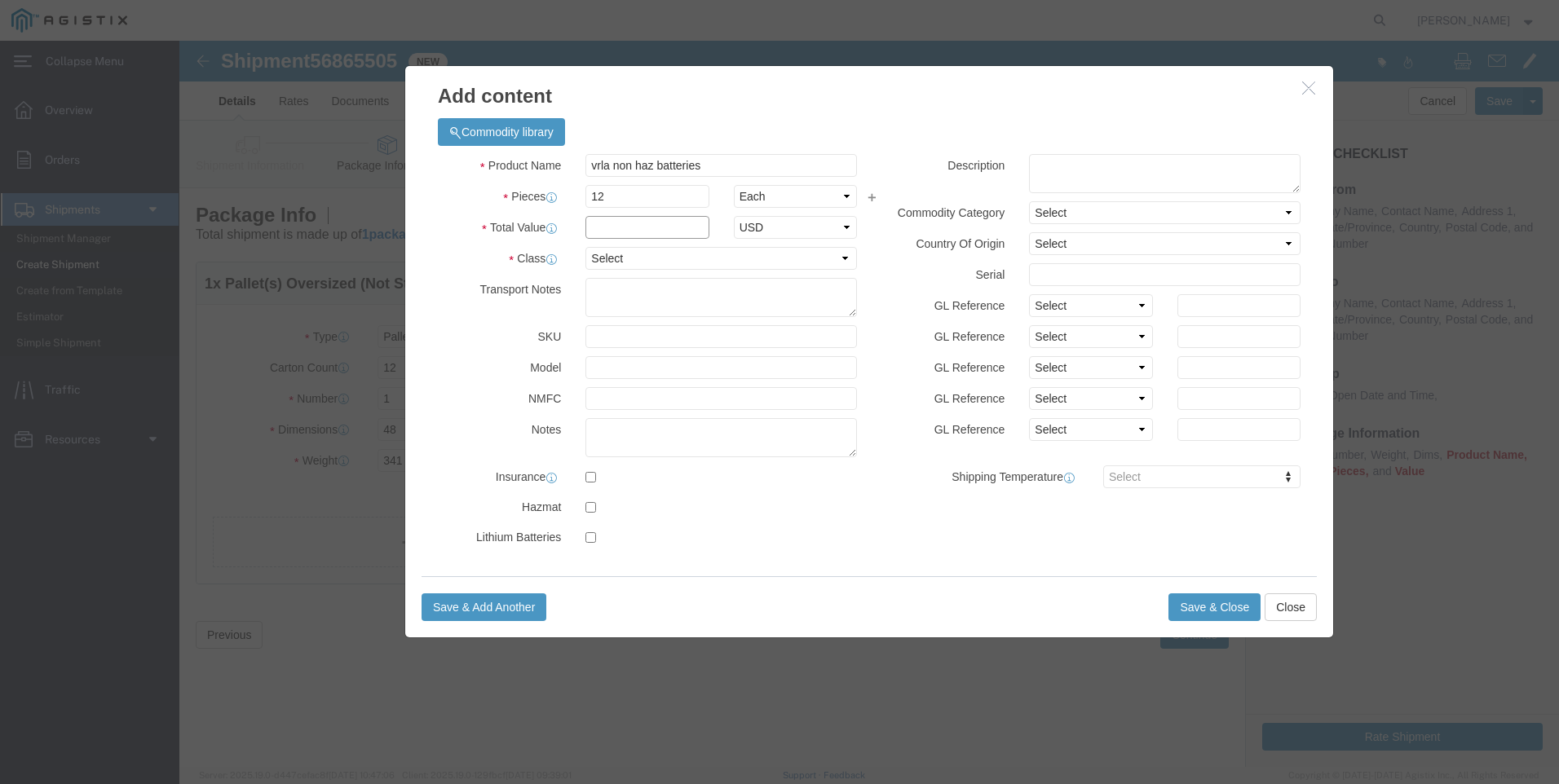
drag, startPoint x: 445, startPoint y: 184, endPoint x: 472, endPoint y: 180, distance: 27.3
click input "text"
type input "5"
type input "2700"
click select "Select 50 55 60 65 70 85 92.5 100 125 175 250 300 400"
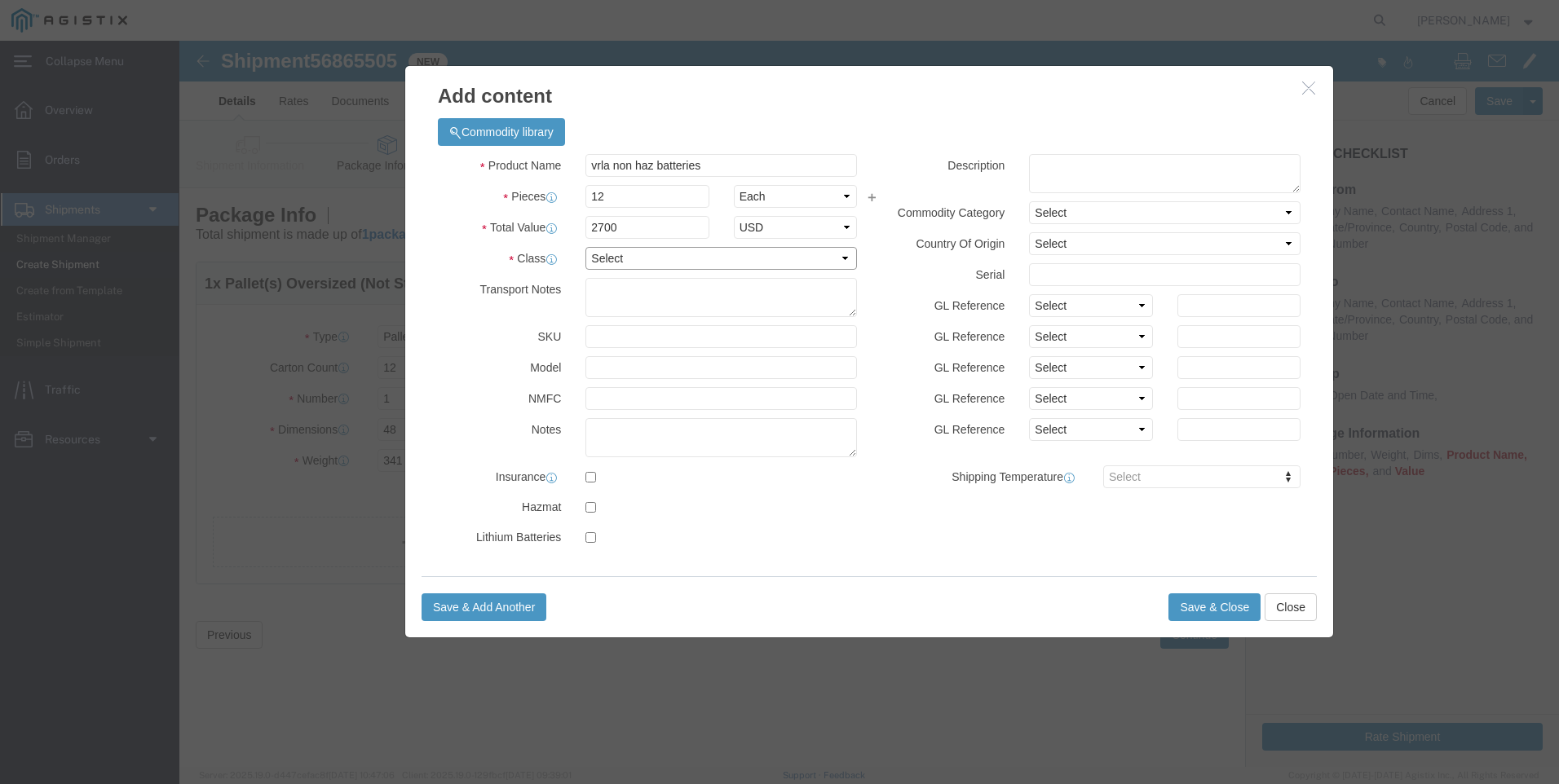
select select "65"
click select "Select 50 55 60 65 70 85 92.5 100 125 175 250 300 400"
click button "Save & Close"
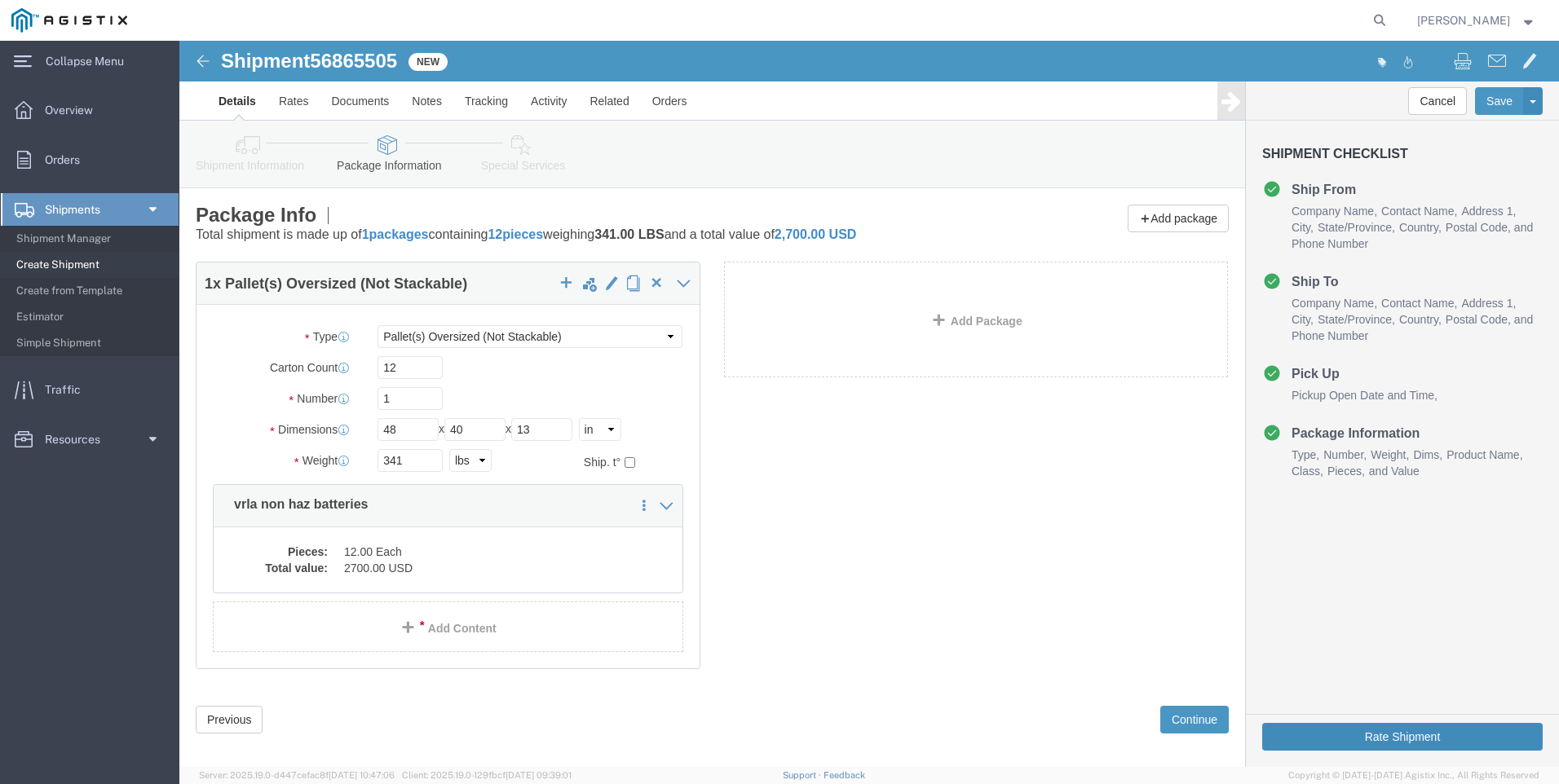
click button "Rate Shipment"
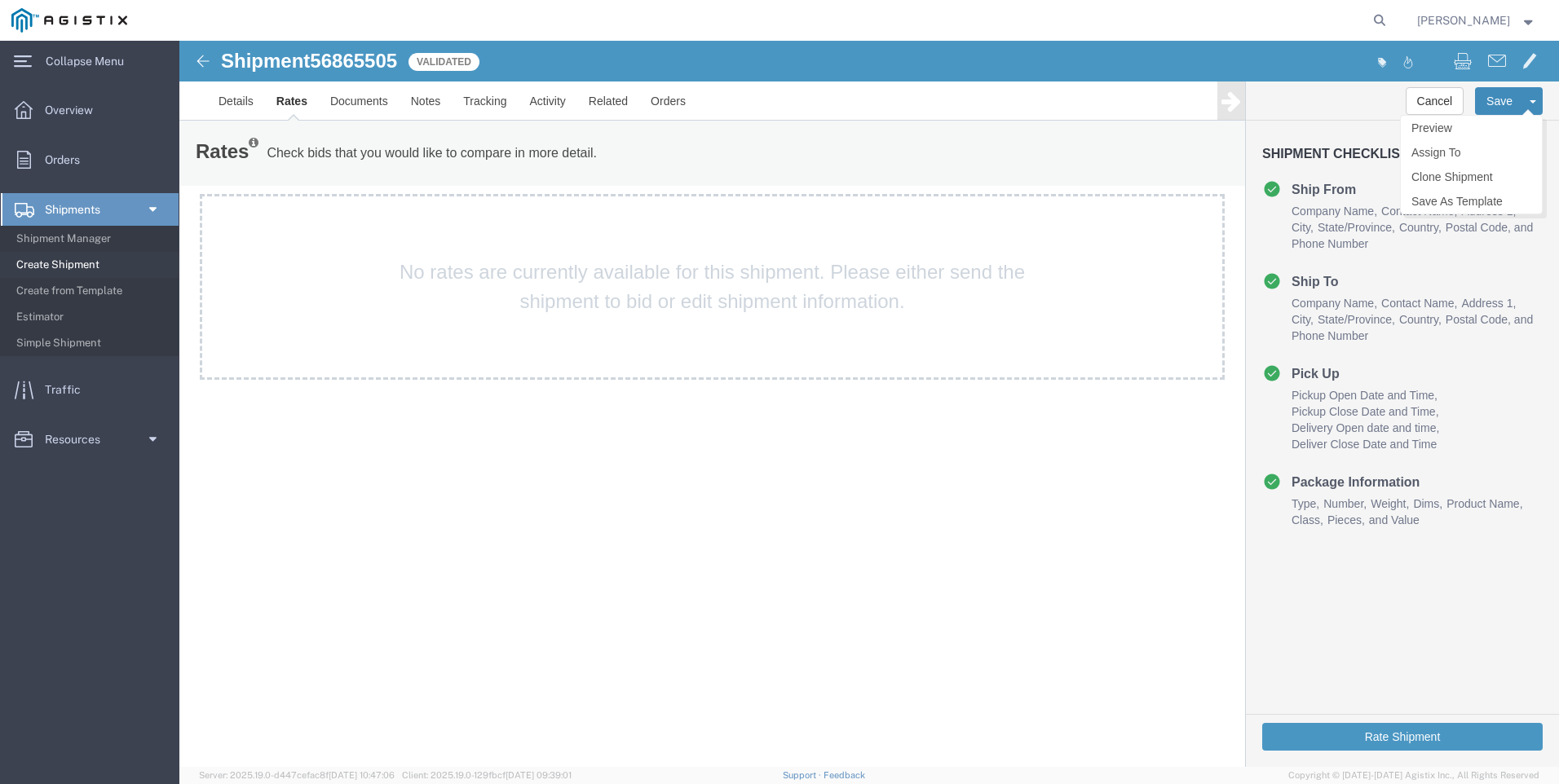
click at [1503, 91] on button "Save" at bounding box center [1499, 100] width 49 height 28
click at [373, 102] on link "Documents" at bounding box center [359, 100] width 81 height 40
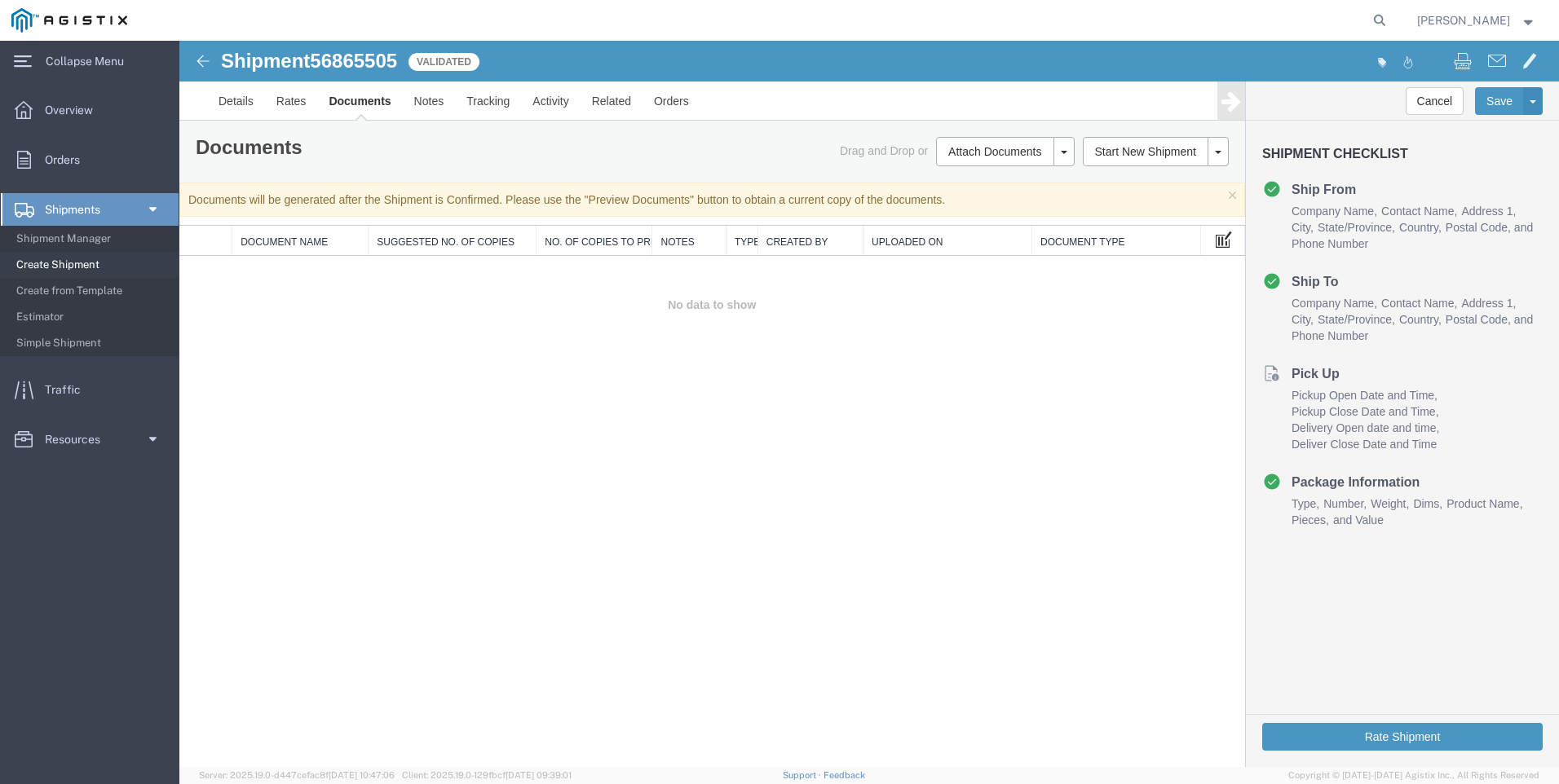
click at [1232, 238] on span at bounding box center [1224, 238] width 16 height 18
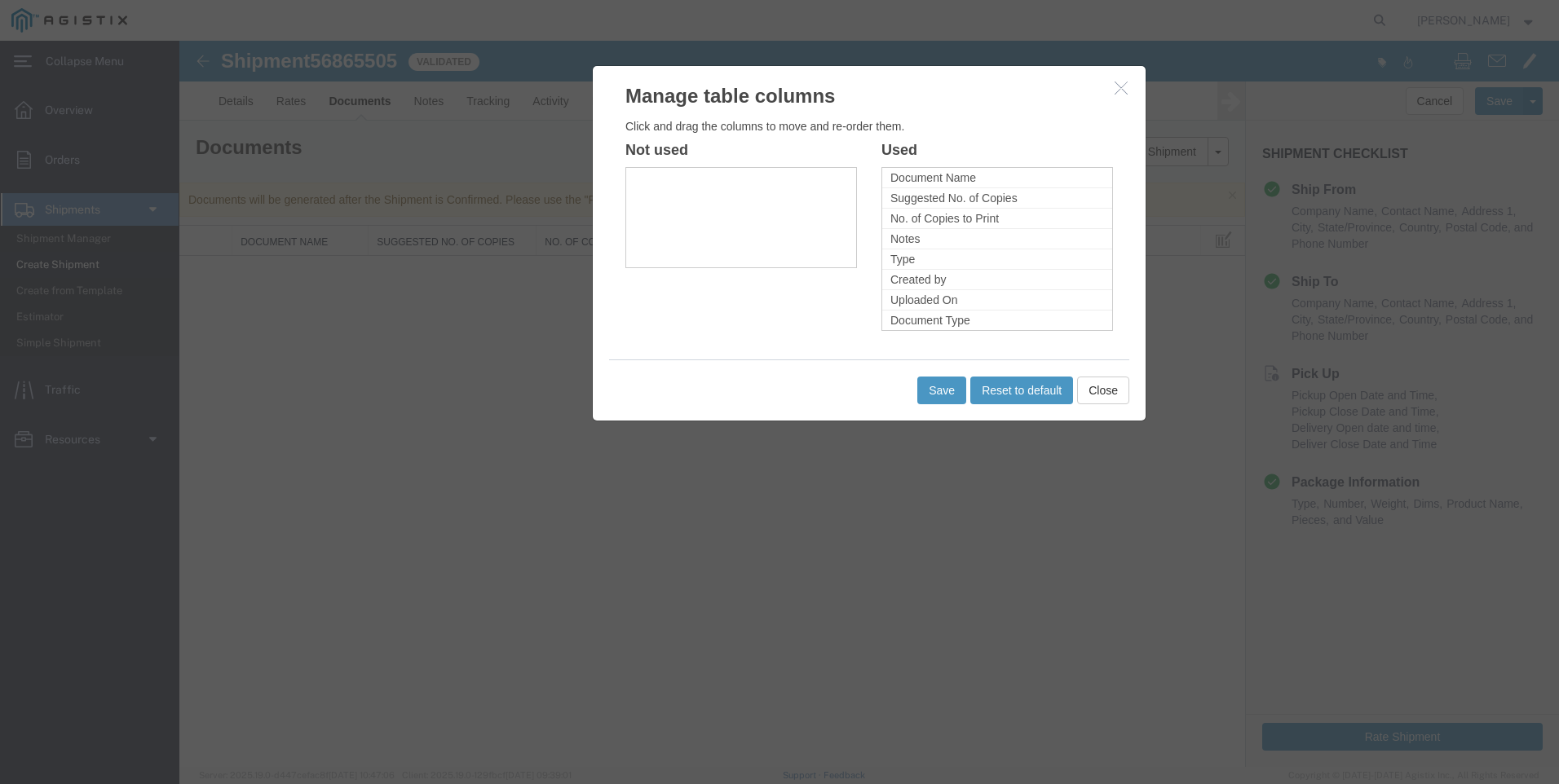
click at [1117, 86] on icon "button" at bounding box center [1121, 88] width 14 height 14
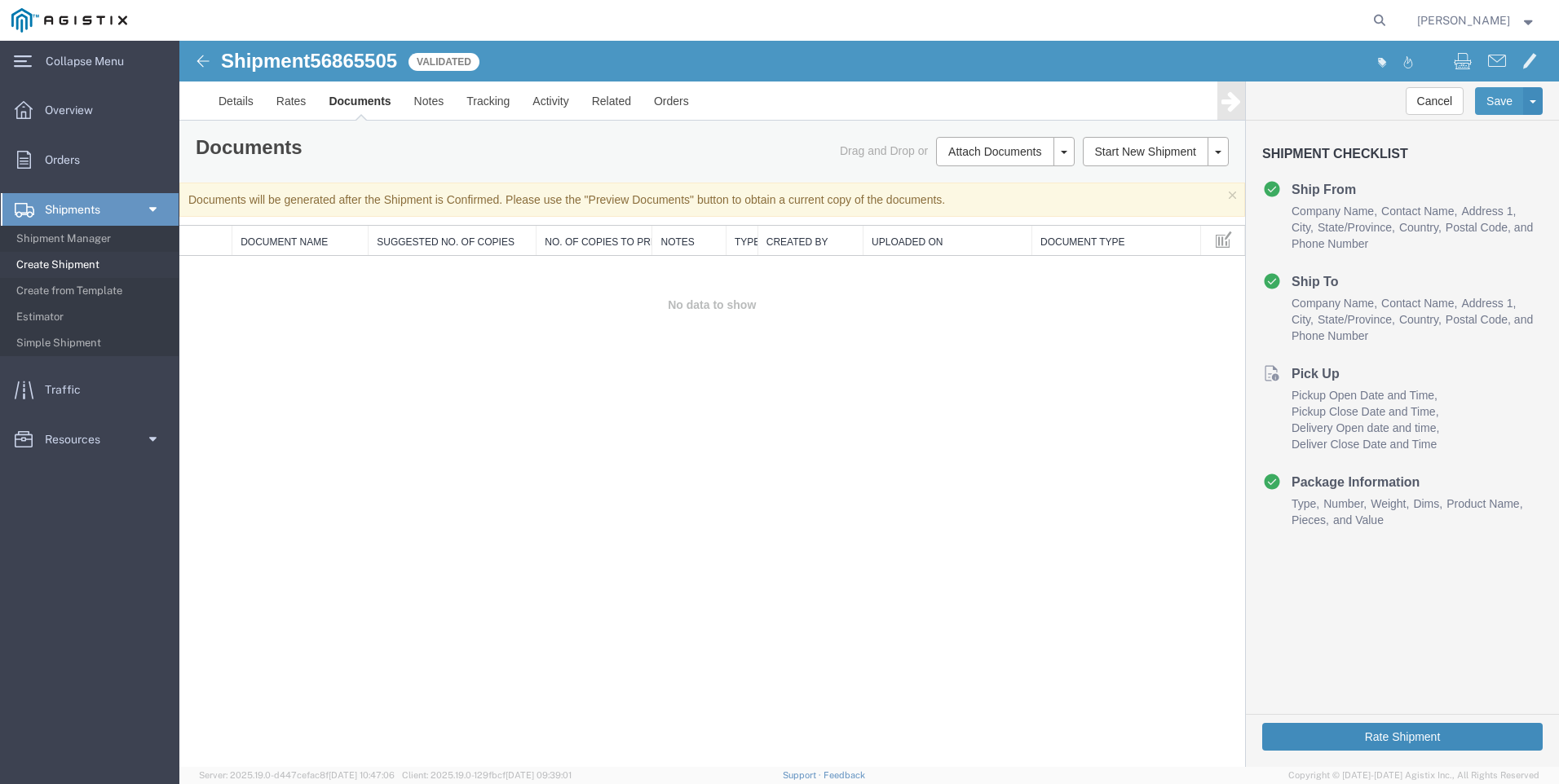
click at [1384, 737] on button "Rate Shipment" at bounding box center [1403, 737] width 280 height 28
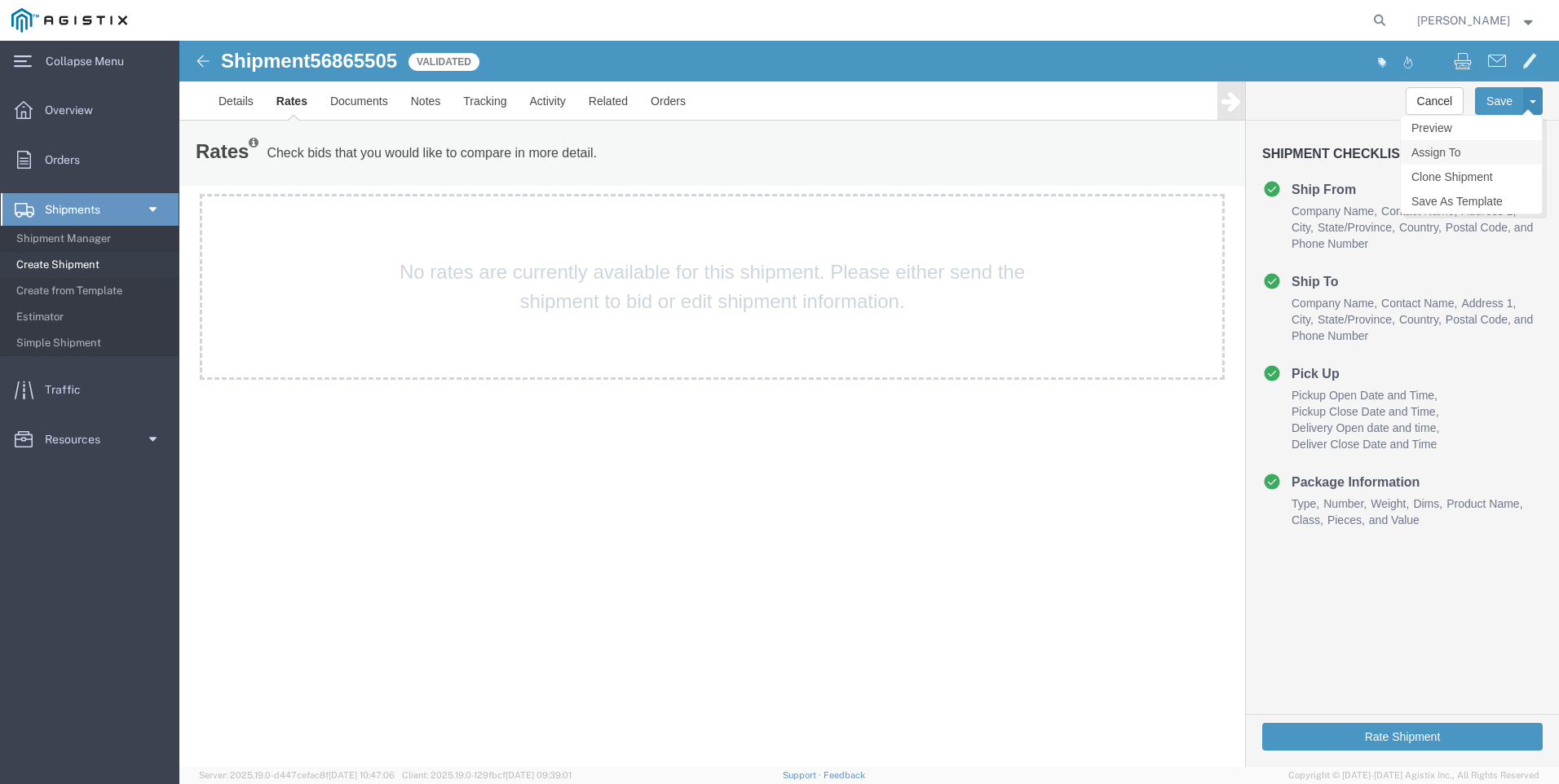
click at [1492, 144] on link "Assign To" at bounding box center [1471, 152] width 141 height 24
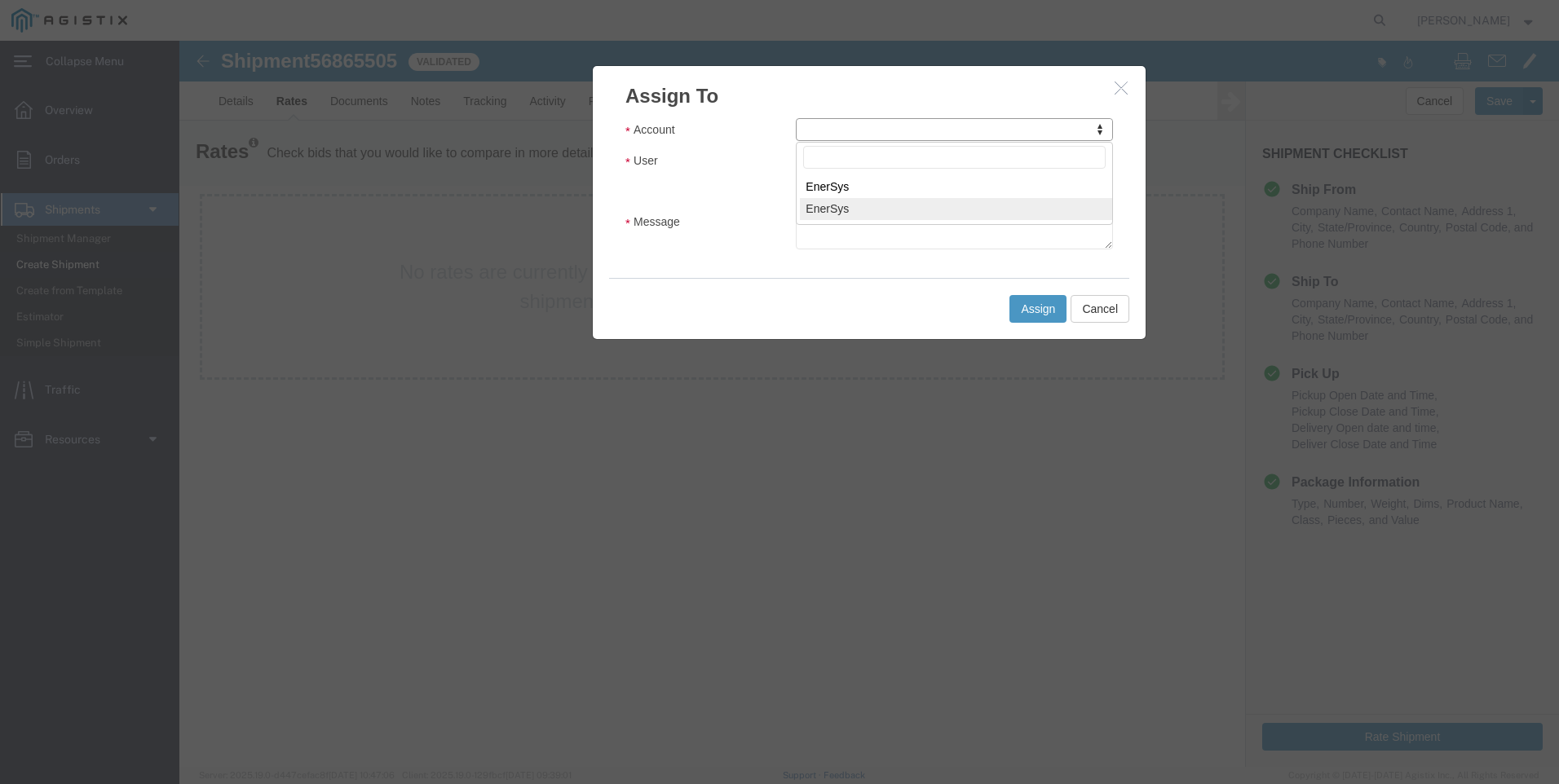
select select "10672"
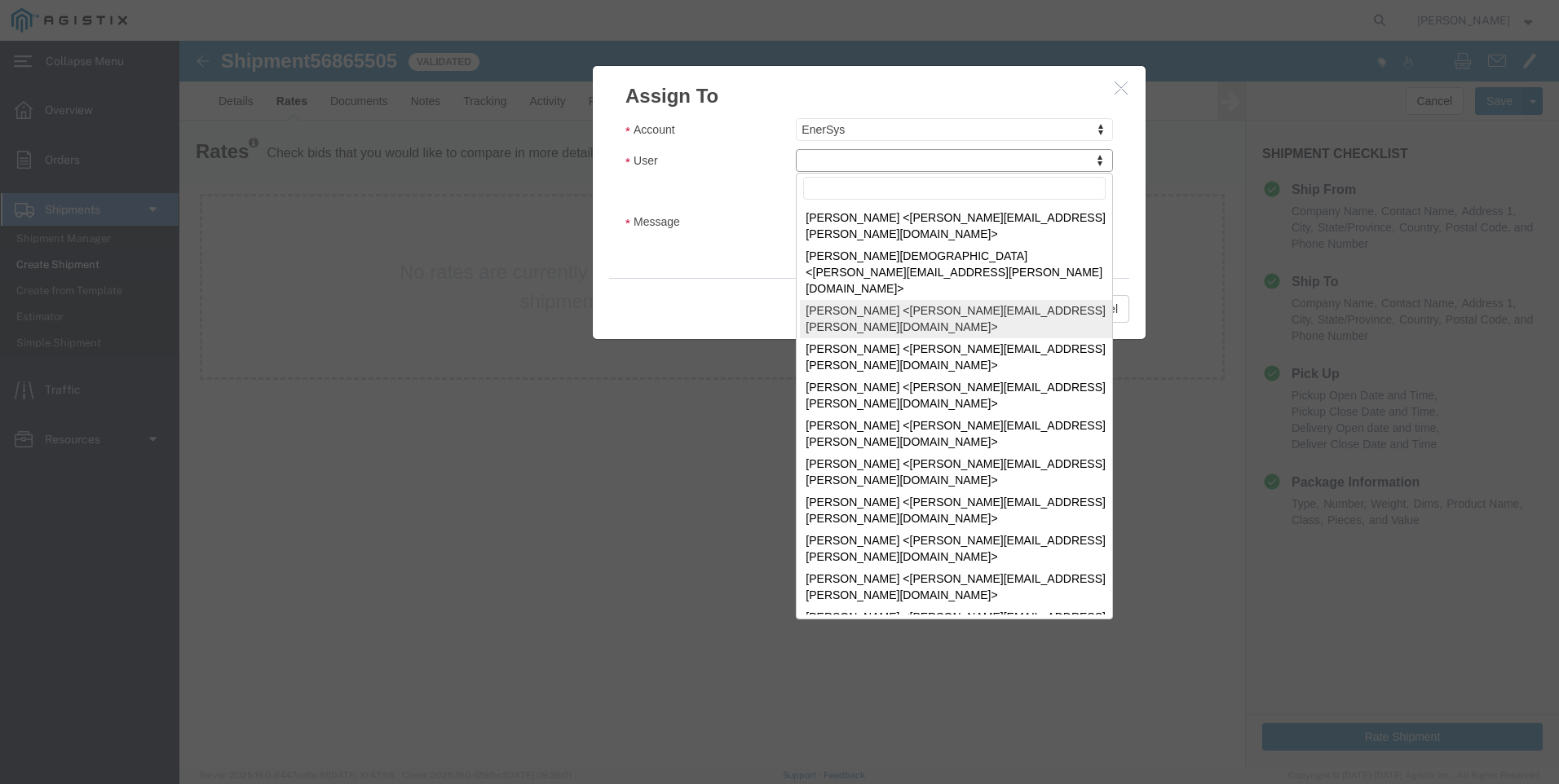
select select "114849"
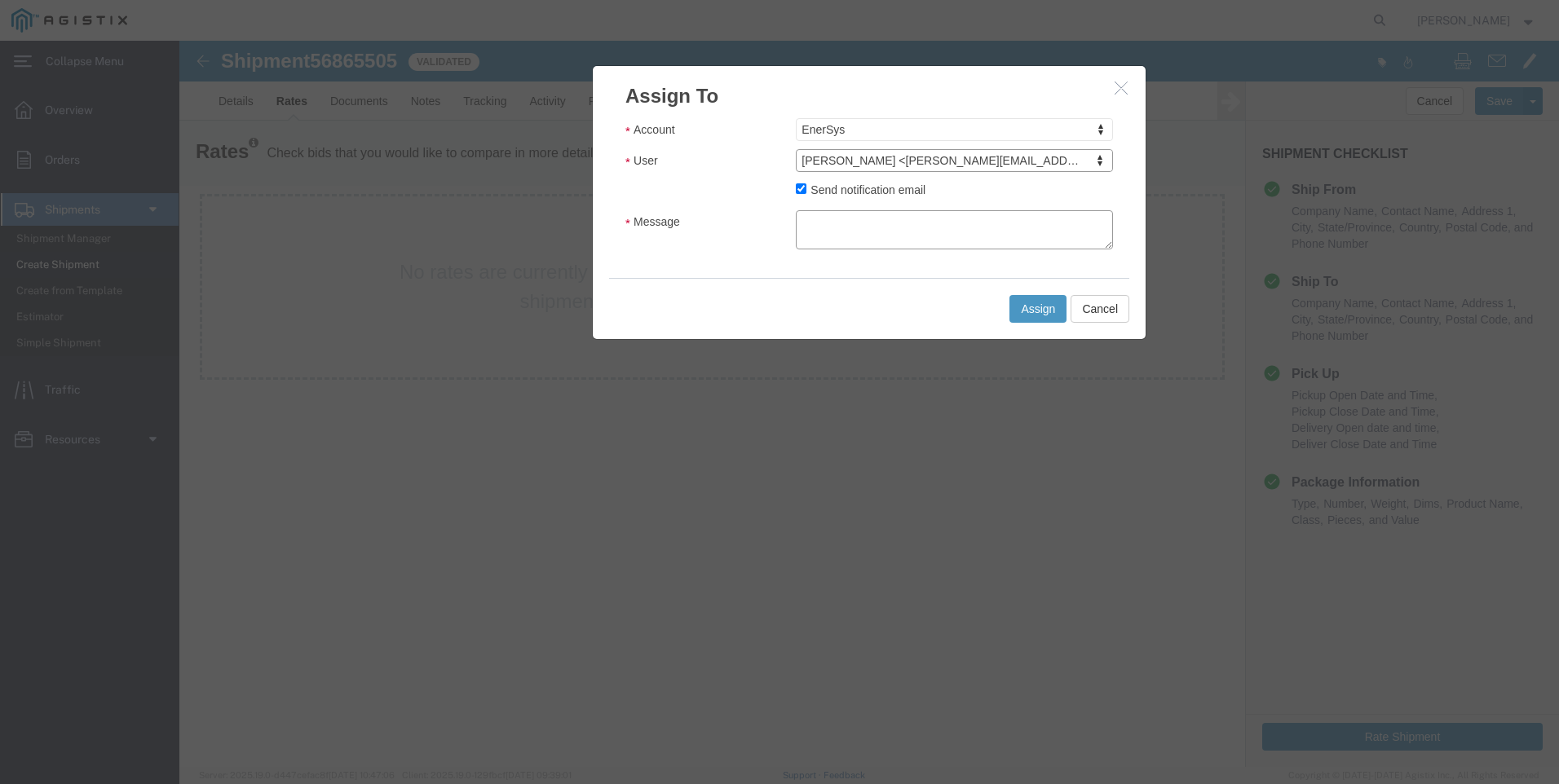
click at [882, 217] on textarea "Message" at bounding box center [954, 230] width 317 height 40
type textarea "!"
click at [1019, 303] on button "Assign" at bounding box center [1037, 309] width 57 height 28
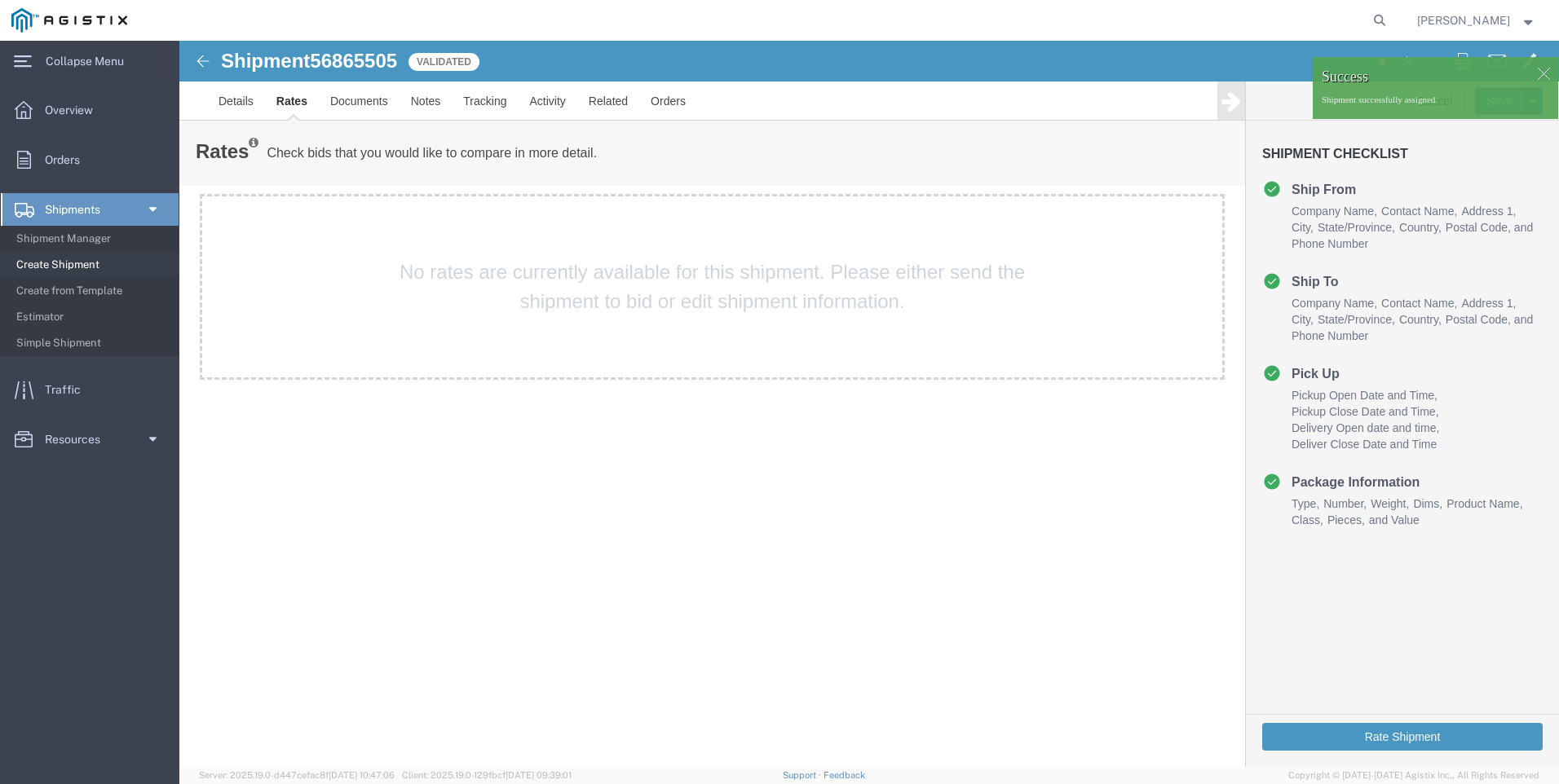
click at [1541, 70] on div at bounding box center [1544, 72] width 24 height 24
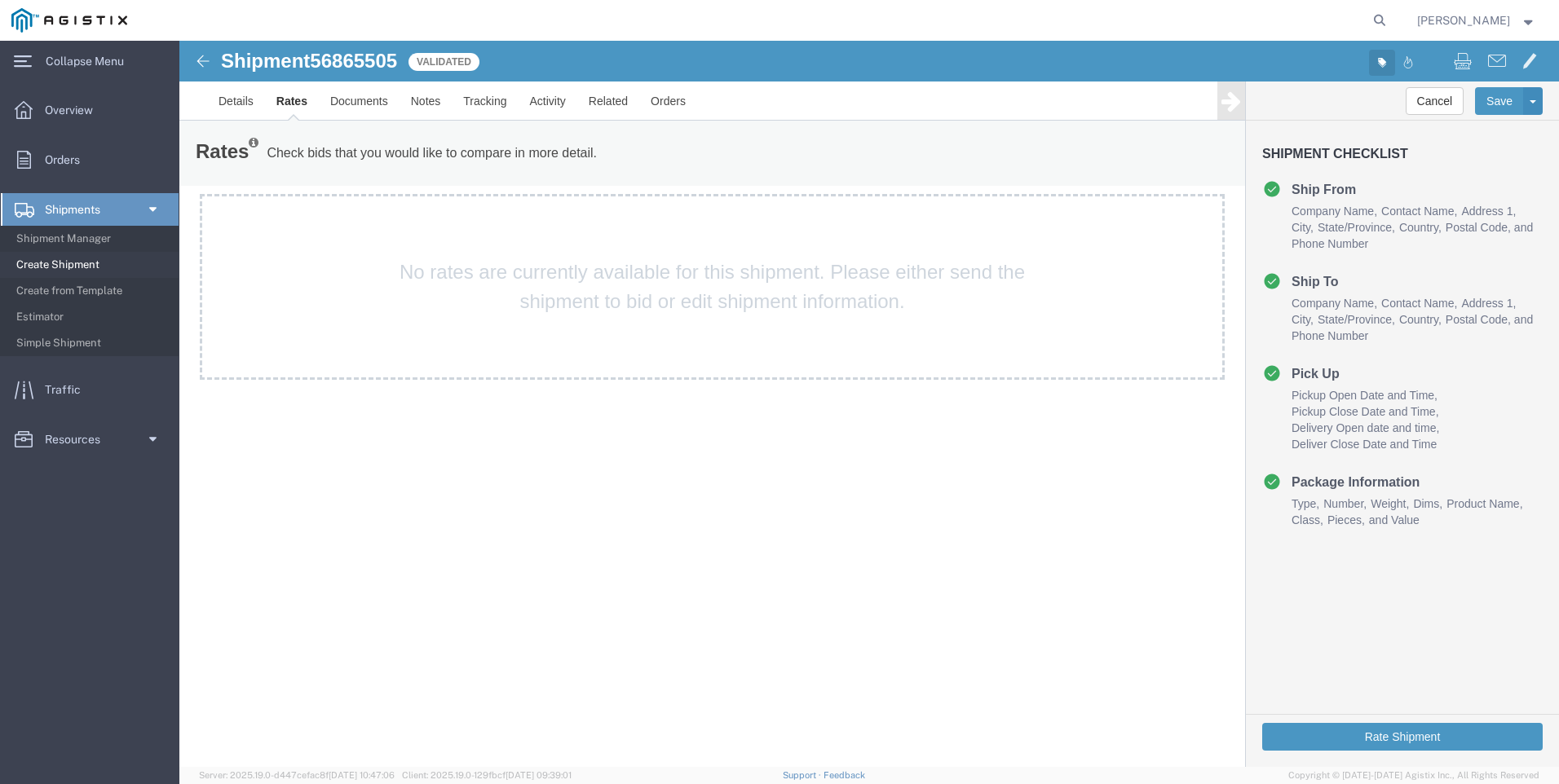
click at [1379, 62] on icon "button" at bounding box center [1382, 62] width 8 height 8
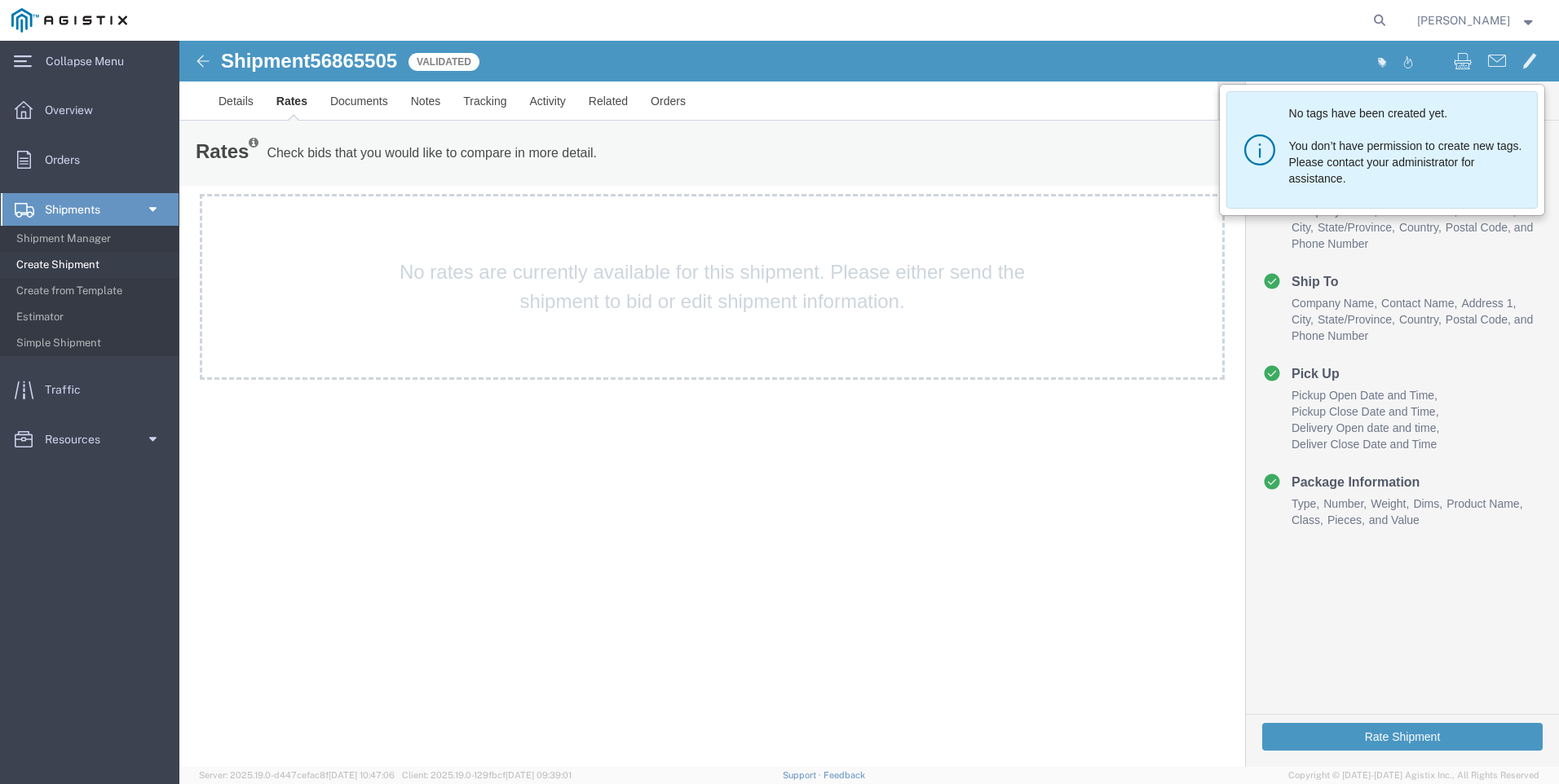
click at [1334, 63] on div "No tags have been created yet. You don’t have permission to create new tags. Pl…" at bounding box center [1213, 62] width 689 height 34
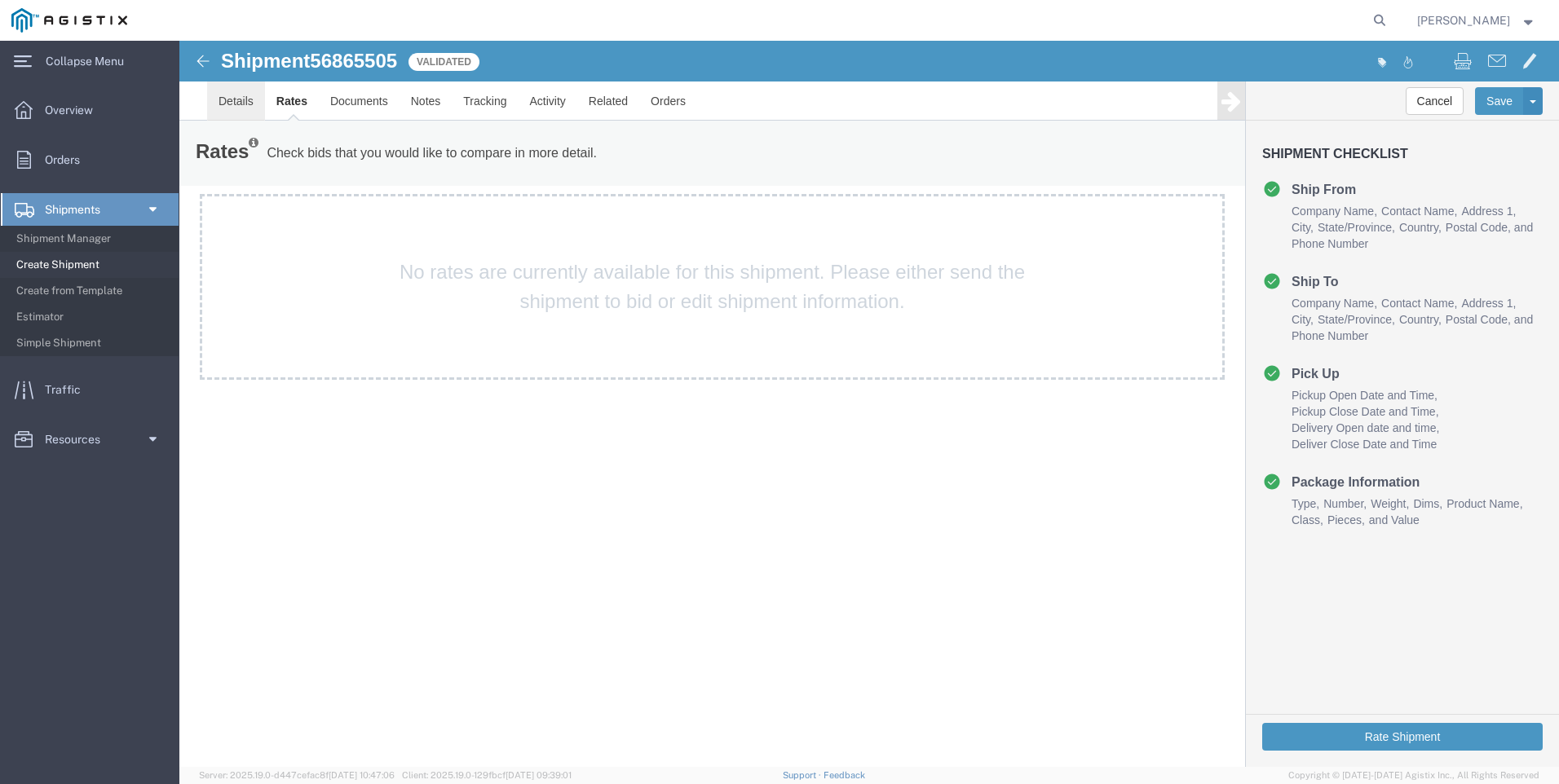
click at [225, 111] on link "Details" at bounding box center [236, 100] width 58 height 40
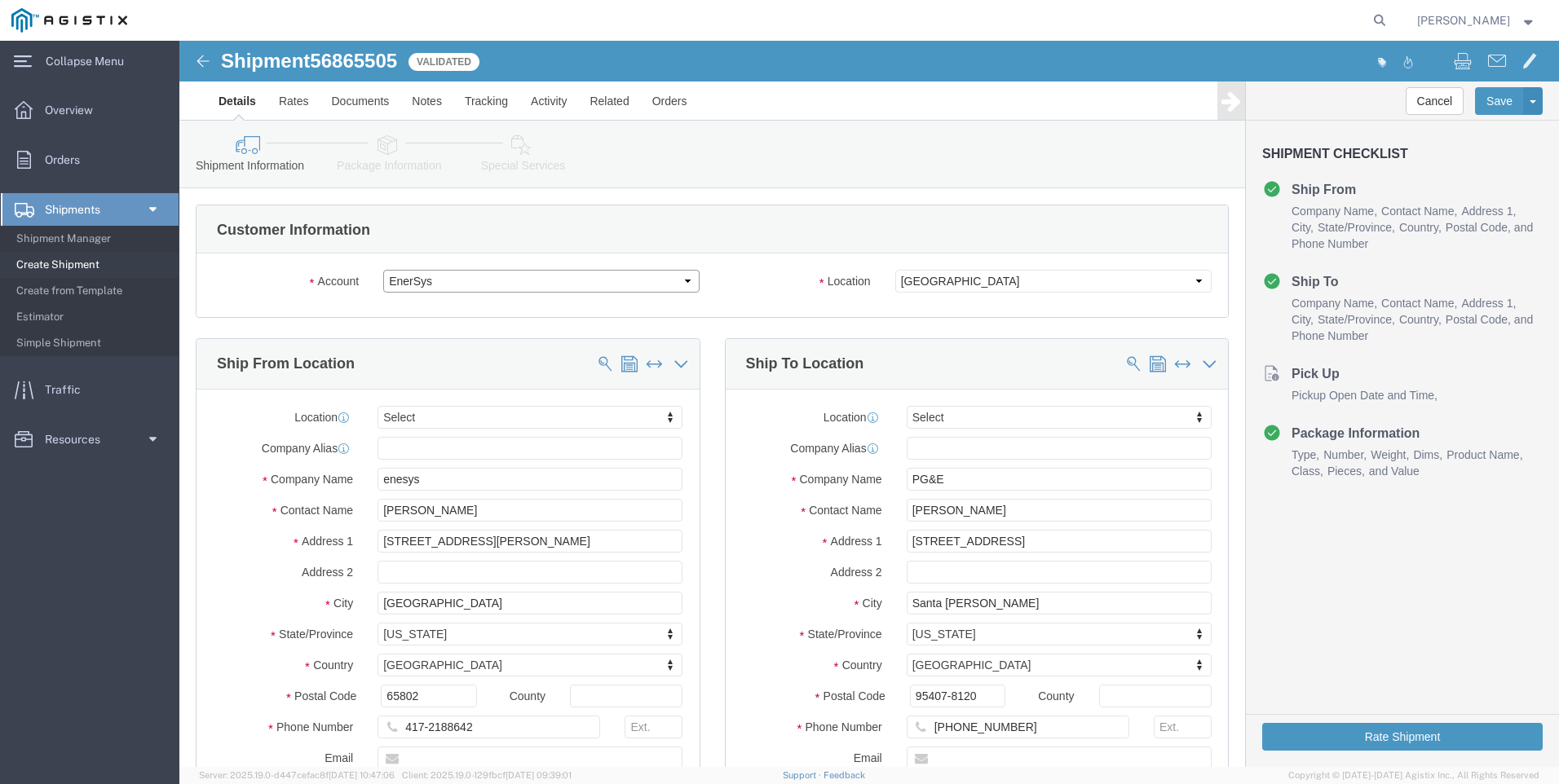
click select "Select EnerSys PG&E"
select select "9596"
click select "Select EnerSys PG&E"
select select "PURCHORD"
select select
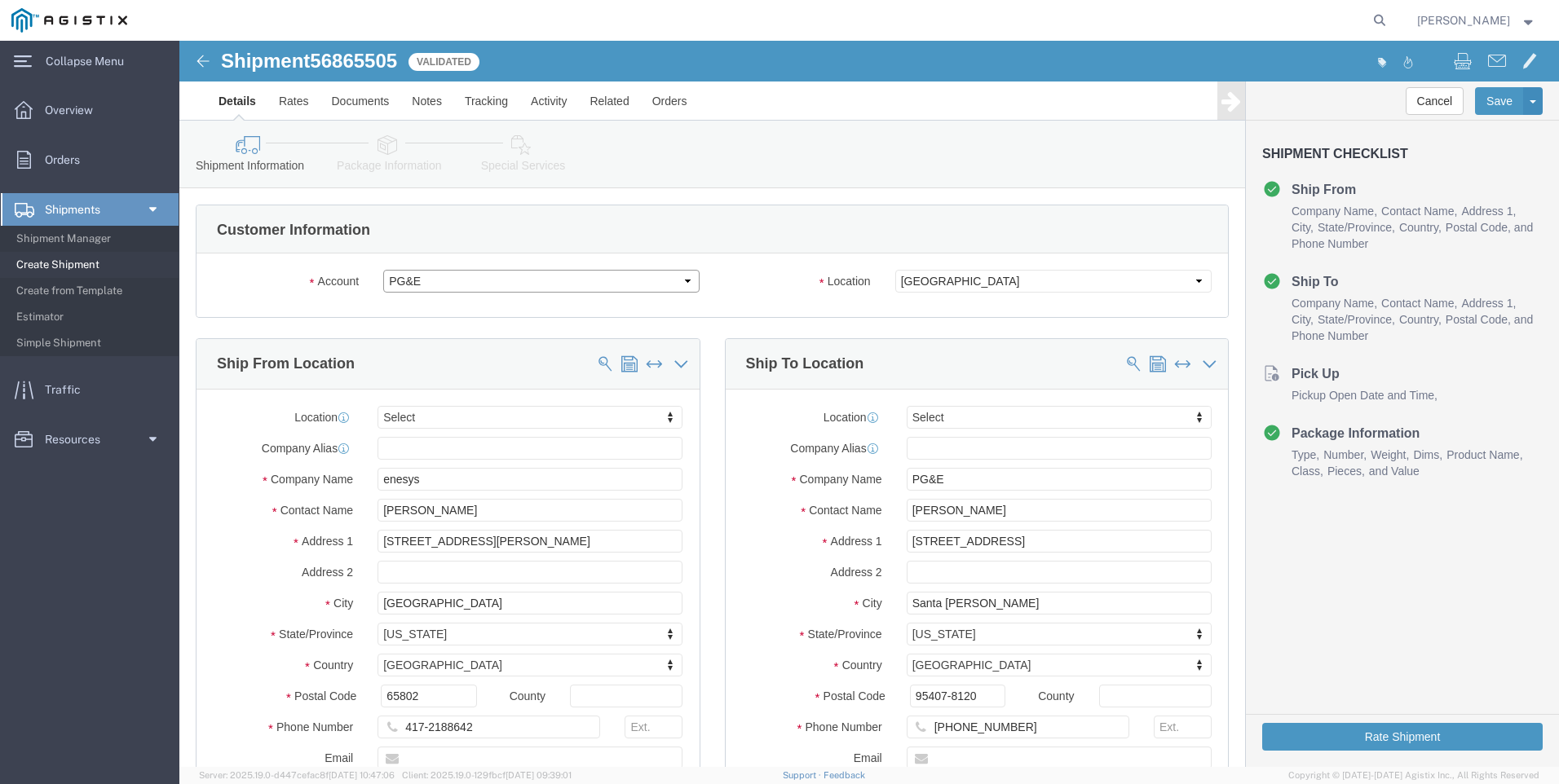
select select
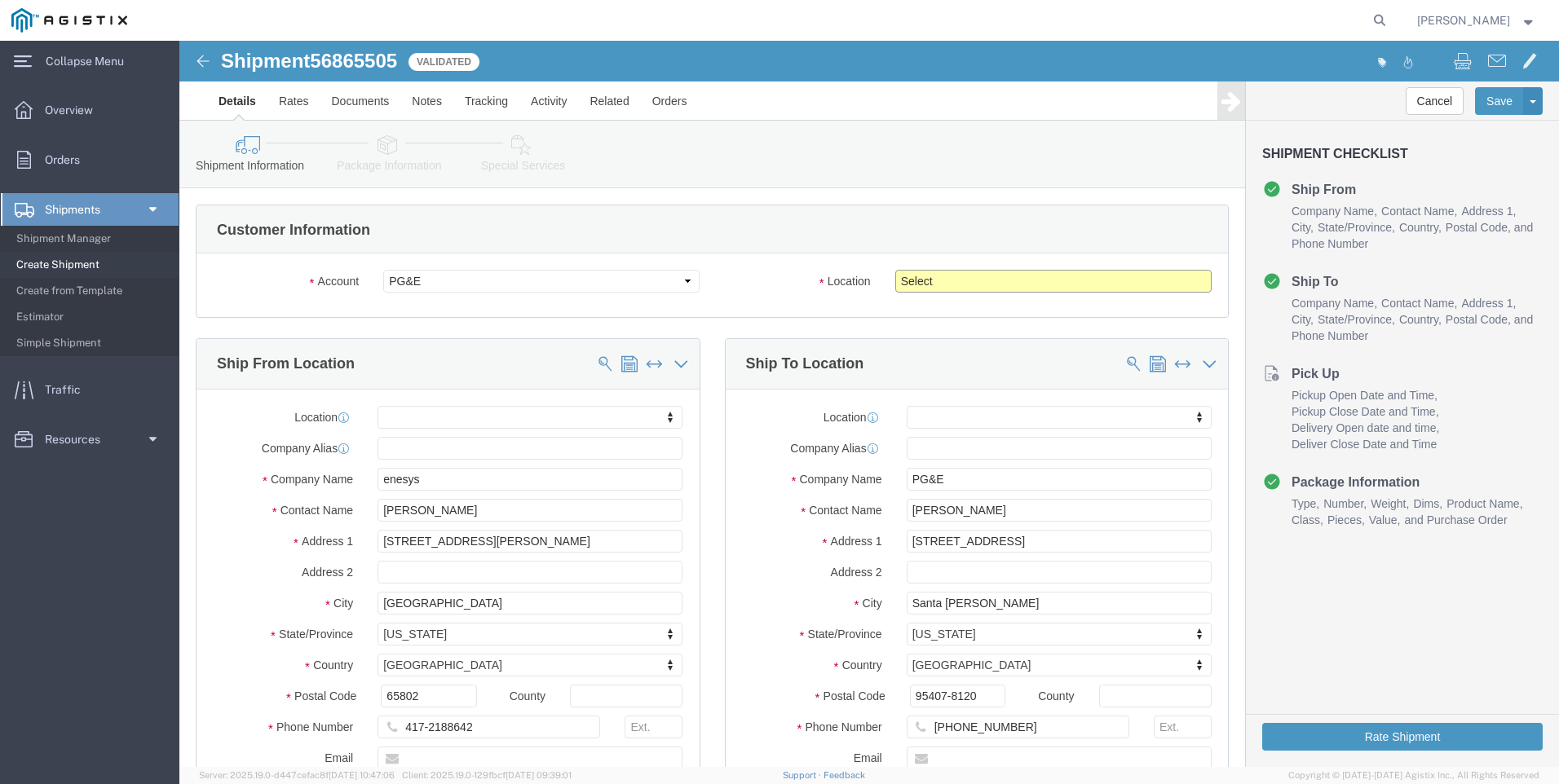
click select "Select All Others [GEOGRAPHIC_DATA] [GEOGRAPHIC_DATA] [GEOGRAPHIC_DATA] [GEOGRA…"
select select "23082"
click select "Select All Others [GEOGRAPHIC_DATA] [GEOGRAPHIC_DATA] [GEOGRAPHIC_DATA] [GEOGRA…"
click button "Rate Shipment"
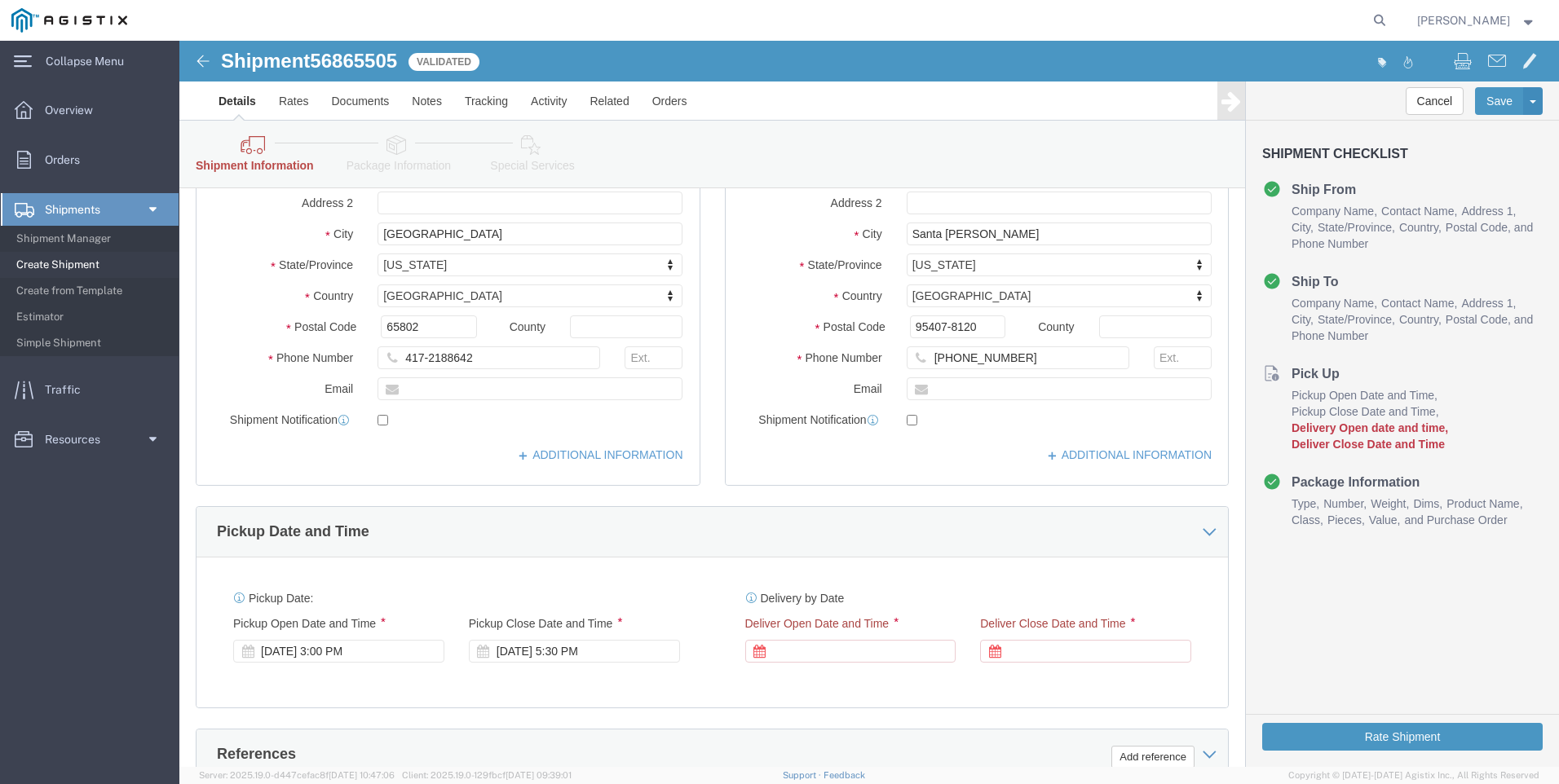
scroll to position [407, 0]
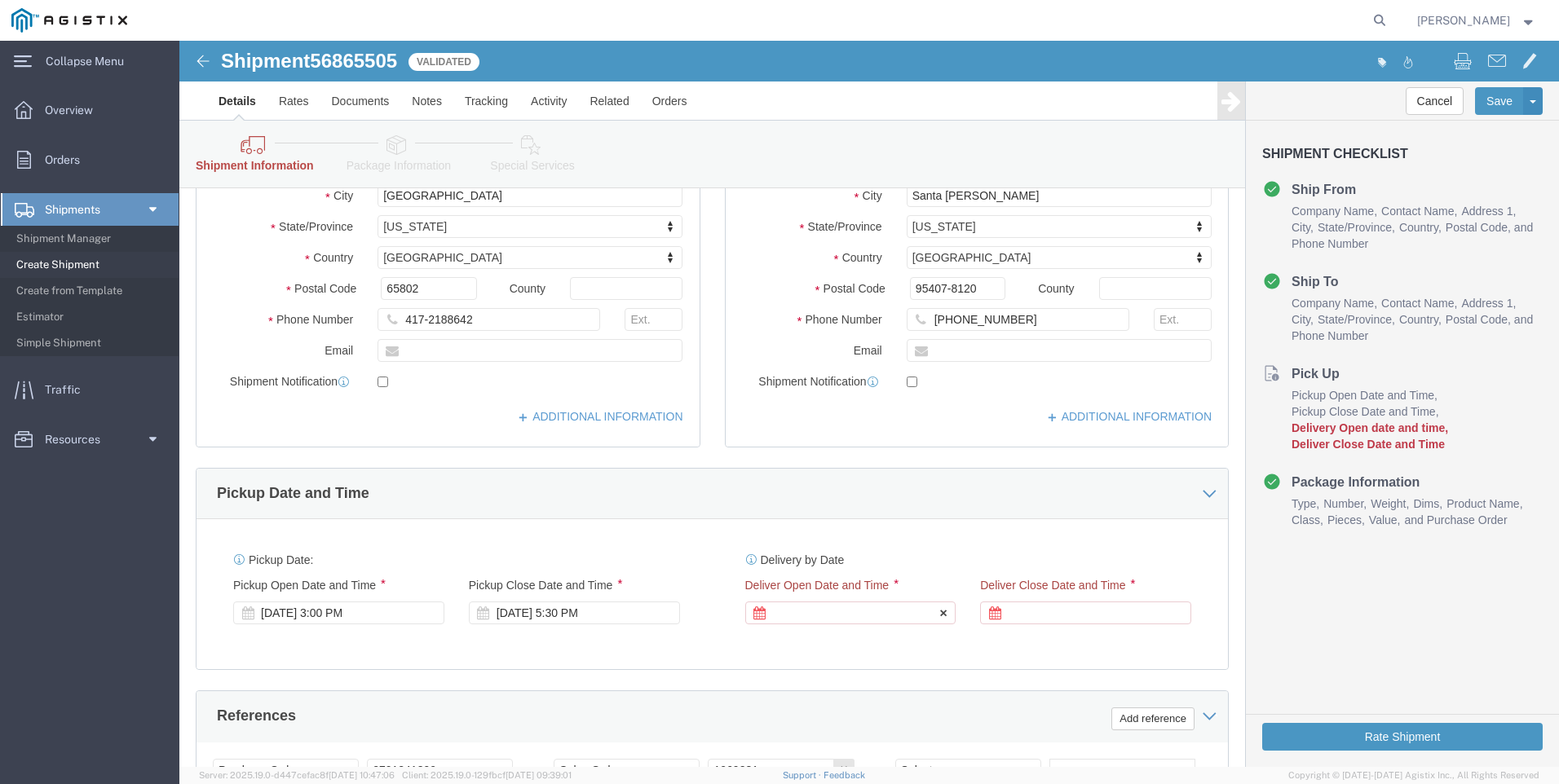
click icon
click div
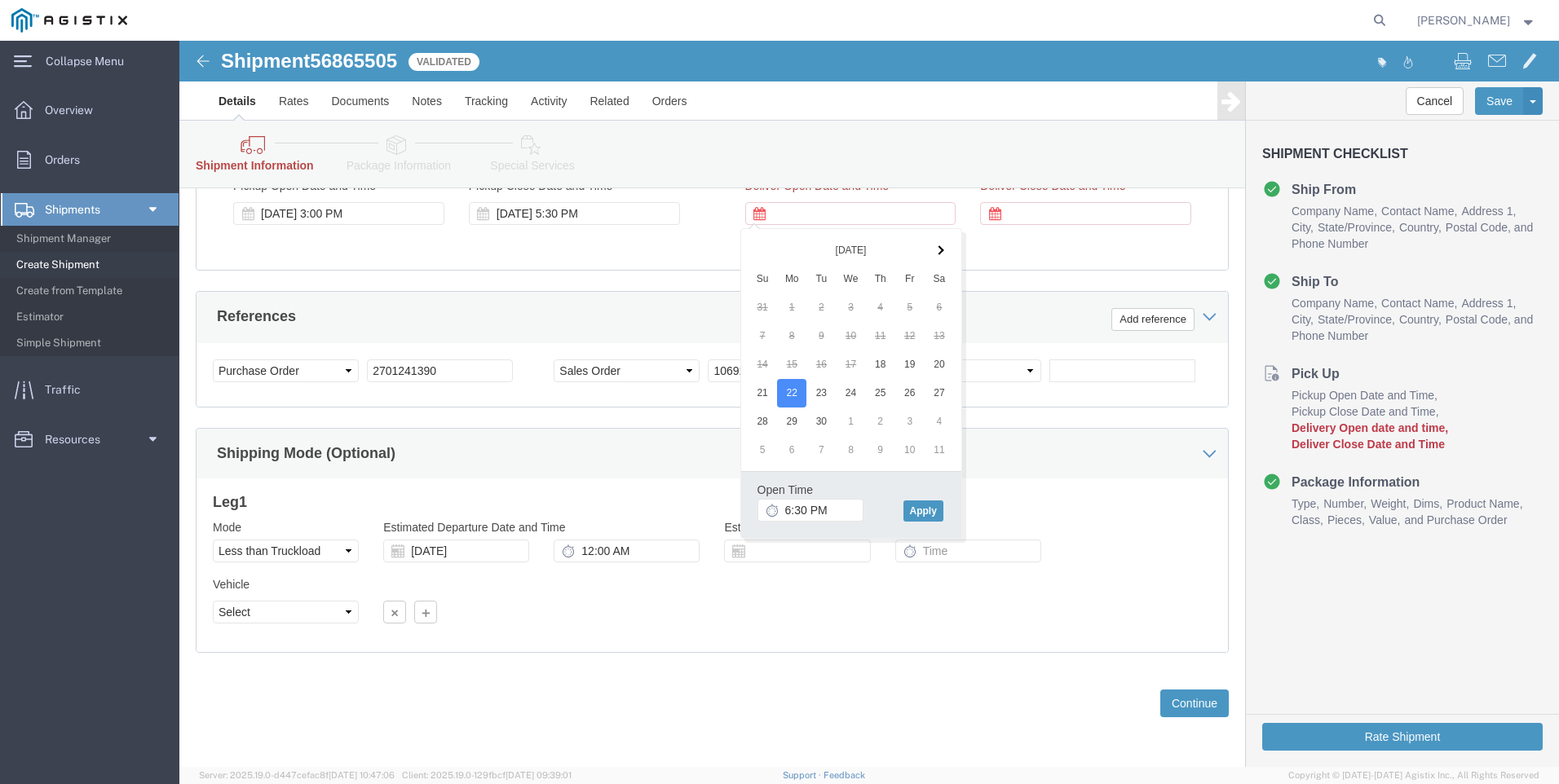
click icon
click button "Apply"
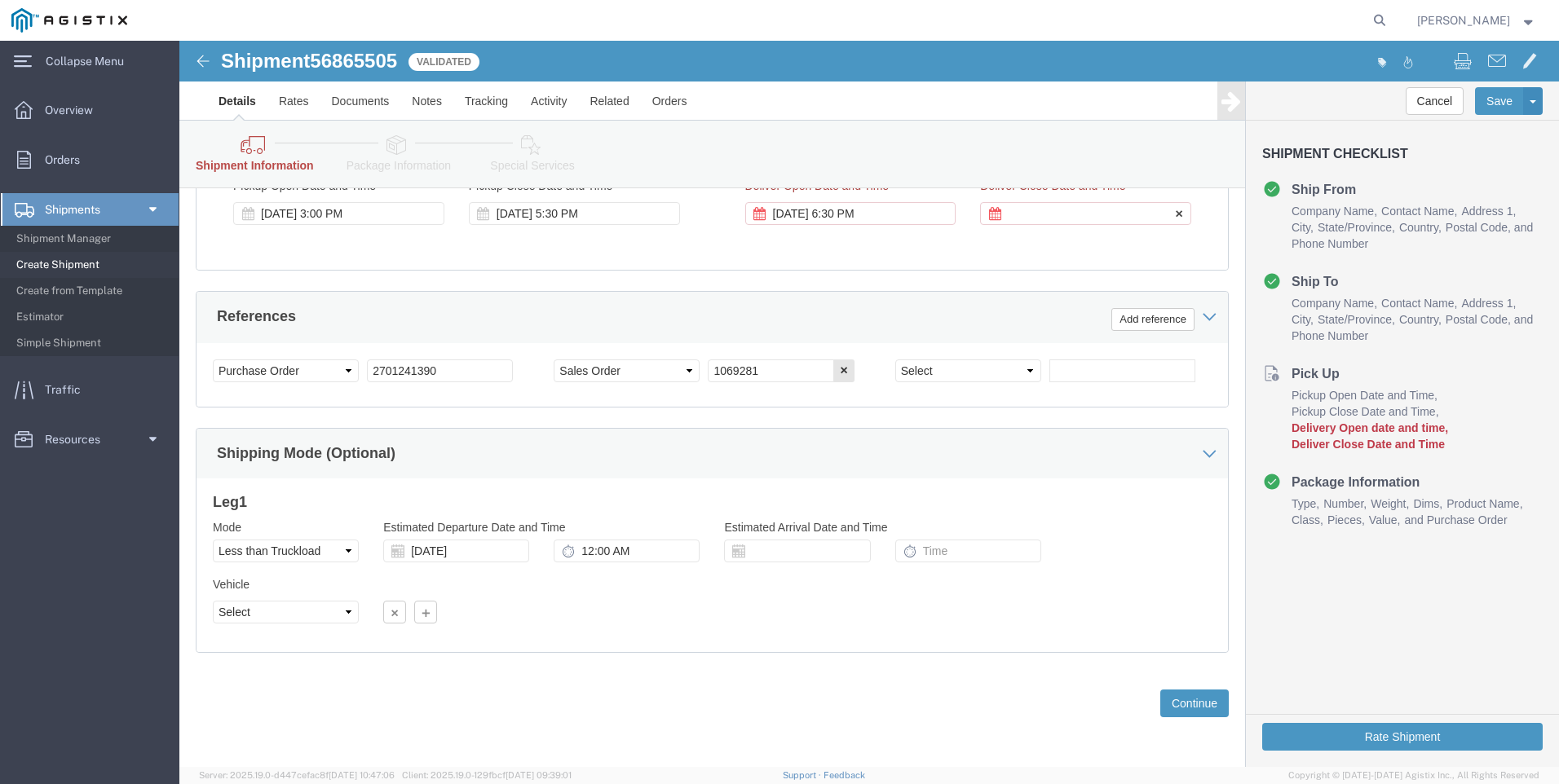
click div
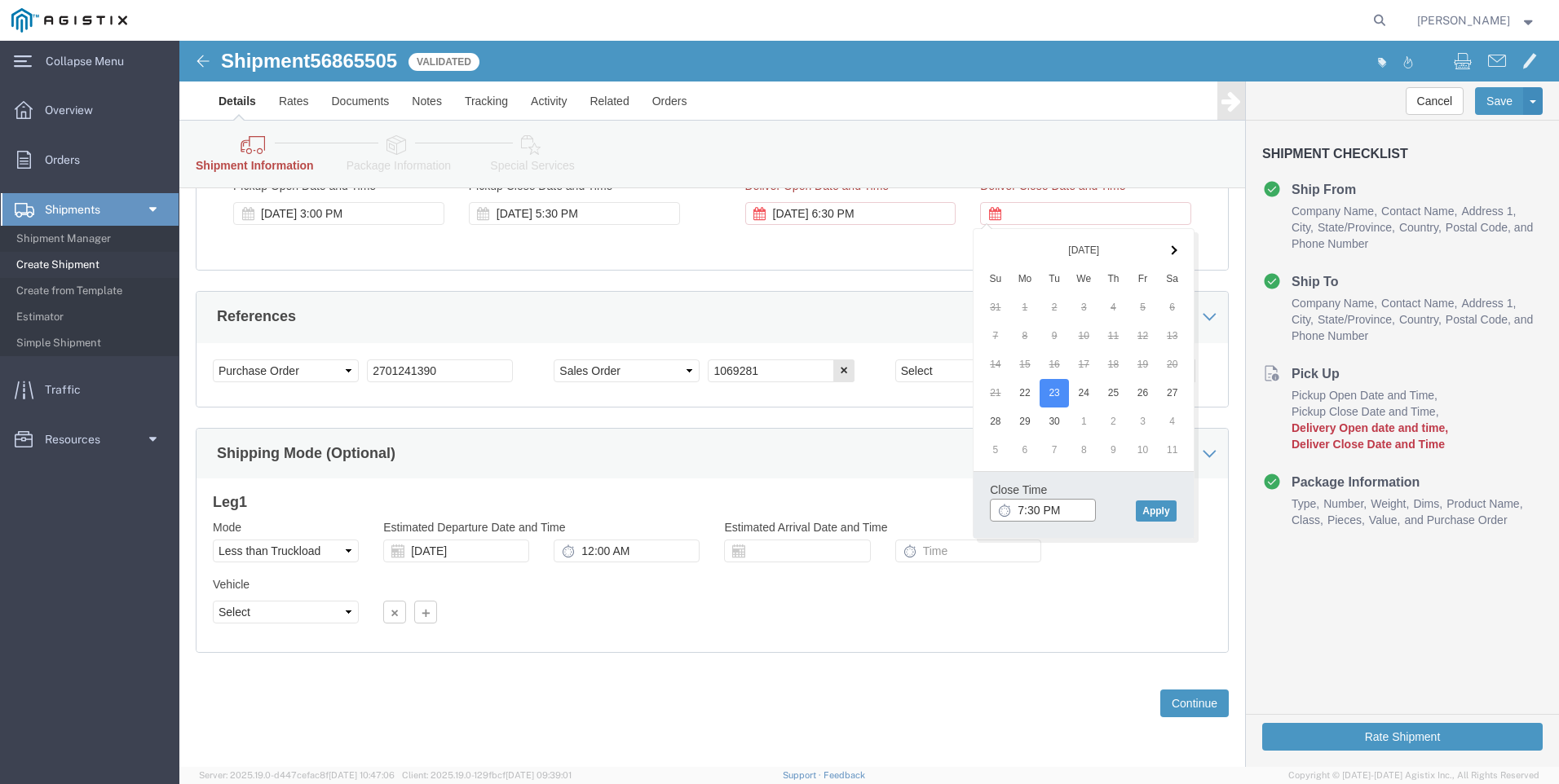
drag, startPoint x: 900, startPoint y: 468, endPoint x: 867, endPoint y: 469, distance: 33.0
click input "7:30 PM"
click button "Apply"
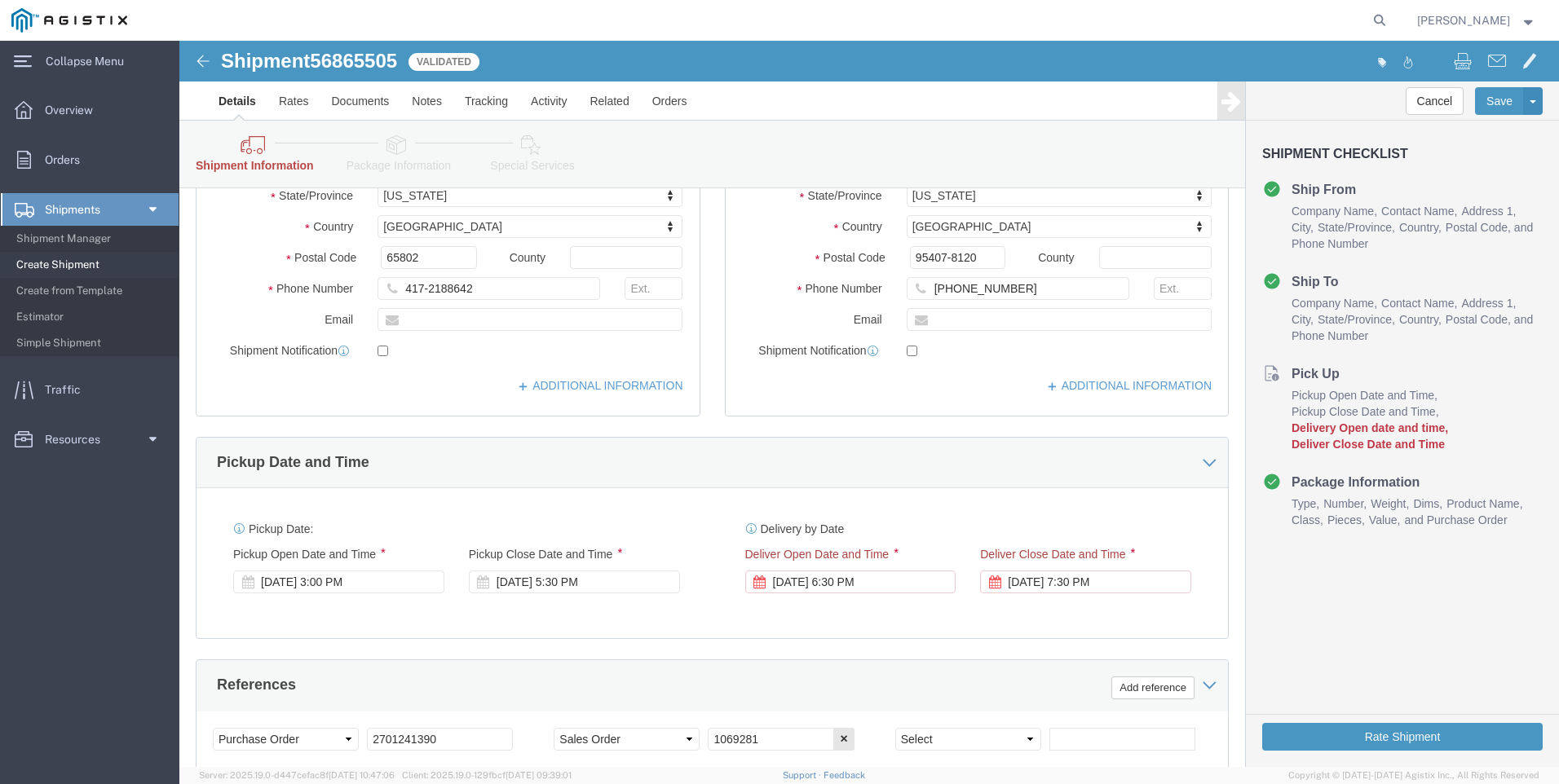
scroll to position [563, 0]
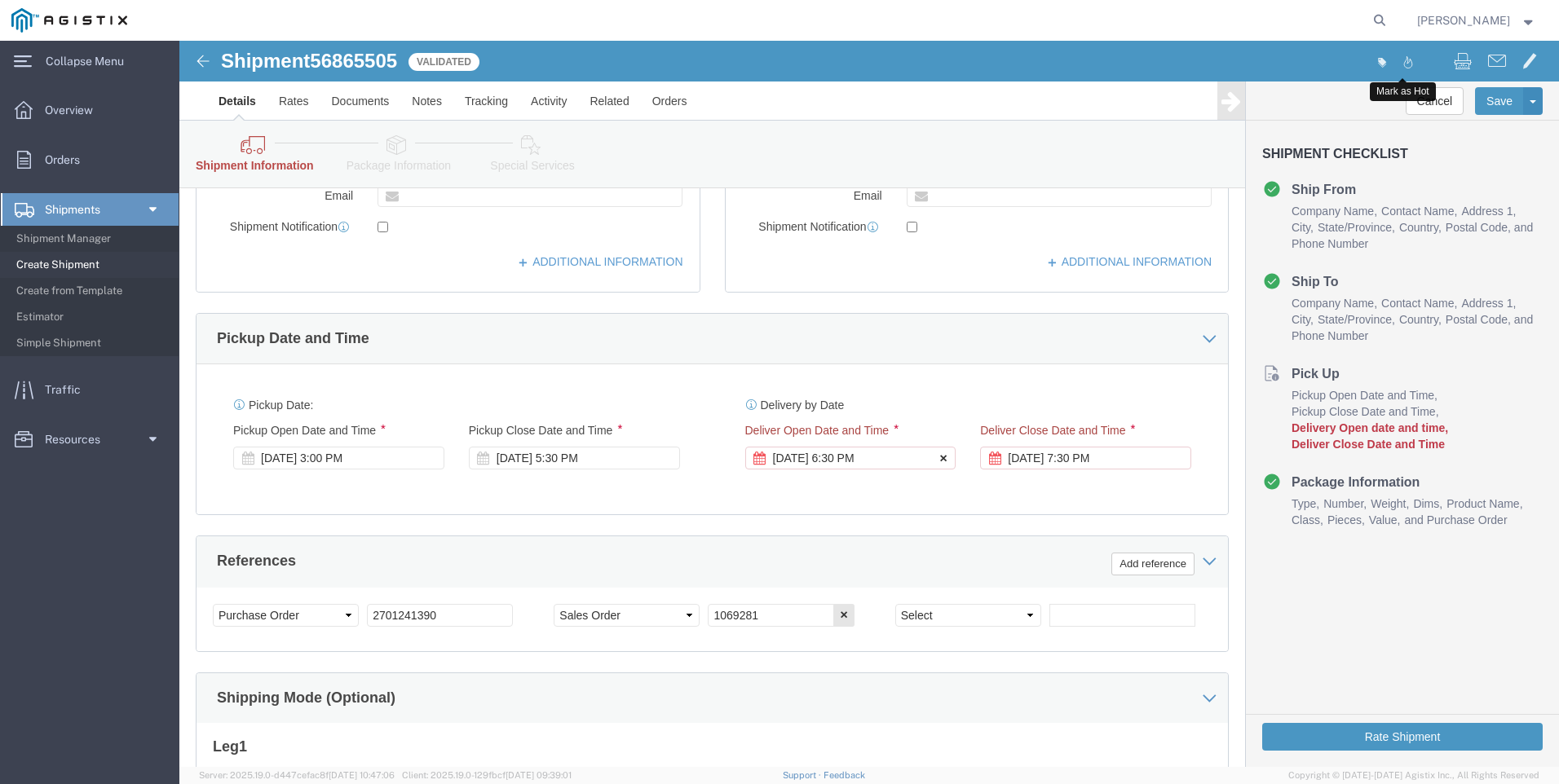
click button
click div
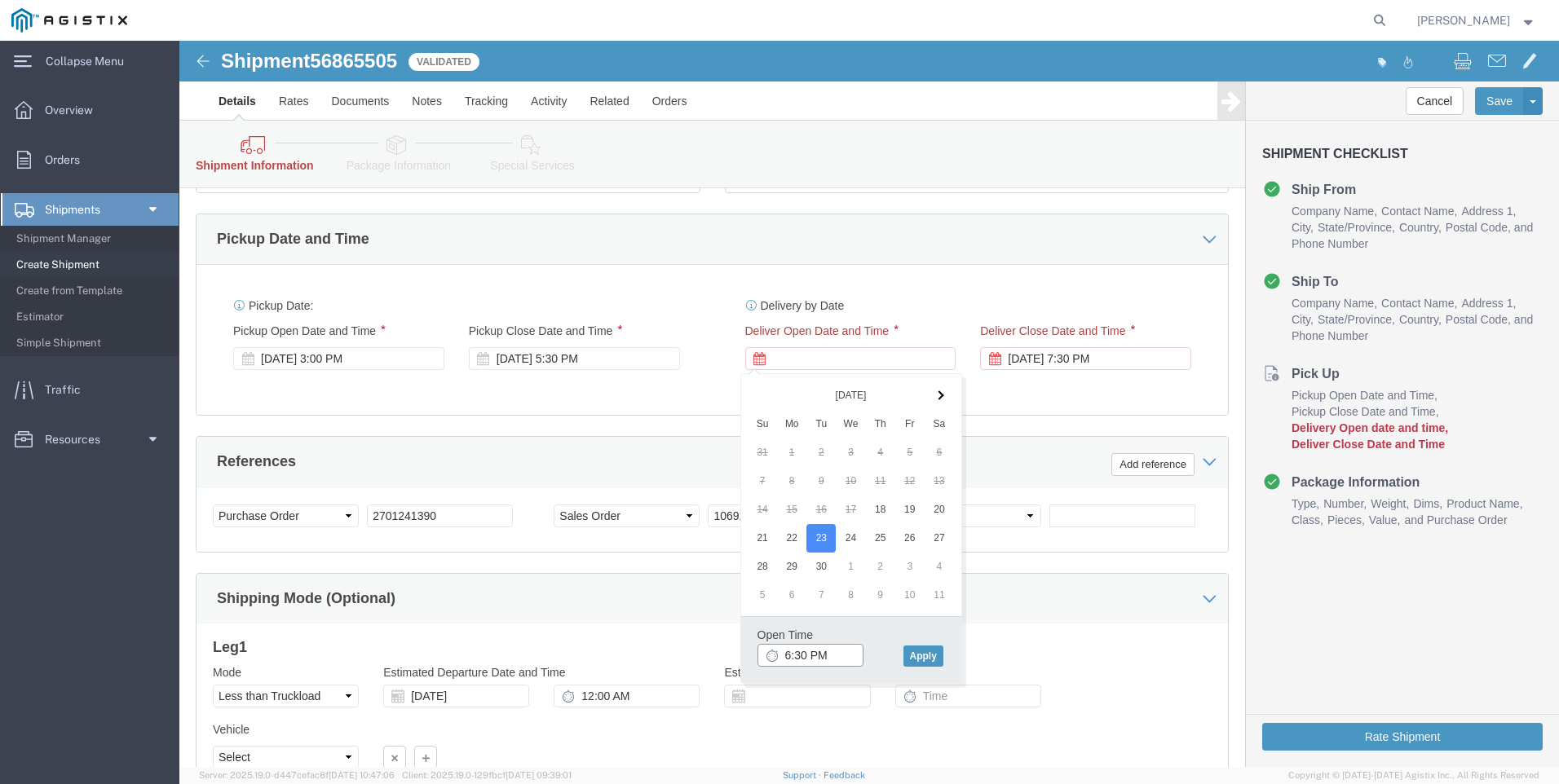
drag, startPoint x: 665, startPoint y: 714, endPoint x: 628, endPoint y: 714, distance: 37.0
click body "Shipment 56865505 0 of 0 Validated Details Rates Documents Notes Tracking Activ…"
click icon
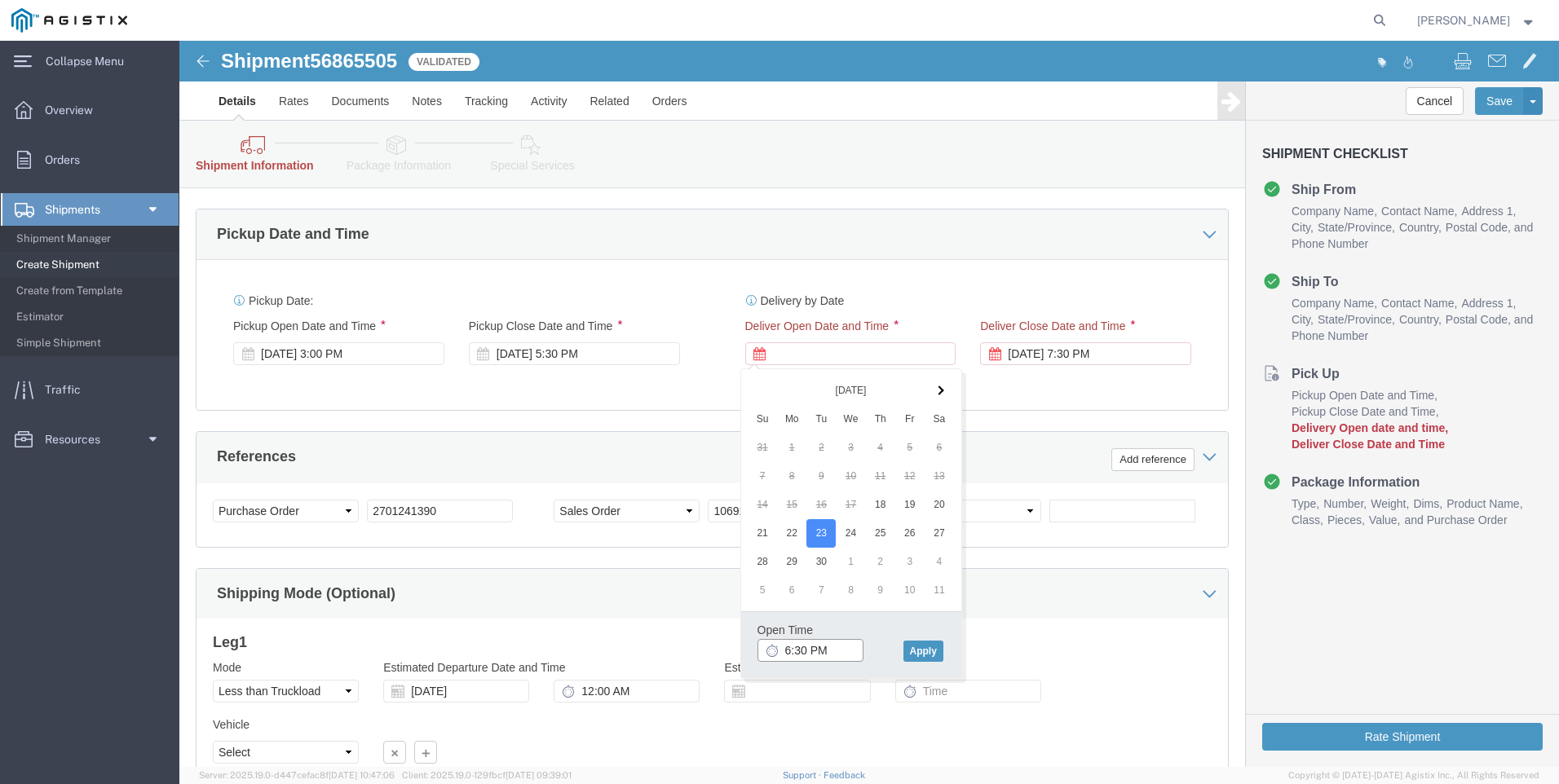
drag, startPoint x: 607, startPoint y: 600, endPoint x: 531, endPoint y: 584, distance: 77.7
click body "Shipment 56865505 0 of 0 Validated Details Rates Documents Notes Tracking Activ…"
click input "6:30 PM"
type input "6:30 am"
click button "Apply"
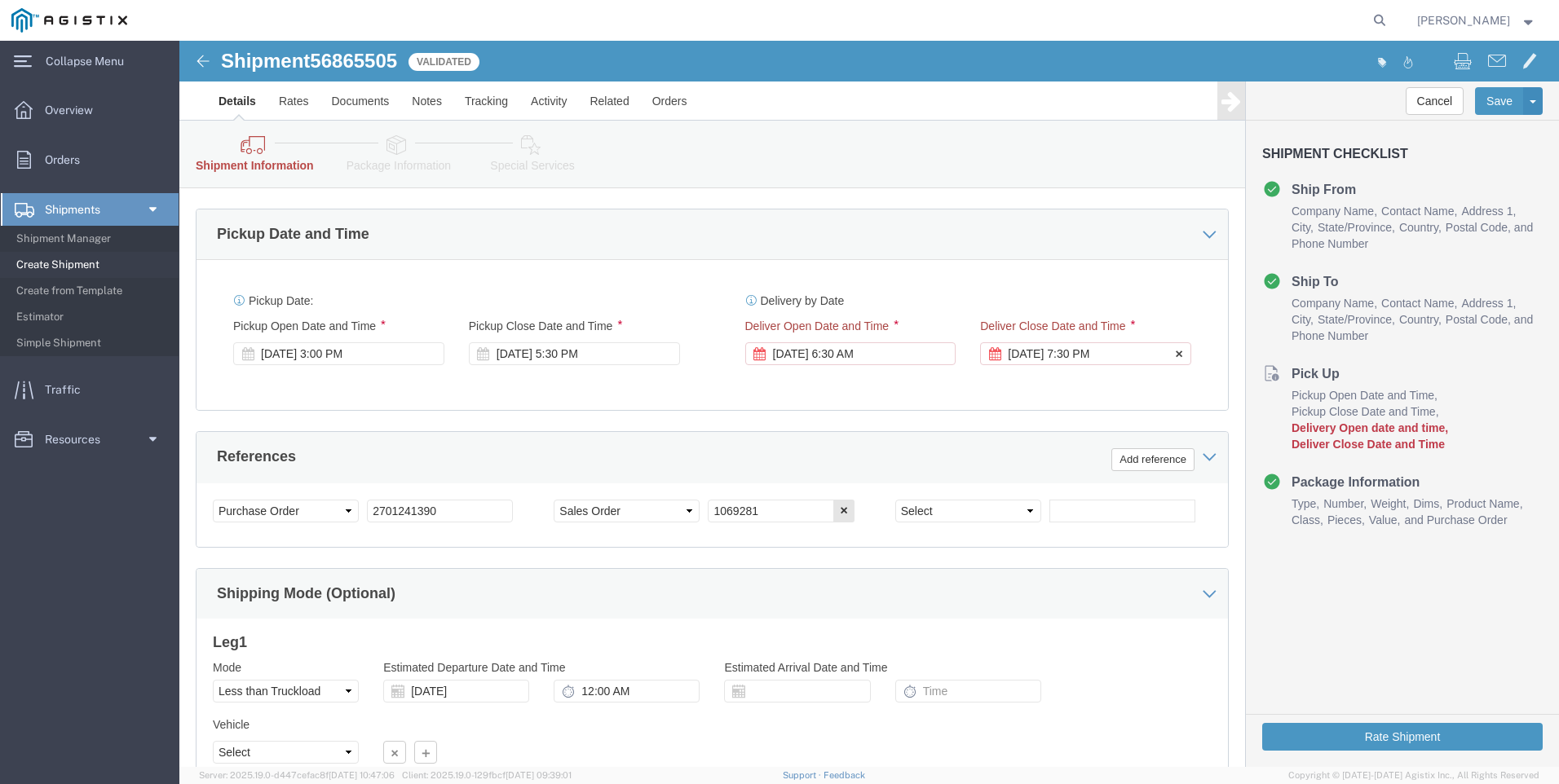
click div "[DATE] 7:30 PM"
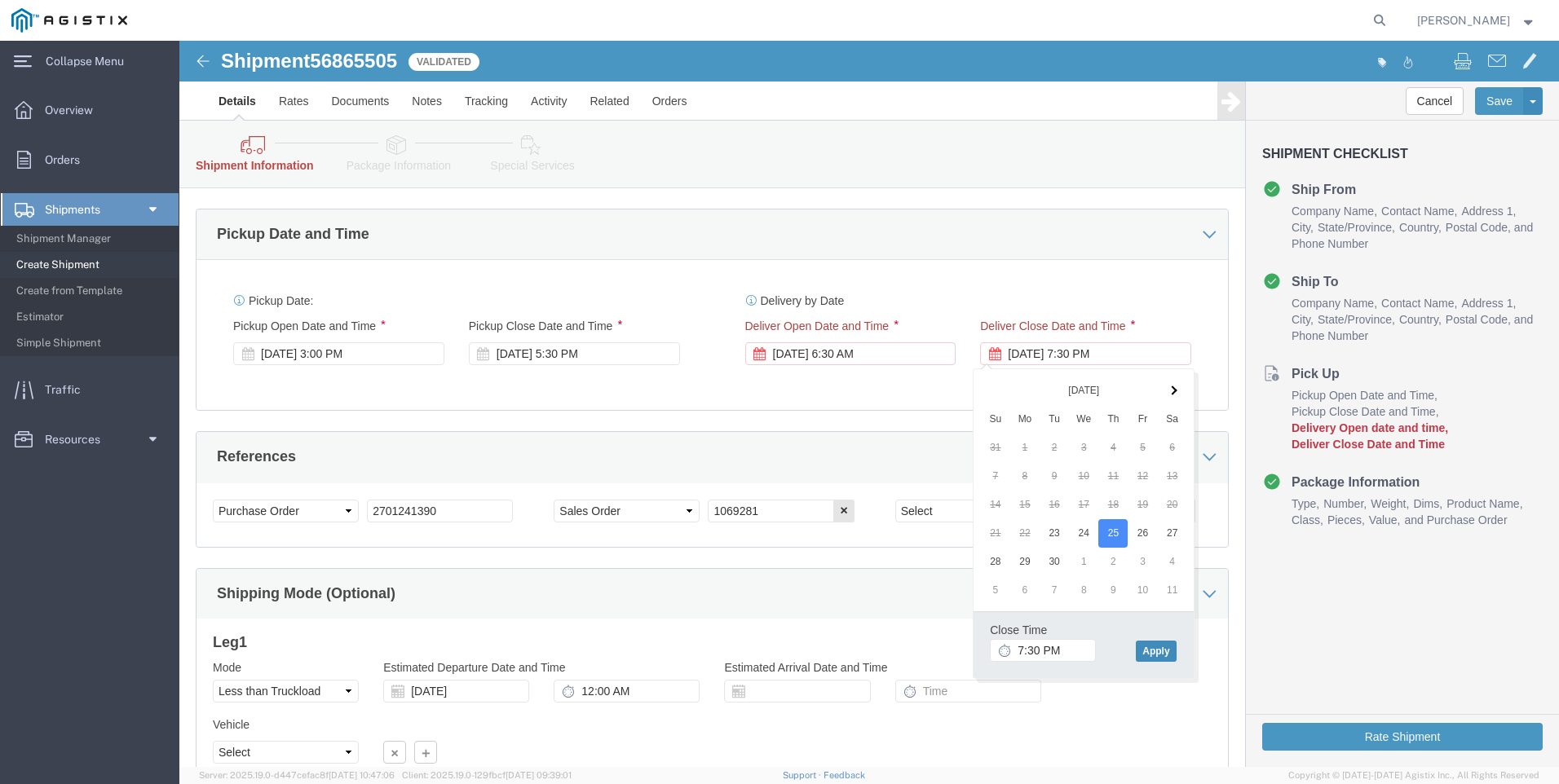
click button "Apply"
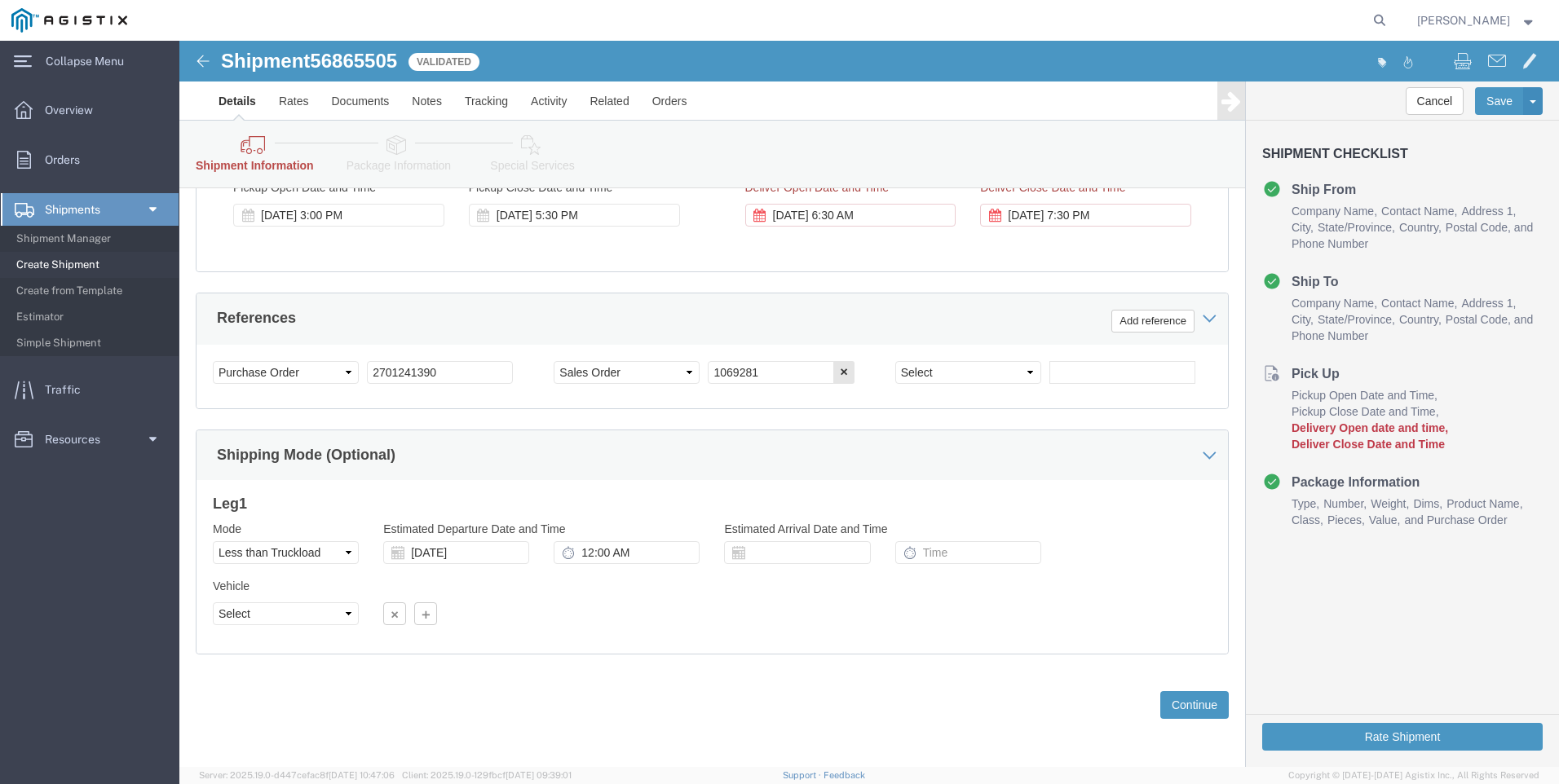
scroll to position [807, 0]
click button "Rate Shipment"
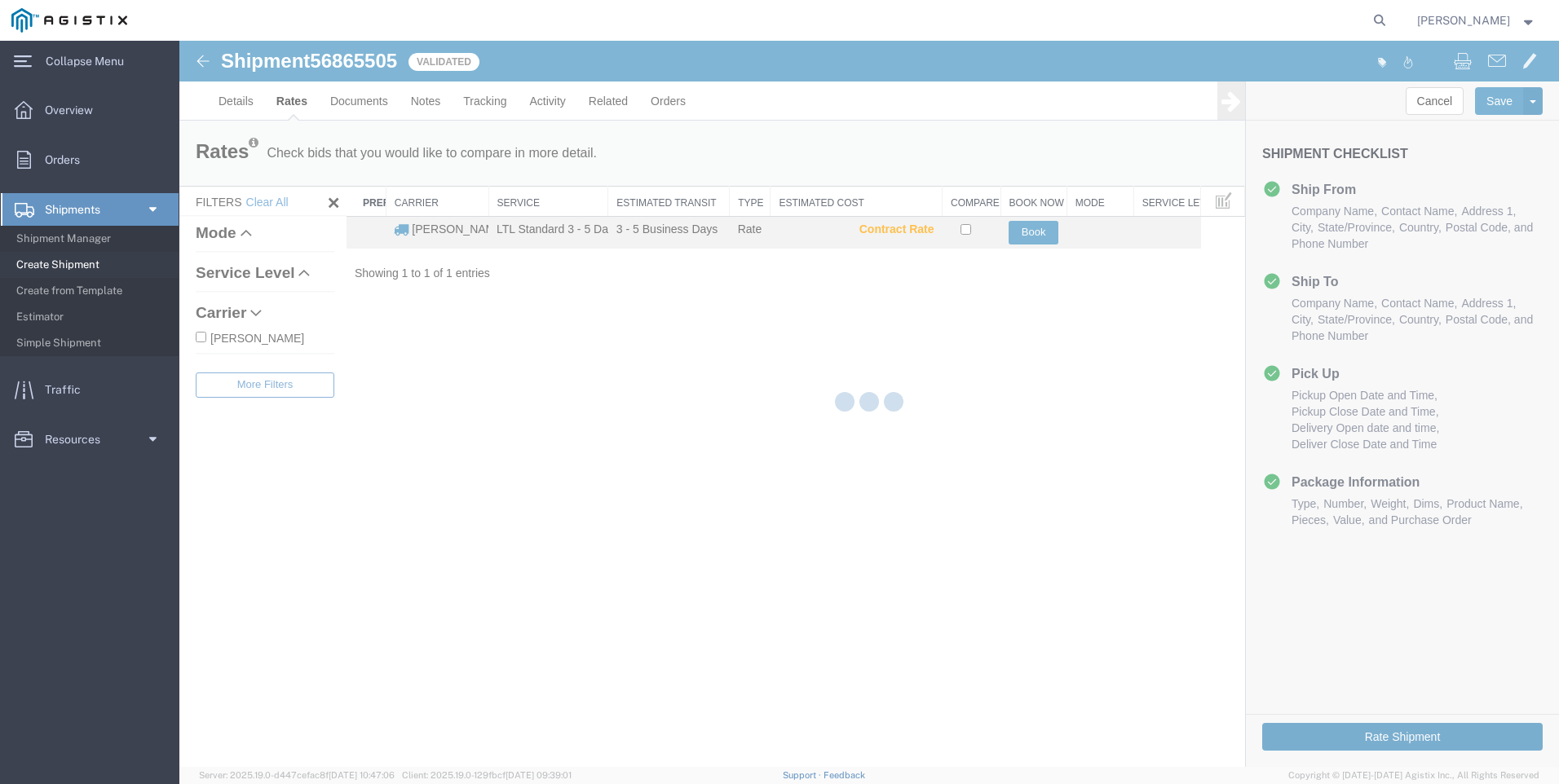
scroll to position [0, 0]
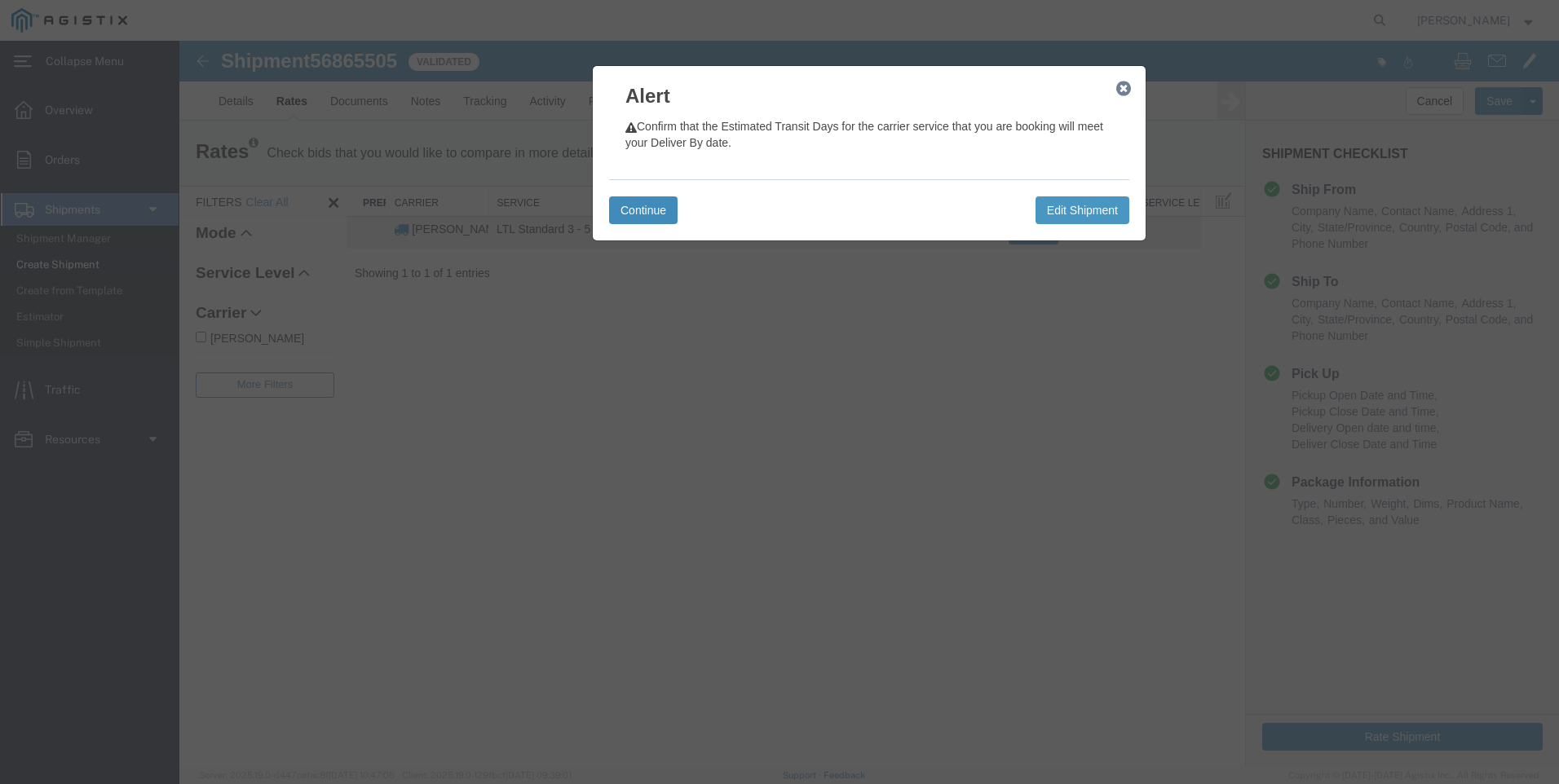
click at [646, 212] on button "Continue" at bounding box center [643, 210] width 69 height 28
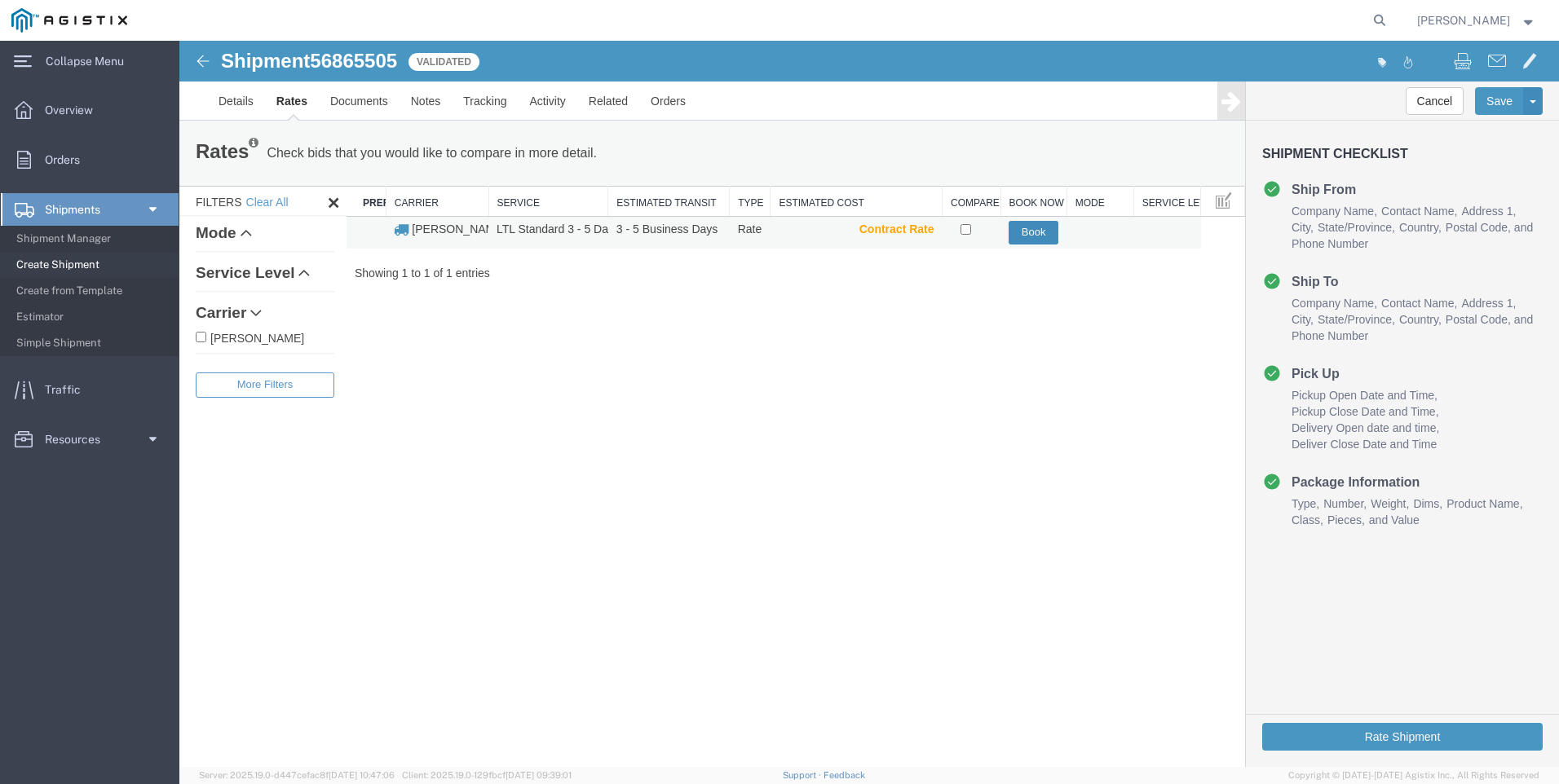
click at [1013, 230] on button "Book" at bounding box center [1033, 233] width 49 height 23
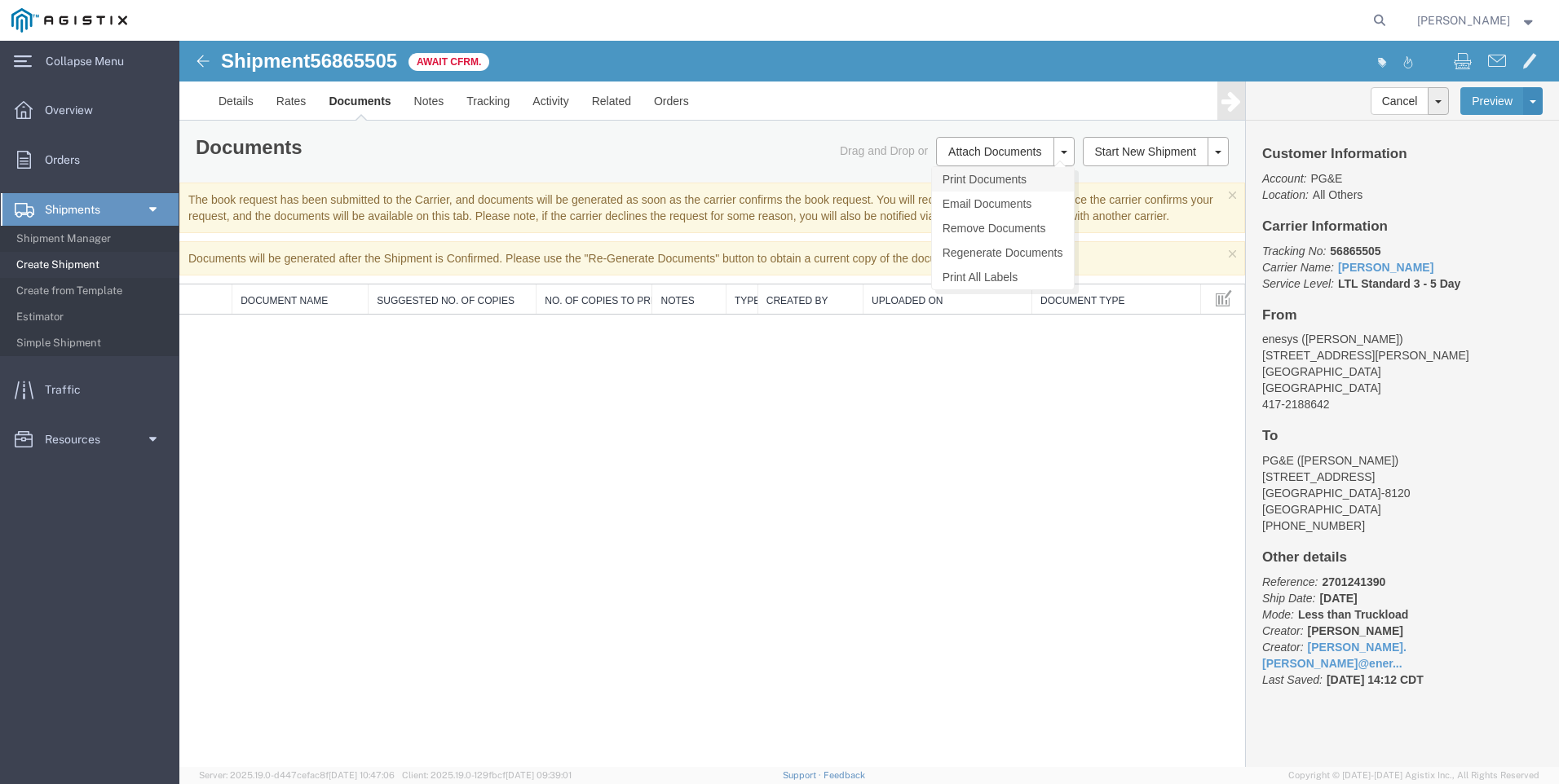
click at [1021, 180] on link "Print Documents" at bounding box center [1003, 179] width 142 height 24
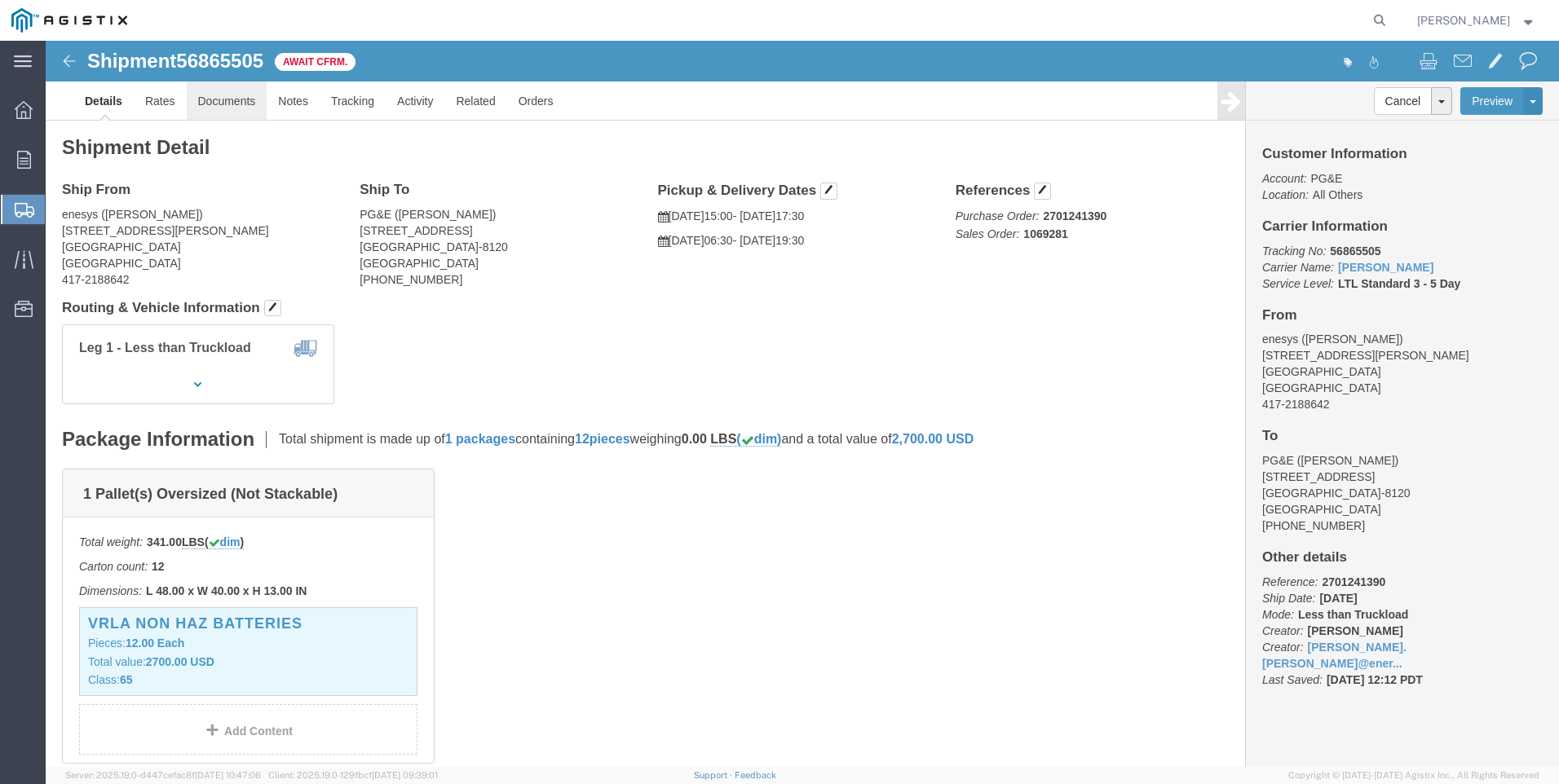
click link "Documents"
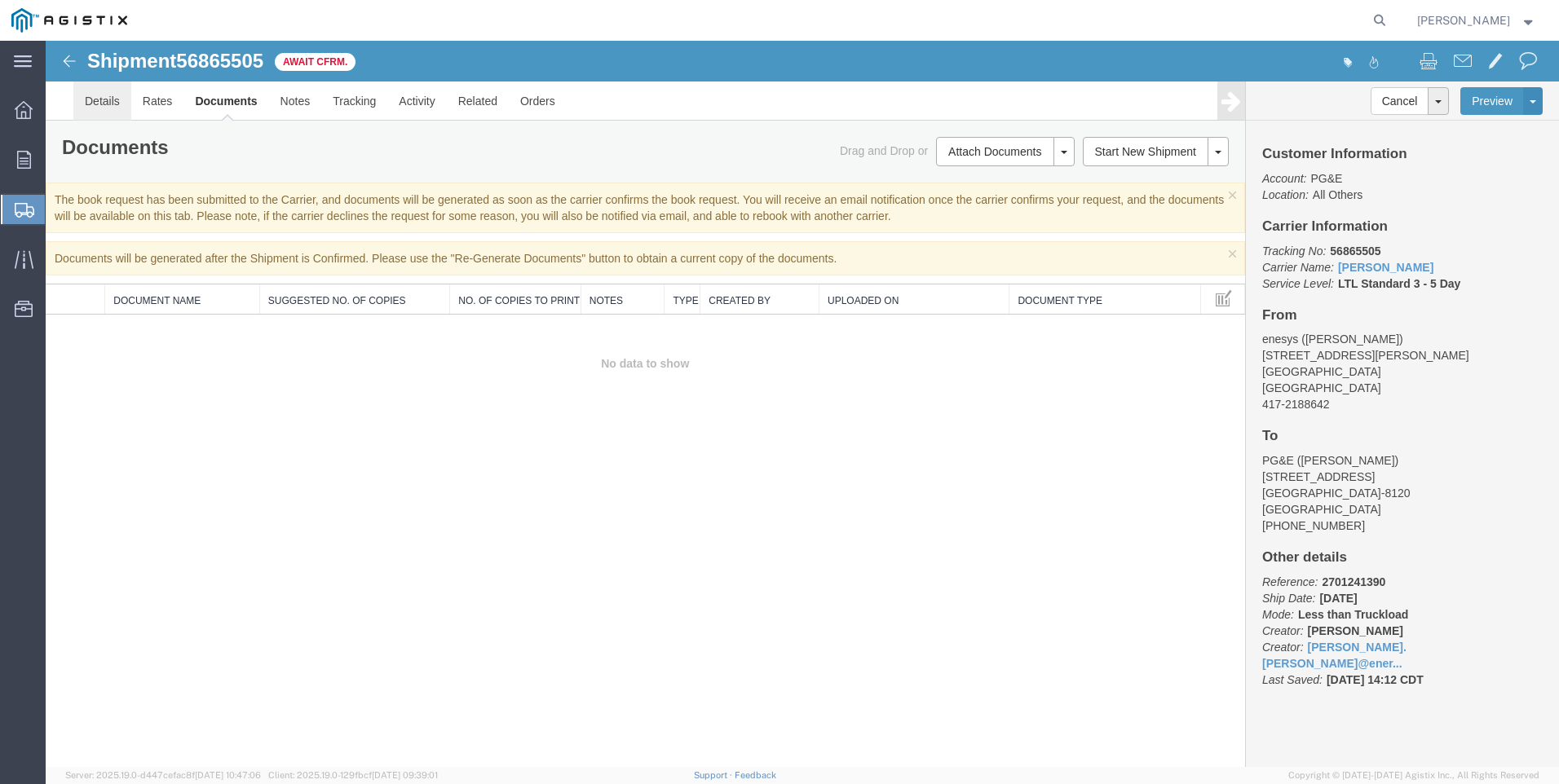
click at [102, 98] on link "Details" at bounding box center [102, 100] width 58 height 40
